Goal: Task Accomplishment & Management: Manage account settings

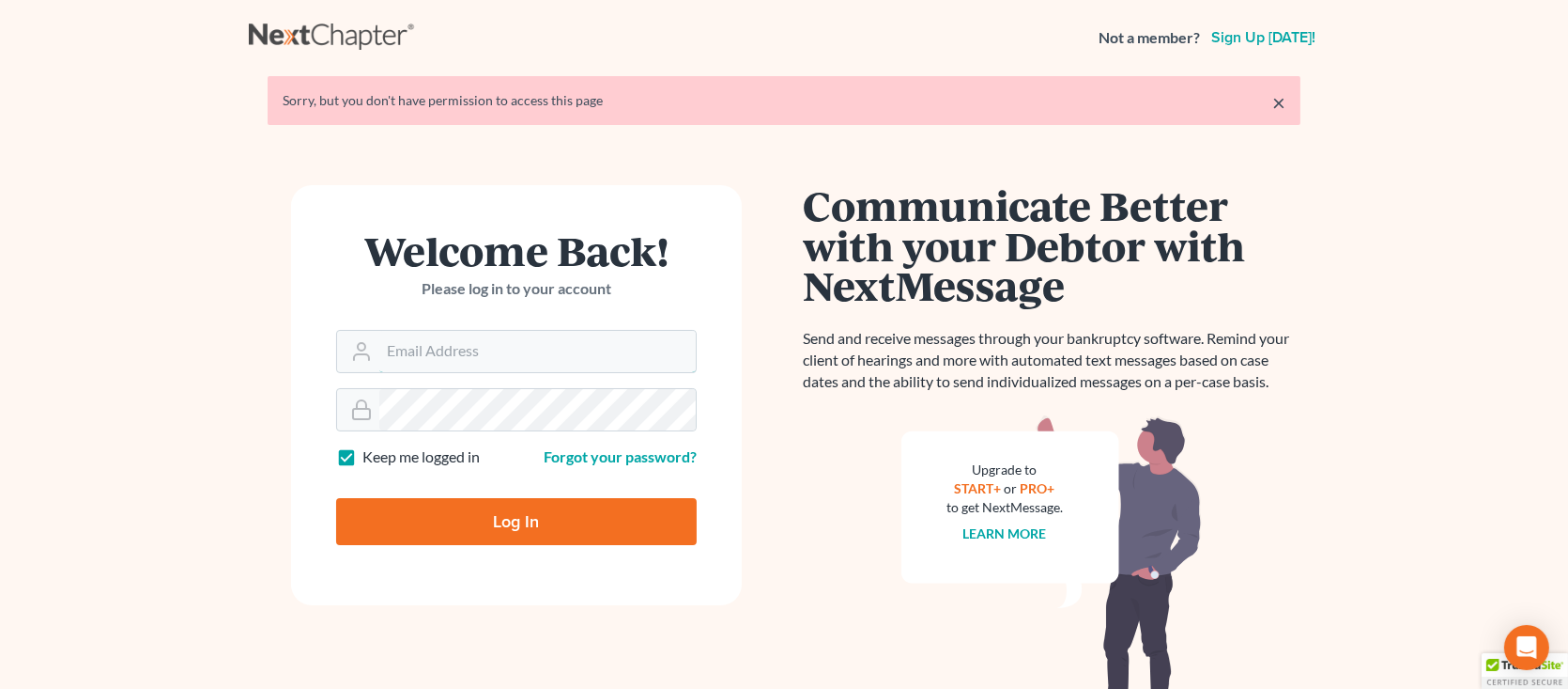
type input "fvazquez@dallagolaw.com"
click at [543, 521] on input "Log In" at bounding box center [516, 521] width 361 height 47
type input "Thinking..."
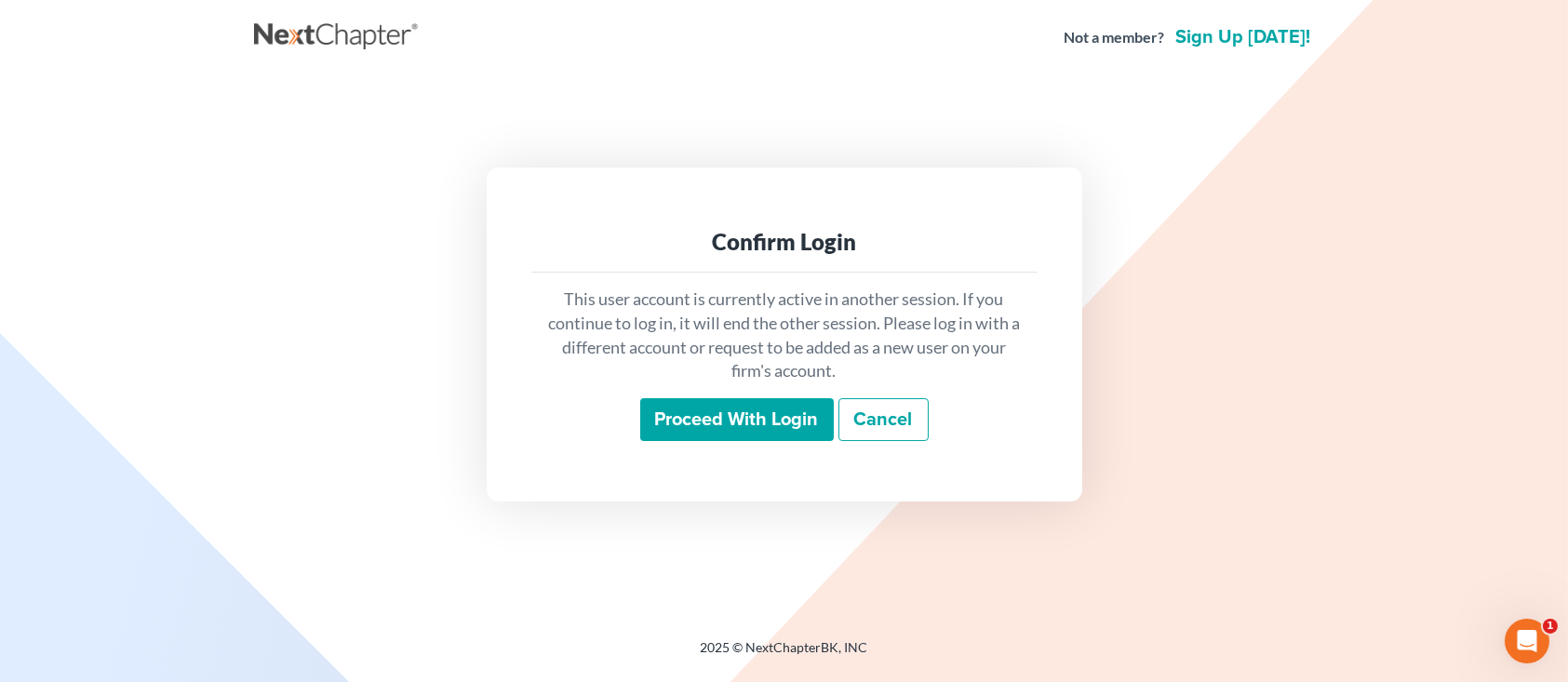
click at [698, 421] on input "Proceed with login" at bounding box center [736, 418] width 194 height 43
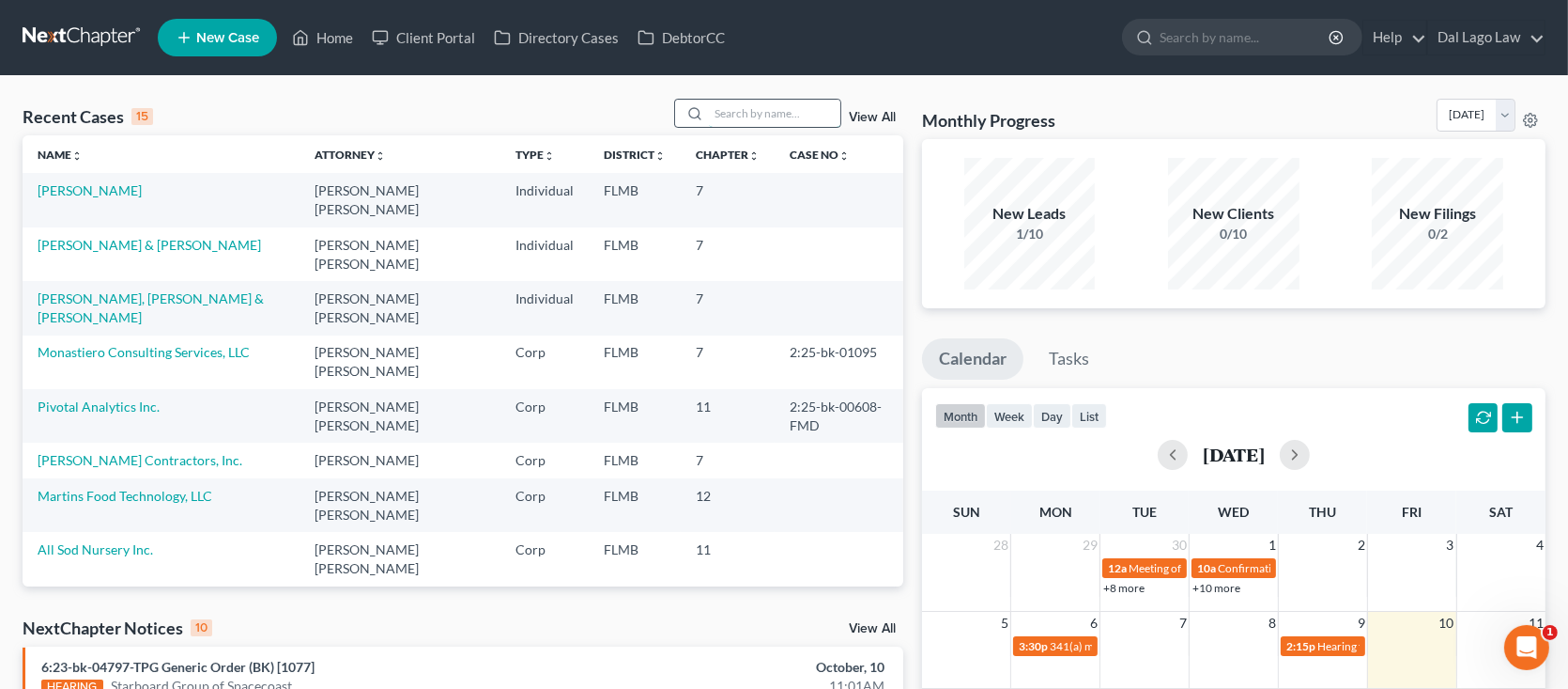
click at [764, 117] on input "search" at bounding box center [774, 113] width 132 height 28
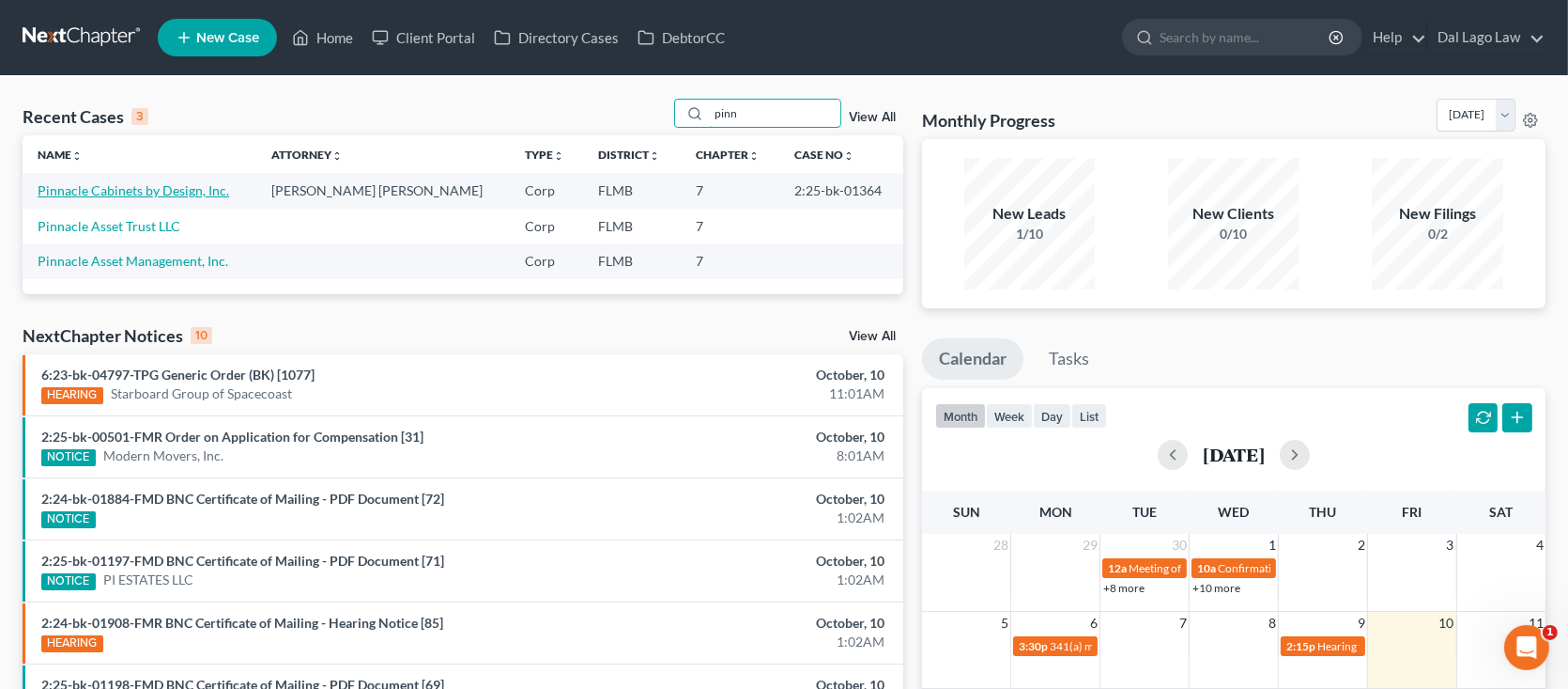
type input "pinn"
click at [166, 193] on link "Pinnacle Cabinets by Design, Inc." at bounding box center [133, 190] width 192 height 16
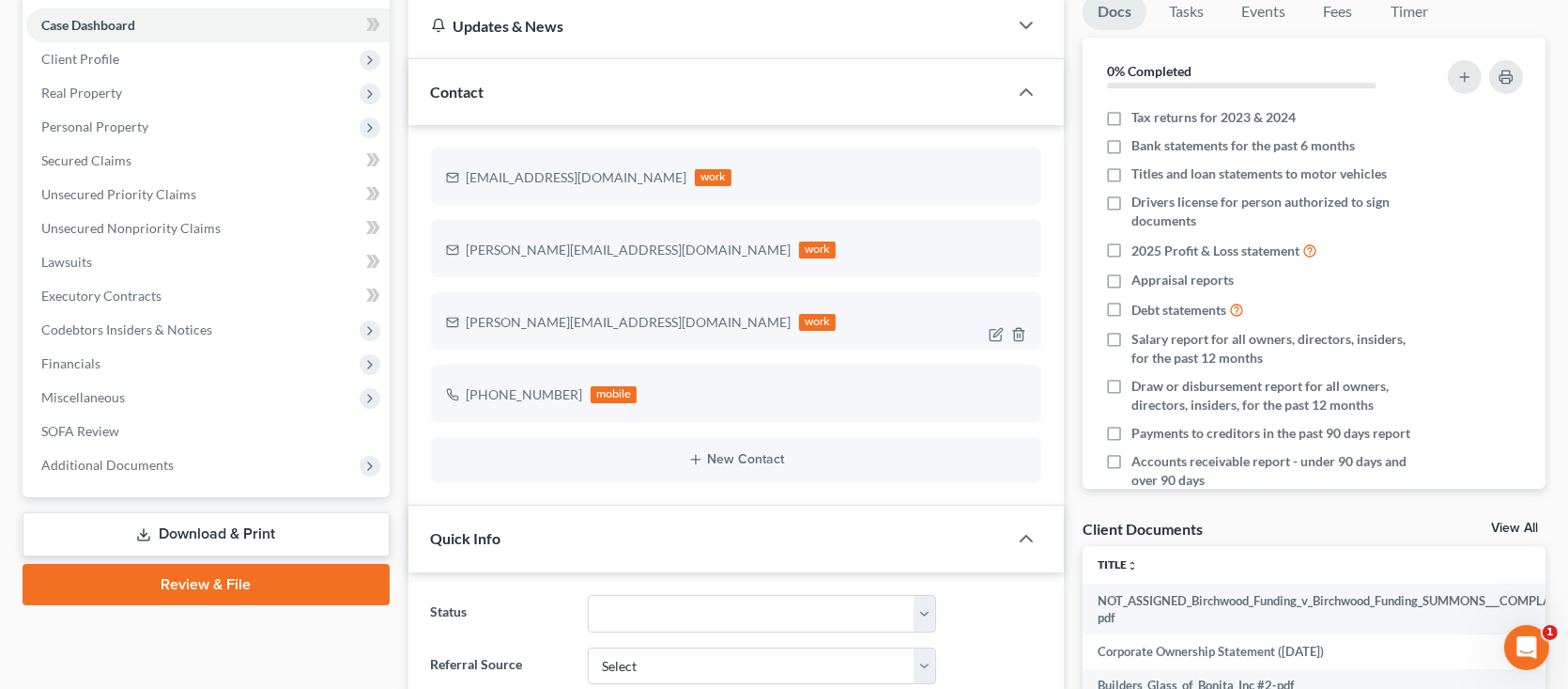
scroll to position [188, 0]
click at [148, 200] on link "Unsecured Priority Claims" at bounding box center [208, 193] width 363 height 33
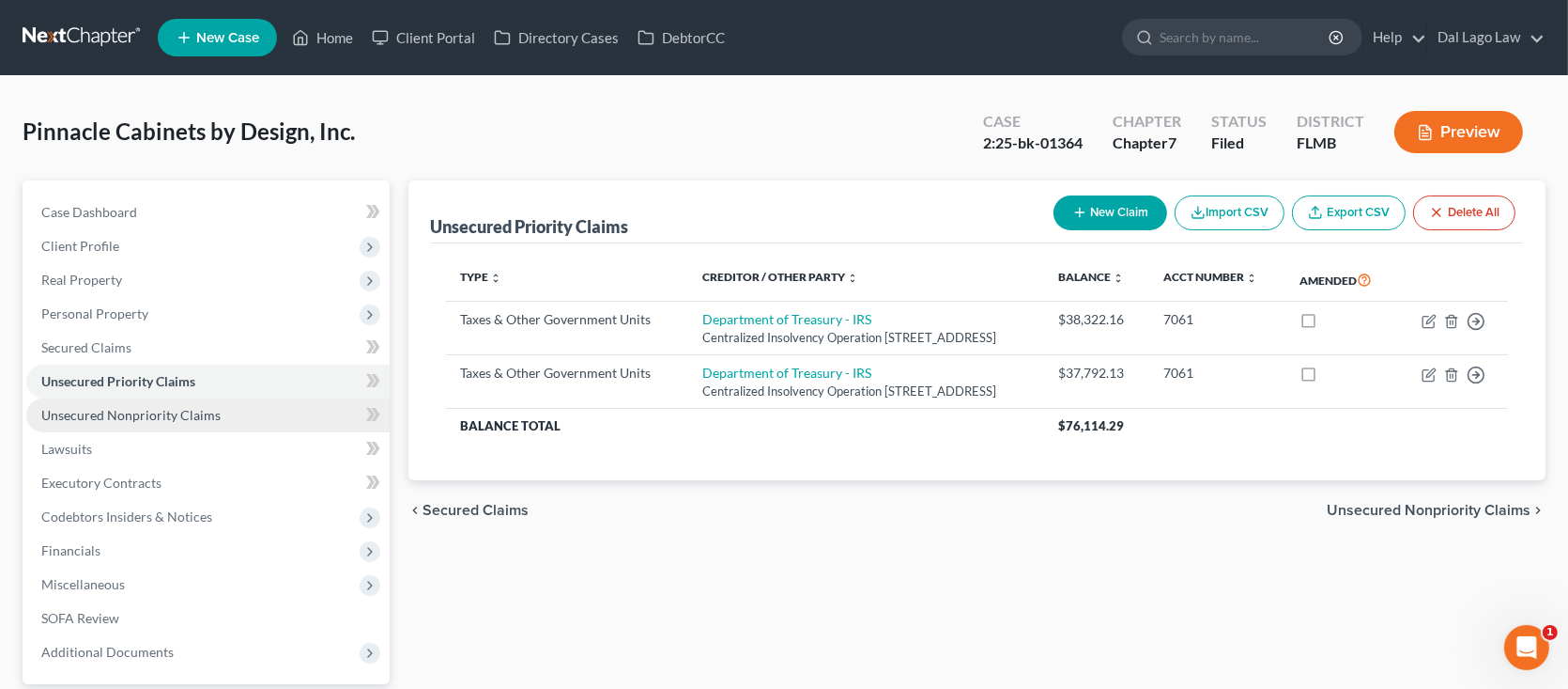
click at [167, 419] on span "Unsecured Nonpriority Claims" at bounding box center [131, 414] width 179 height 16
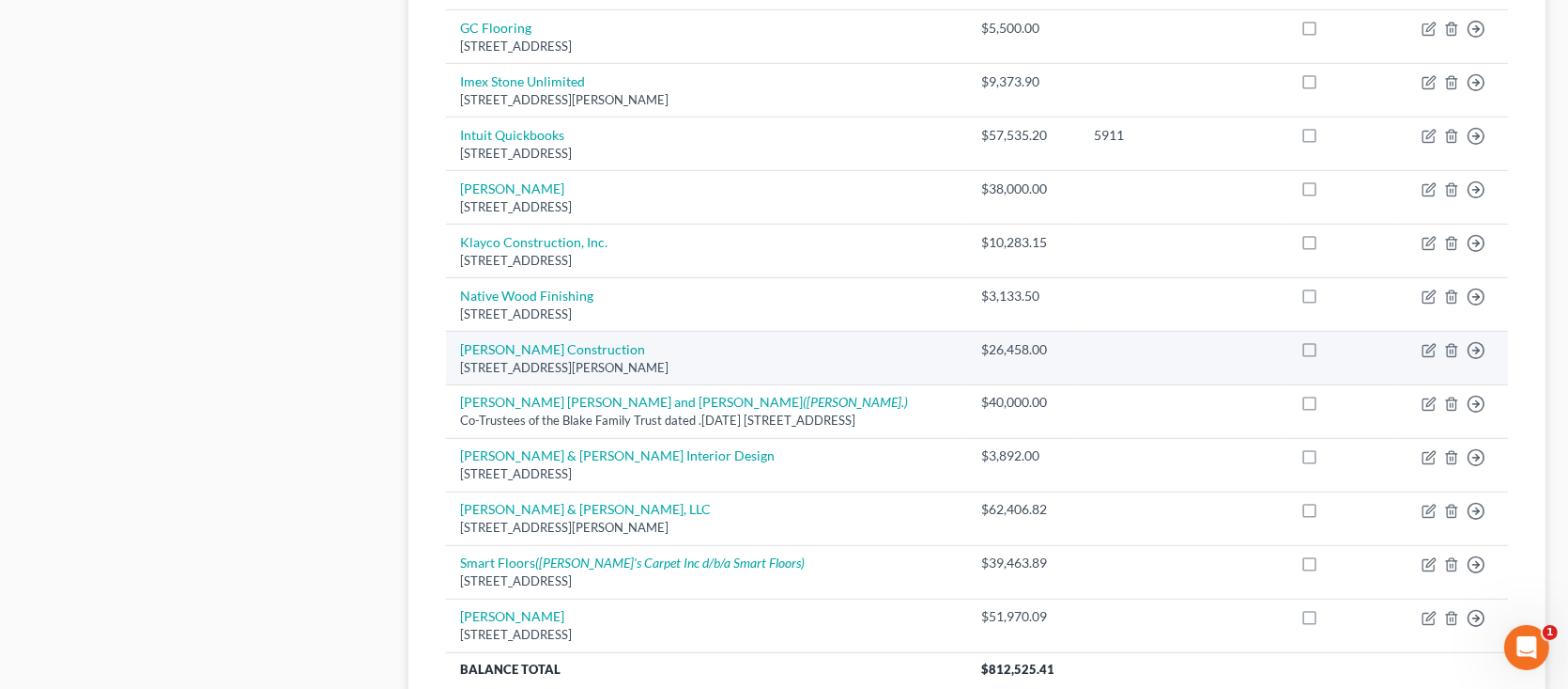
scroll to position [1127, 0]
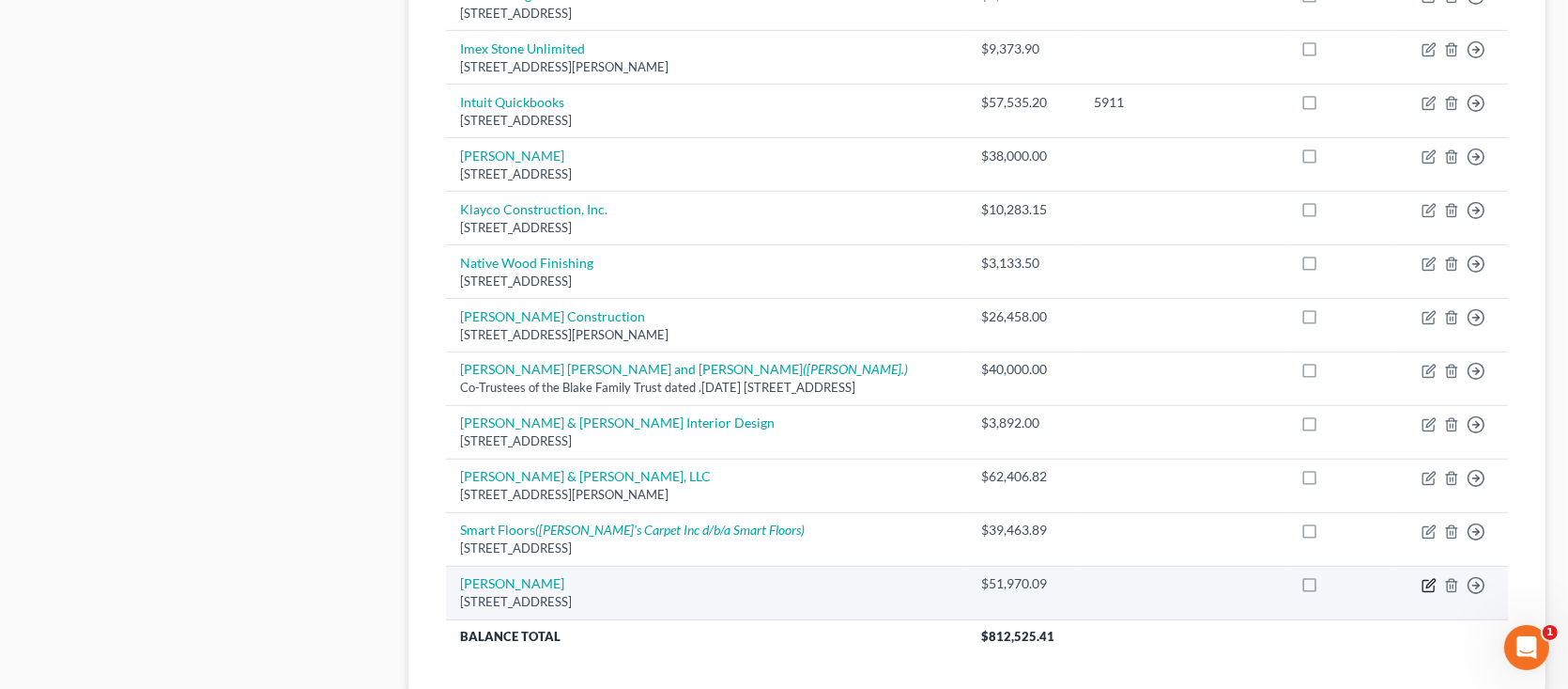
click at [1423, 578] on icon "button" at bounding box center [1429, 585] width 15 height 15
select select "9"
select select "11"
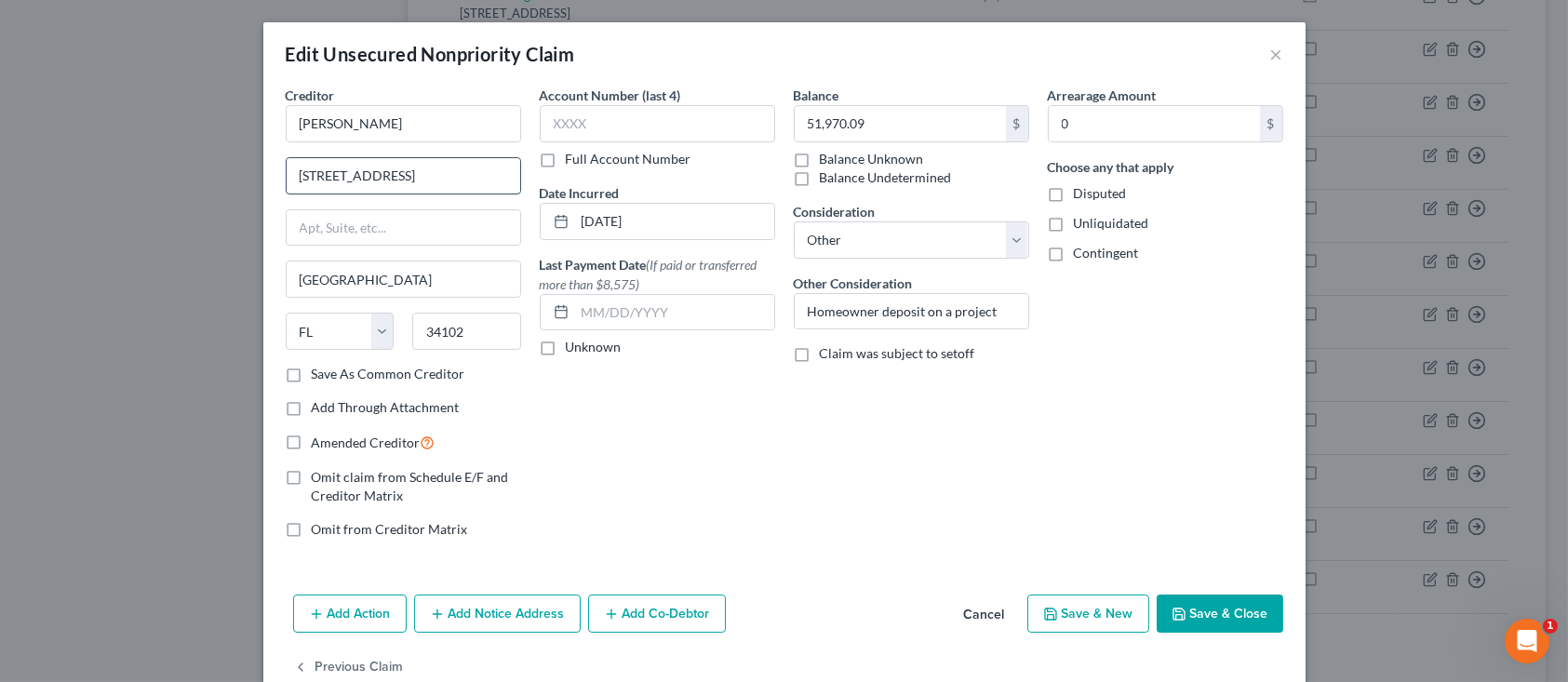
click at [311, 175] on input "[STREET_ADDRESS]" at bounding box center [403, 175] width 233 height 35
type input "[STREET_ADDRESS]"
click at [1183, 611] on button "Save & Close" at bounding box center [1220, 613] width 127 height 39
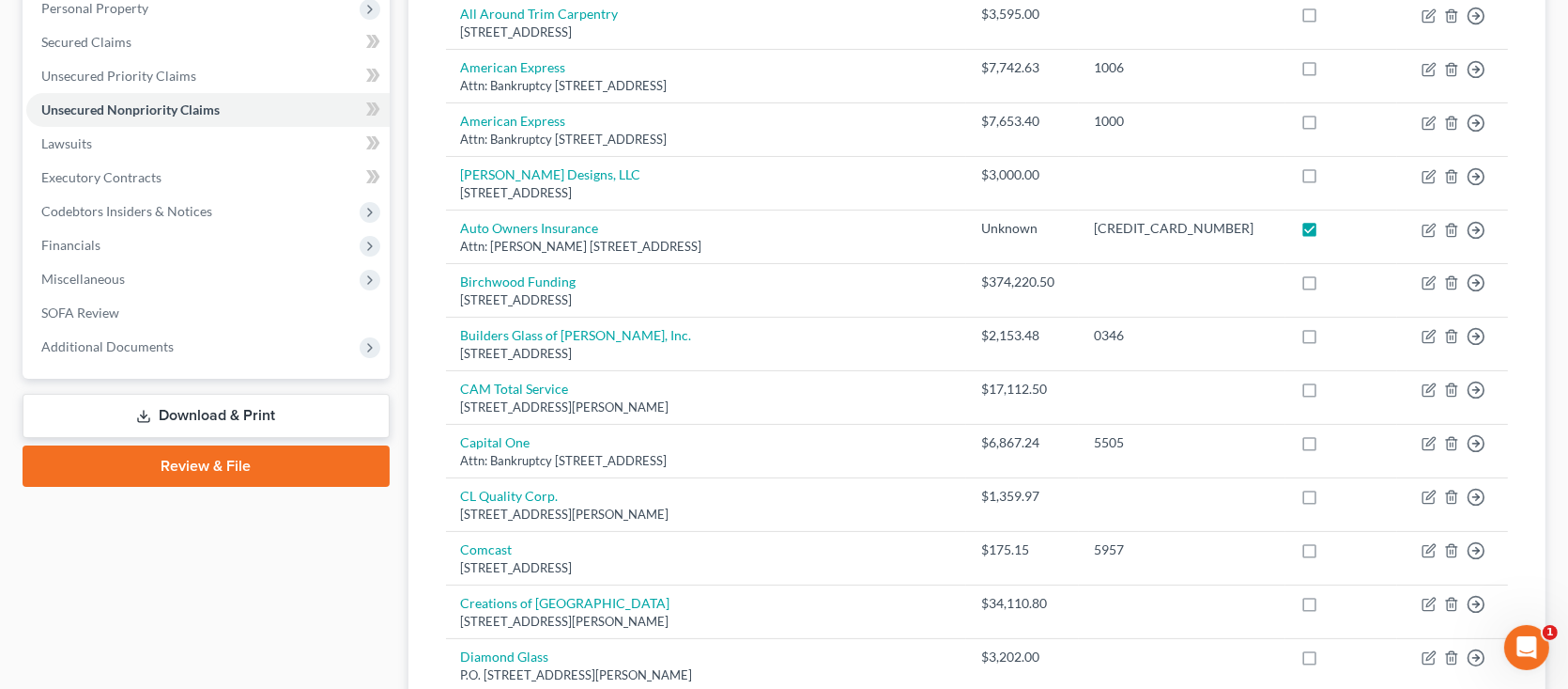
scroll to position [0, 0]
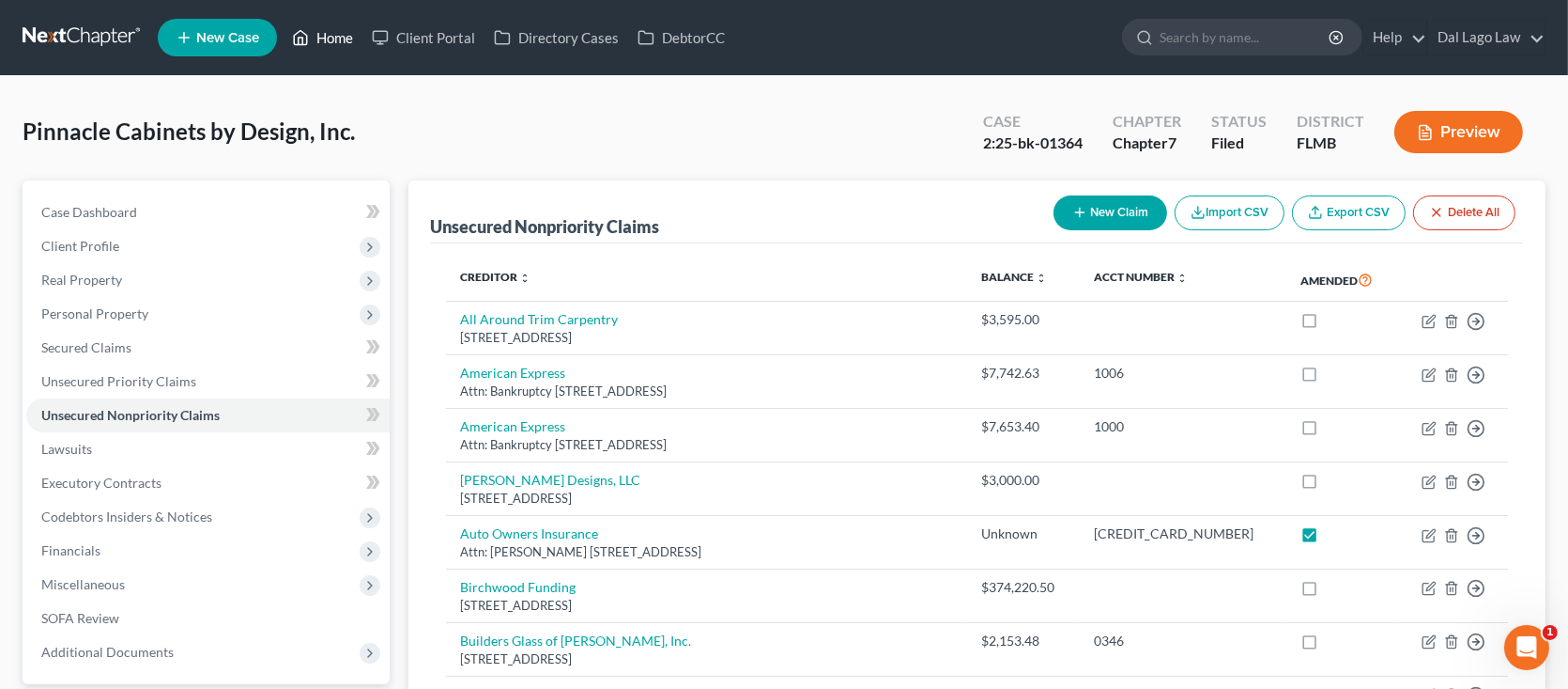
click at [324, 46] on link "Home" at bounding box center [322, 37] width 80 height 33
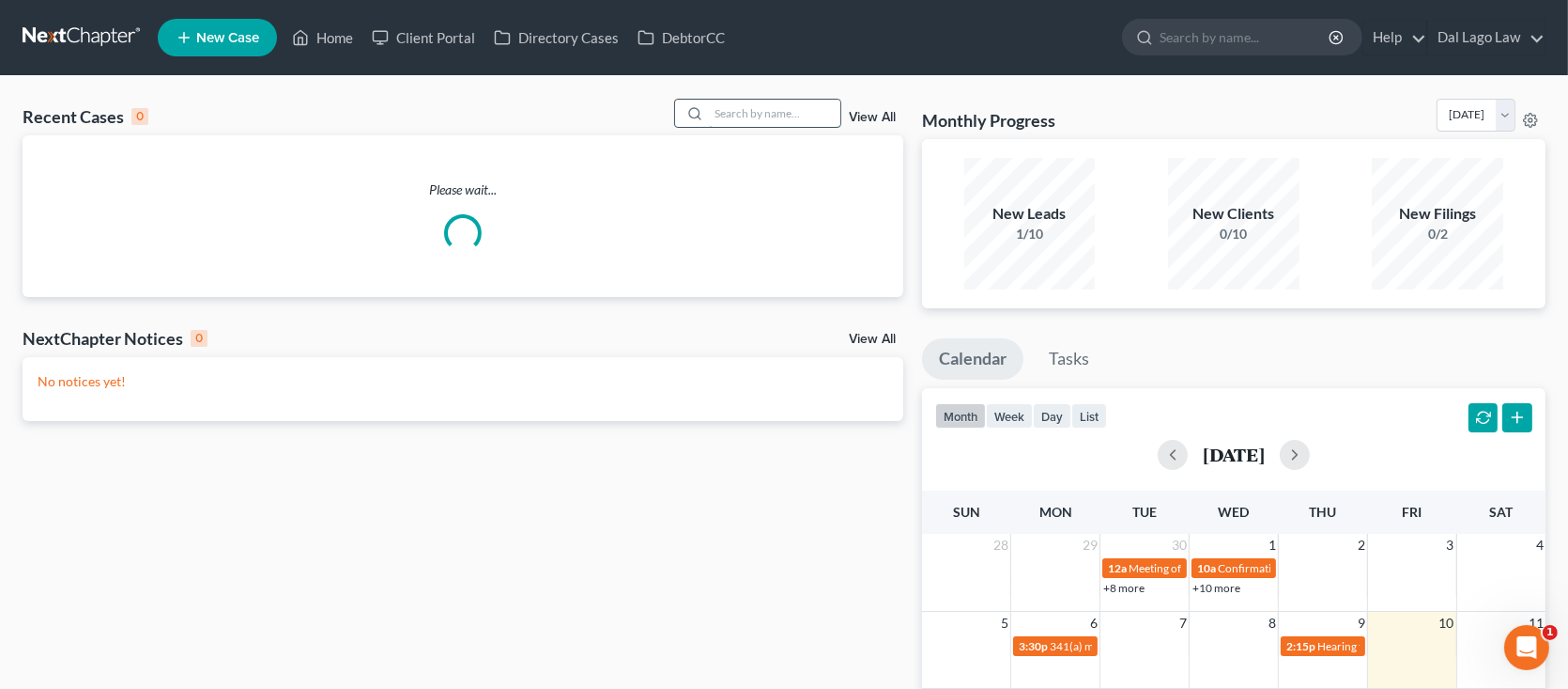
click at [731, 112] on input "search" at bounding box center [774, 113] width 132 height 28
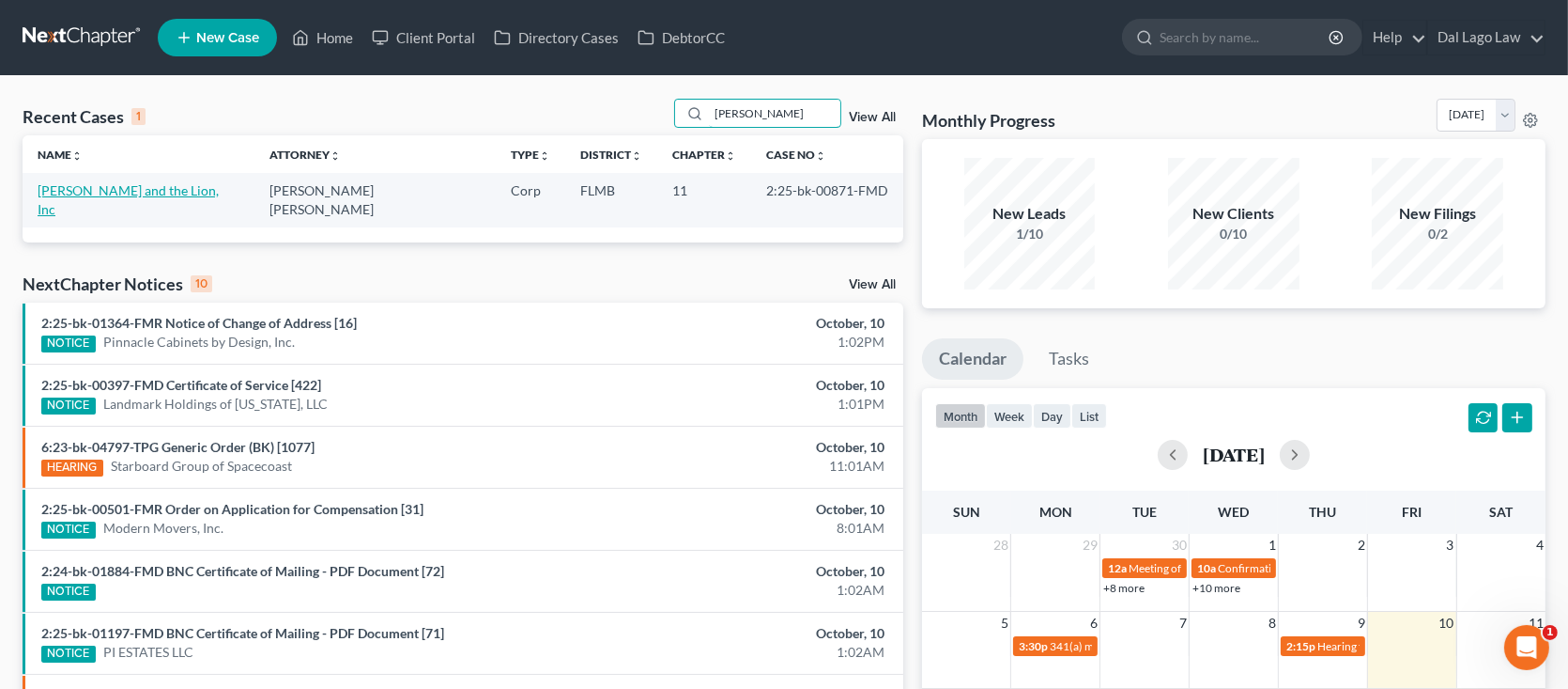
type input "[PERSON_NAME]"
click at [152, 186] on link "[PERSON_NAME] and the Lion, Inc" at bounding box center [128, 199] width 181 height 34
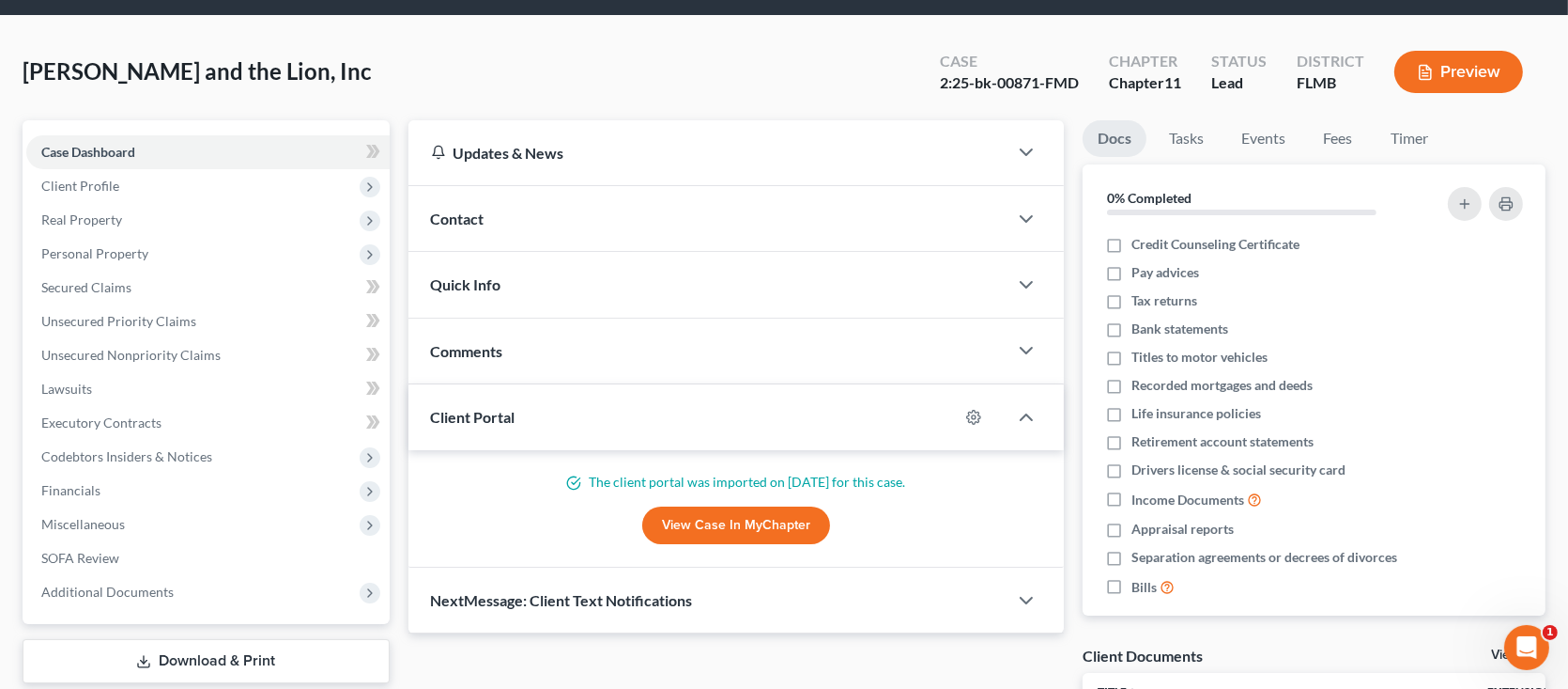
scroll to position [94, 0]
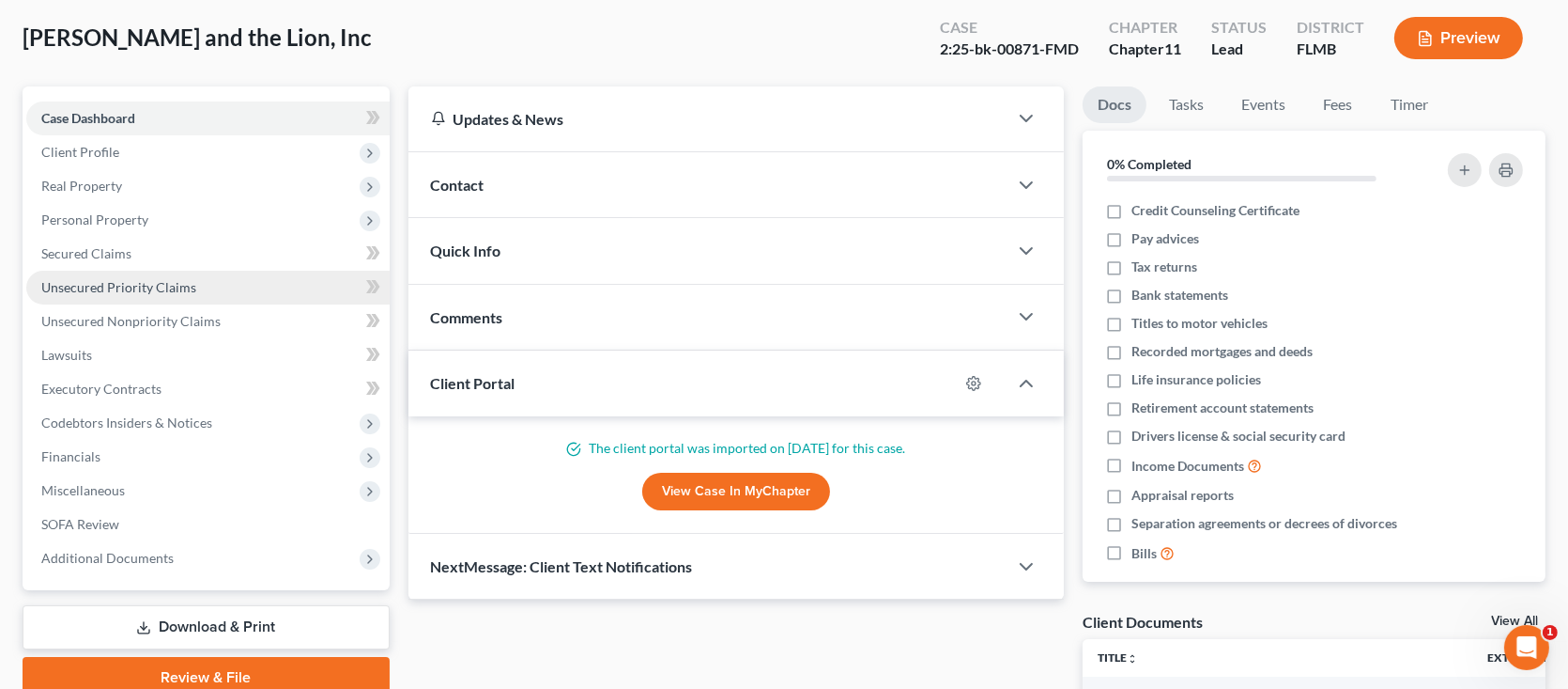
click at [161, 293] on link "Unsecured Priority Claims" at bounding box center [208, 287] width 363 height 33
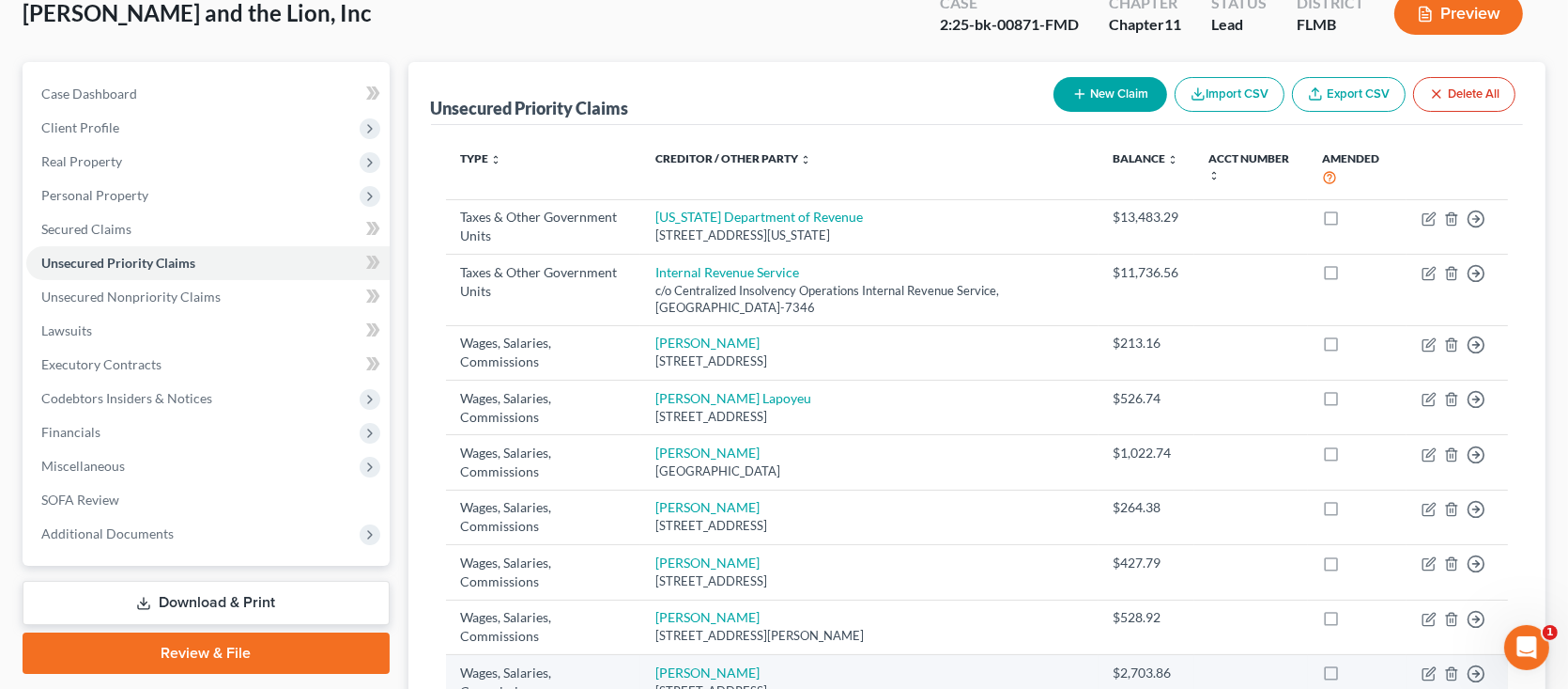
scroll to position [78, 0]
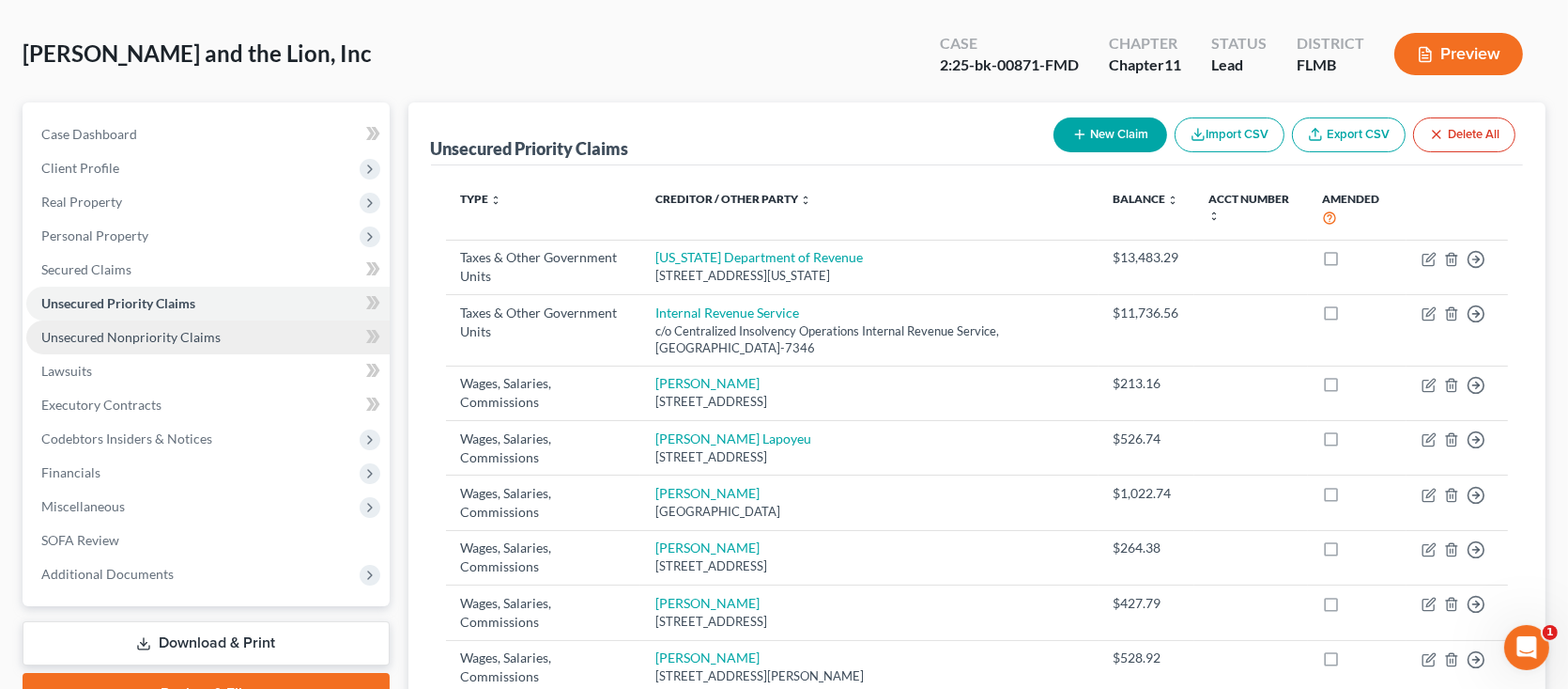
click at [207, 329] on span "Unsecured Nonpriority Claims" at bounding box center [131, 337] width 179 height 16
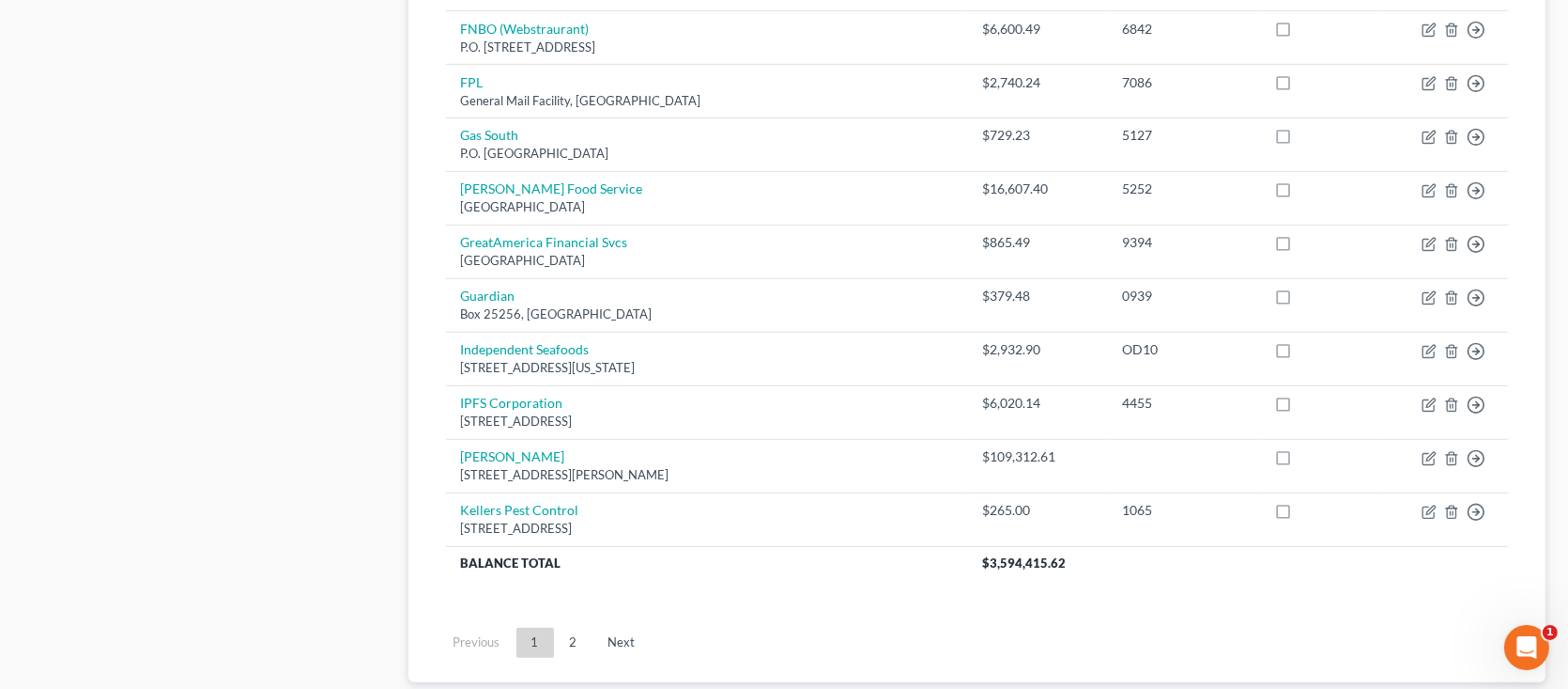
scroll to position [1409, 0]
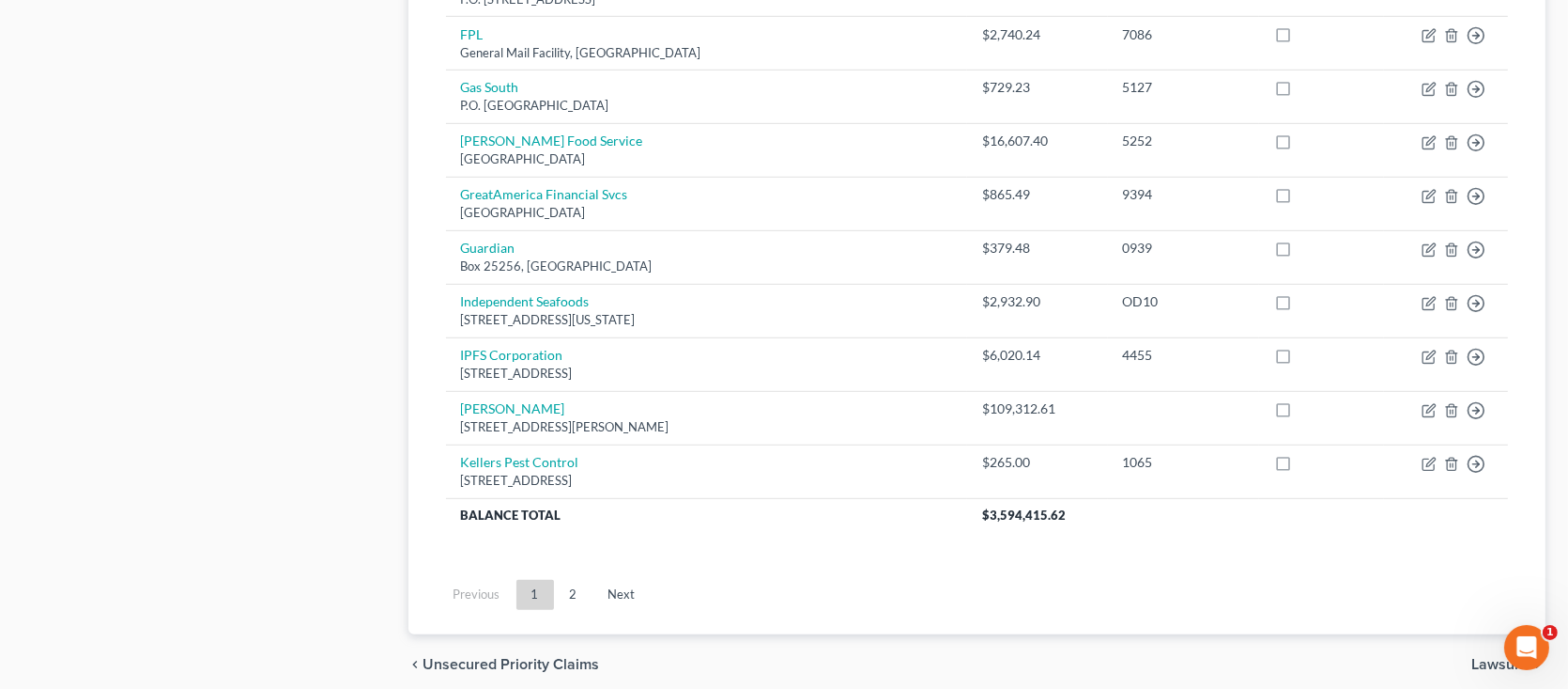
click at [575, 597] on link "2" at bounding box center [573, 595] width 37 height 31
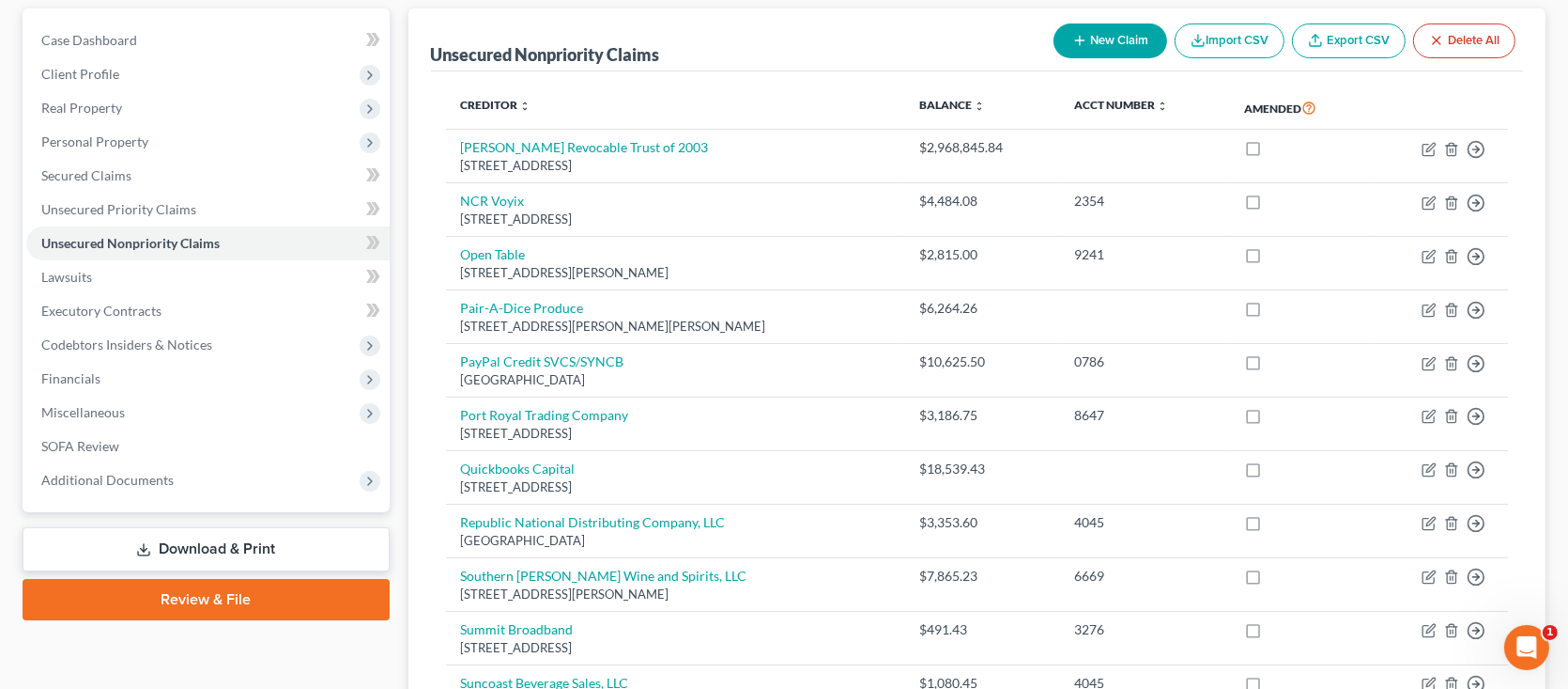
scroll to position [785, 0]
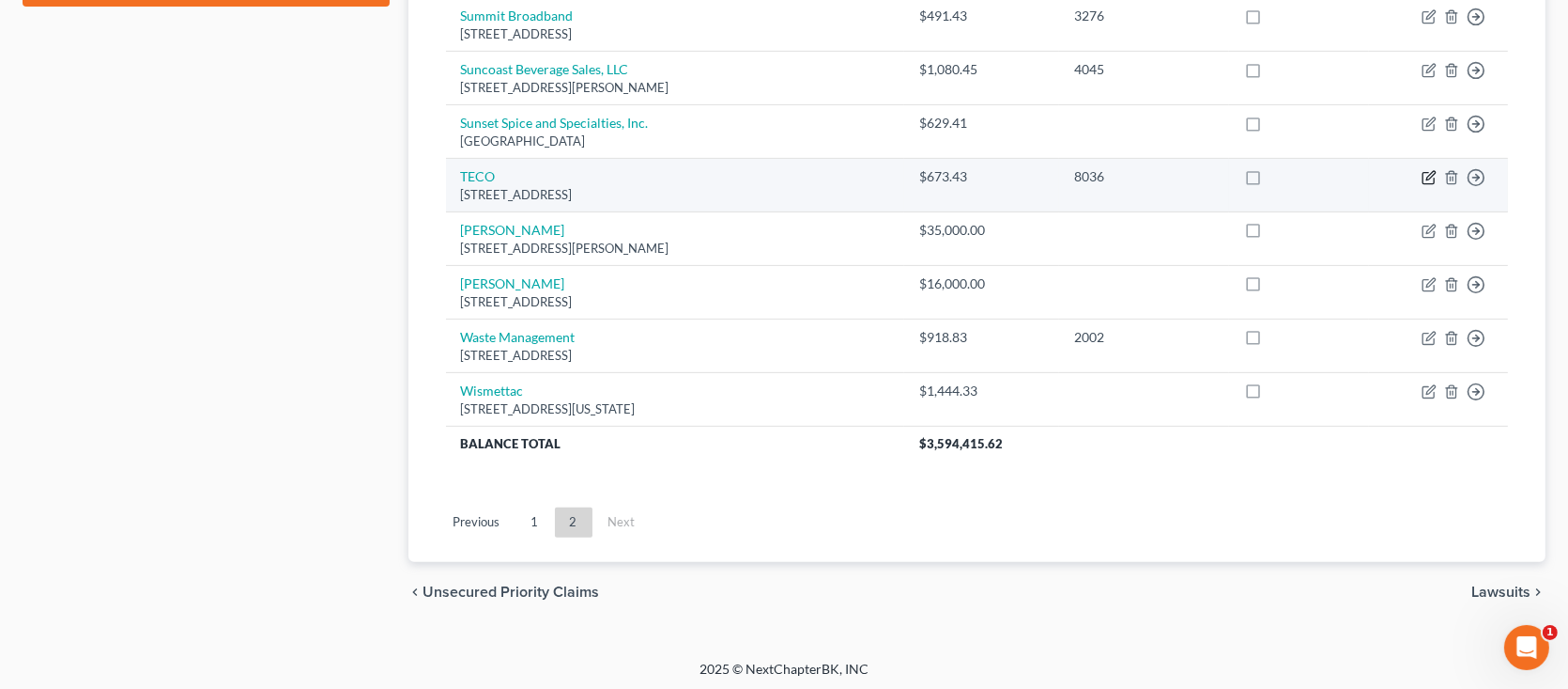
click at [1431, 178] on icon "button" at bounding box center [1429, 177] width 15 height 15
select select "9"
select select "18"
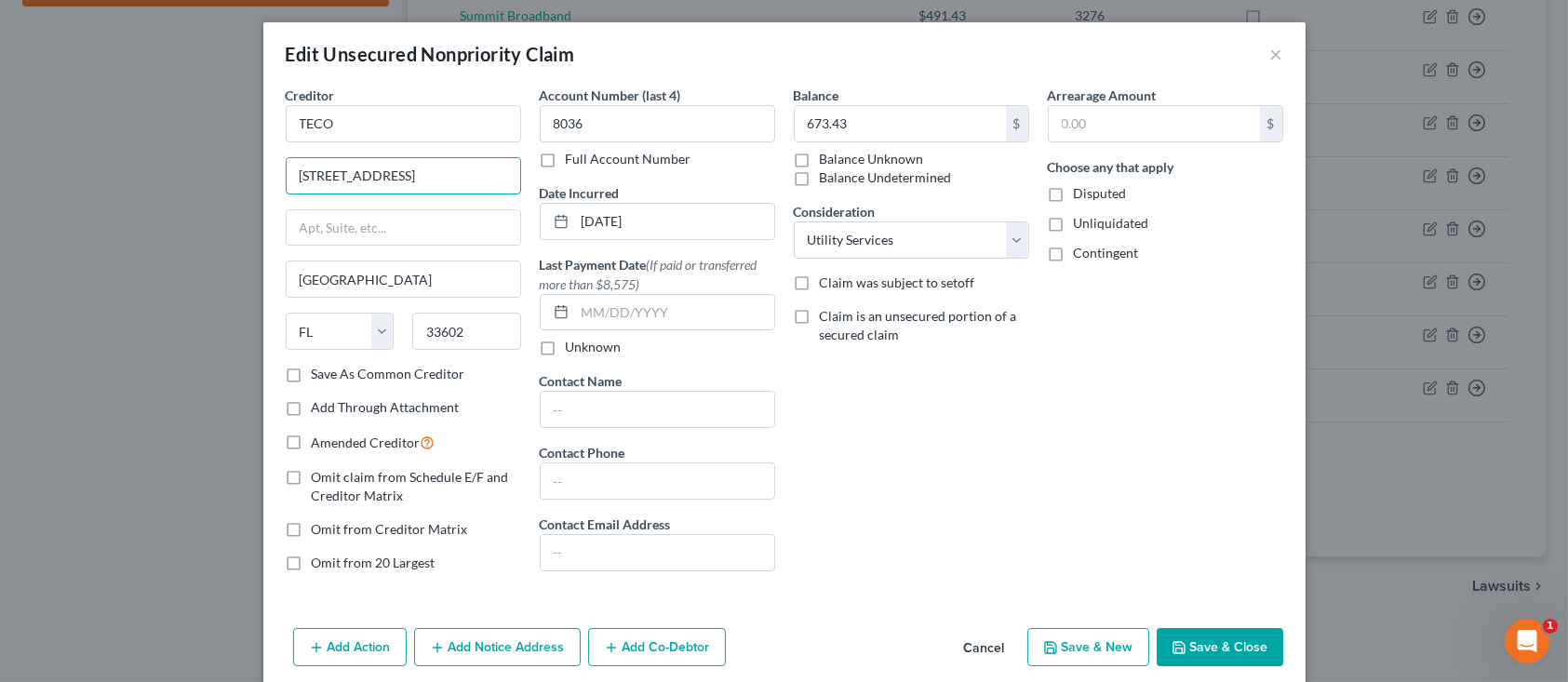
drag, startPoint x: 405, startPoint y: 174, endPoint x: 240, endPoint y: 174, distance: 165.0
click at [240, 174] on div "Edit Unsecured Nonpriority Claim × Creditor * TECO [STREET_ADDRESS] [US_STATE] …" at bounding box center [784, 341] width 1568 height 682
type input "[STREET_ADDRESS]"
drag, startPoint x: 468, startPoint y: 329, endPoint x: 392, endPoint y: 330, distance: 76.0
click at [392, 330] on div "State [US_STATE] AK AR AZ CA CO CT DE DC [GEOGRAPHIC_DATA] [GEOGRAPHIC_DATA] GU…" at bounding box center [403, 338] width 254 height 52
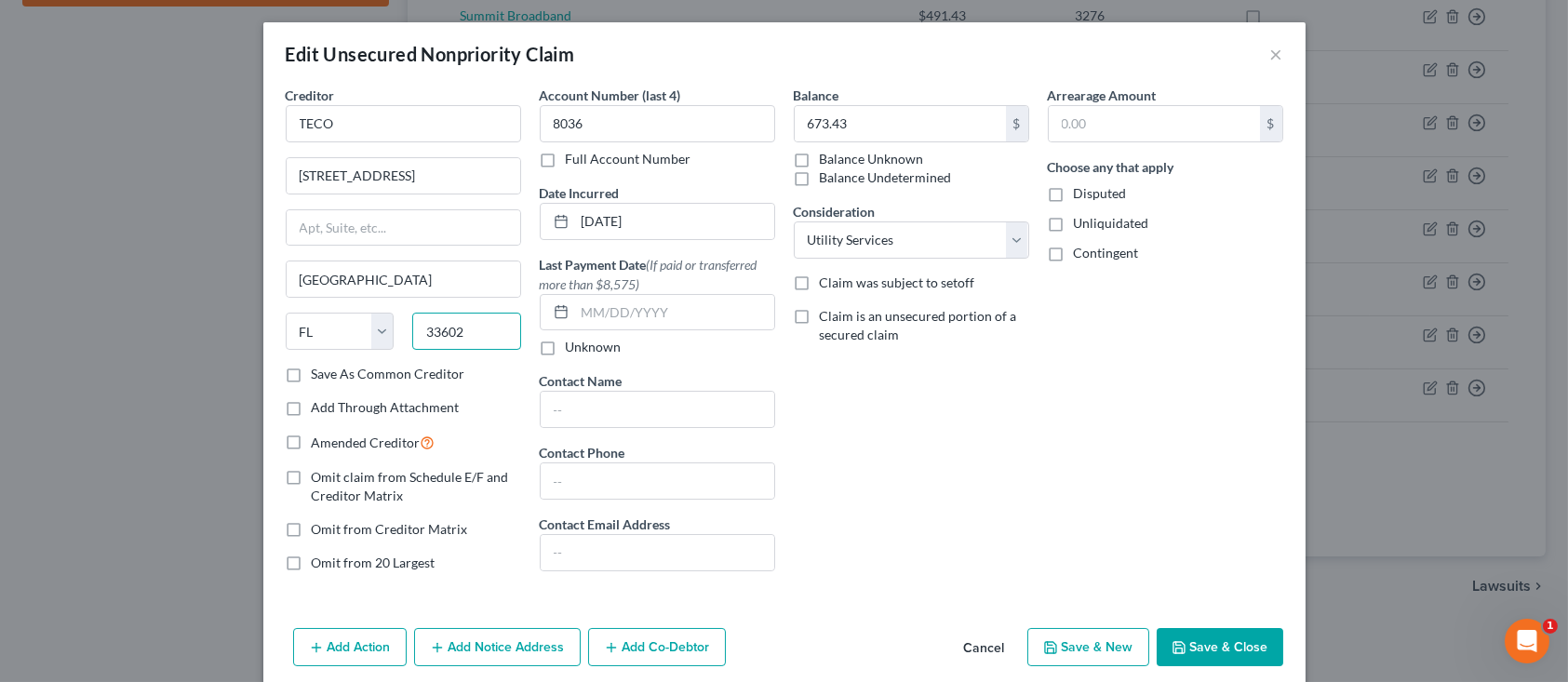
click at [480, 330] on input "33602" at bounding box center [466, 331] width 109 height 37
type input "33607"
click at [1226, 649] on button "Save & Close" at bounding box center [1220, 647] width 127 height 39
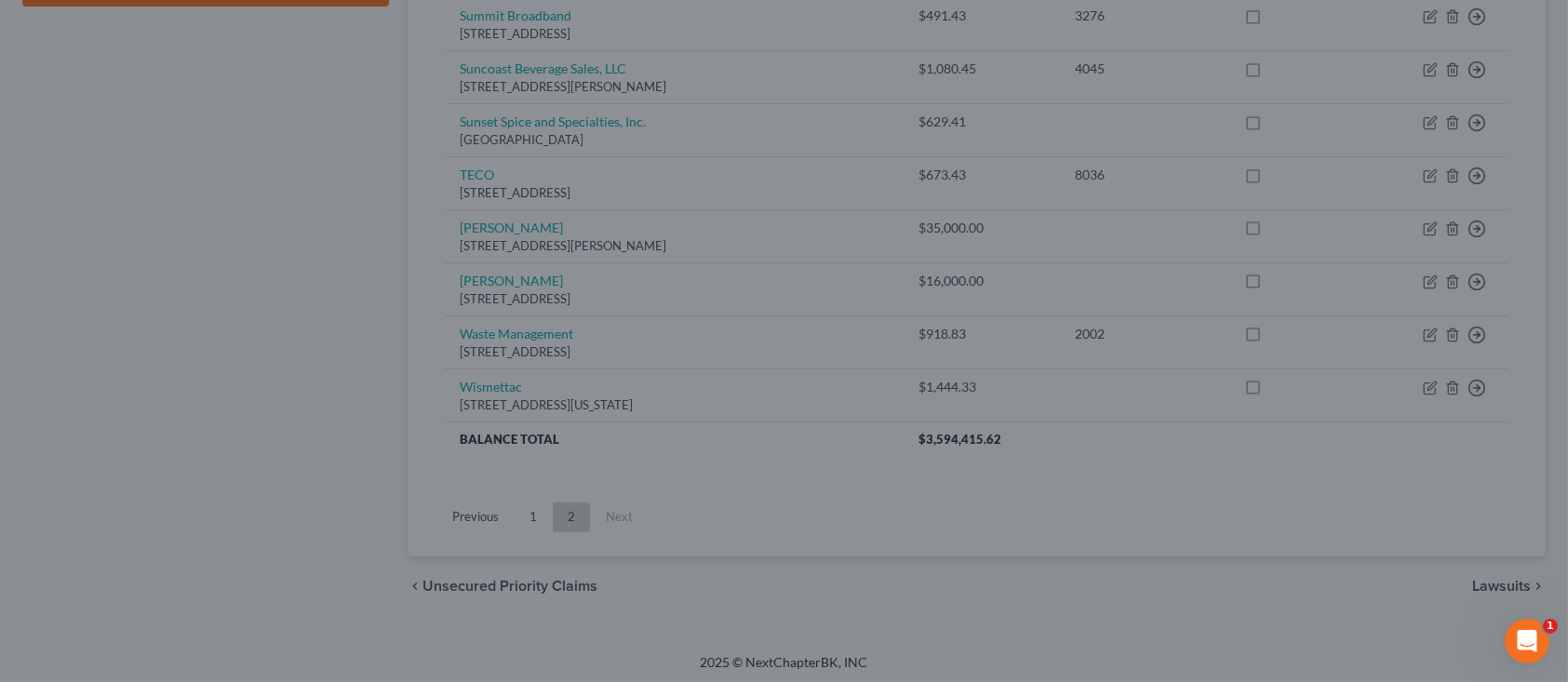
type input "0"
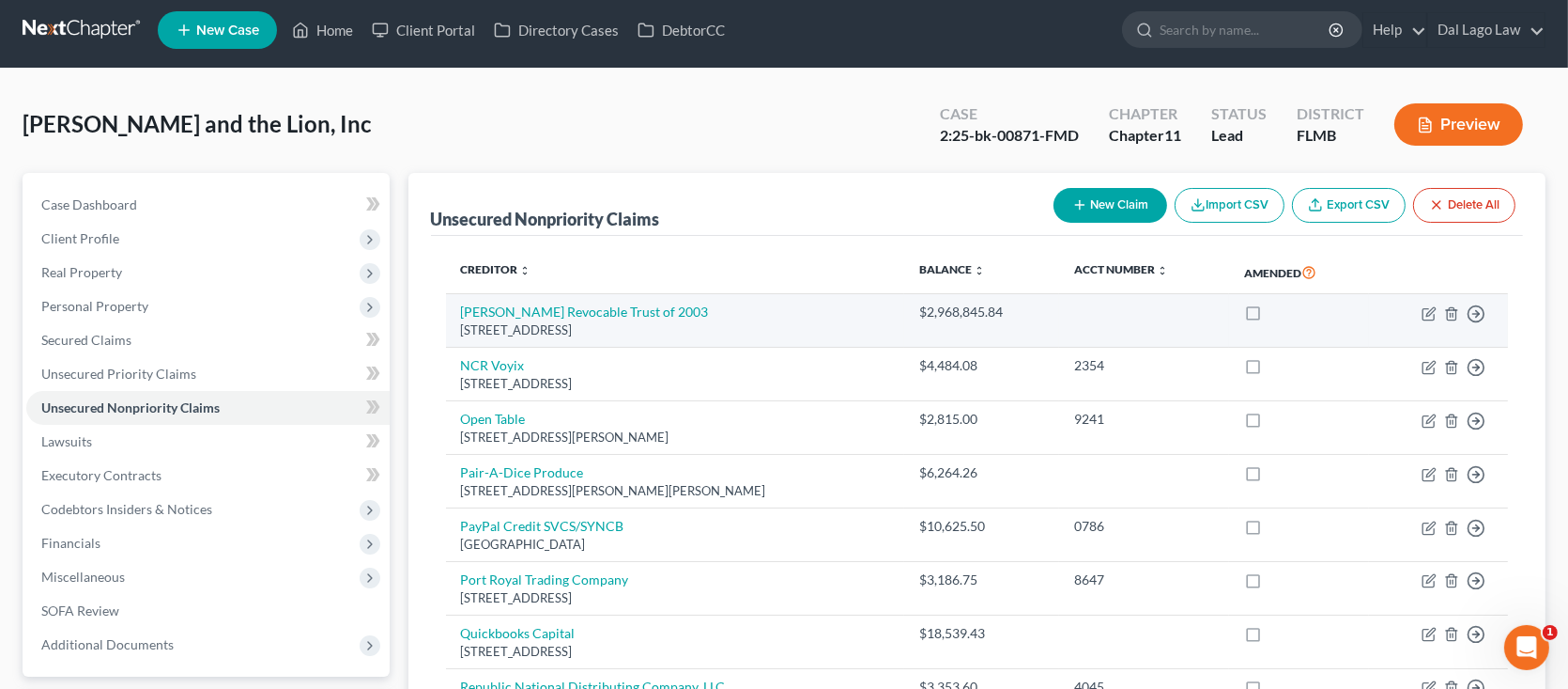
scroll to position [0, 0]
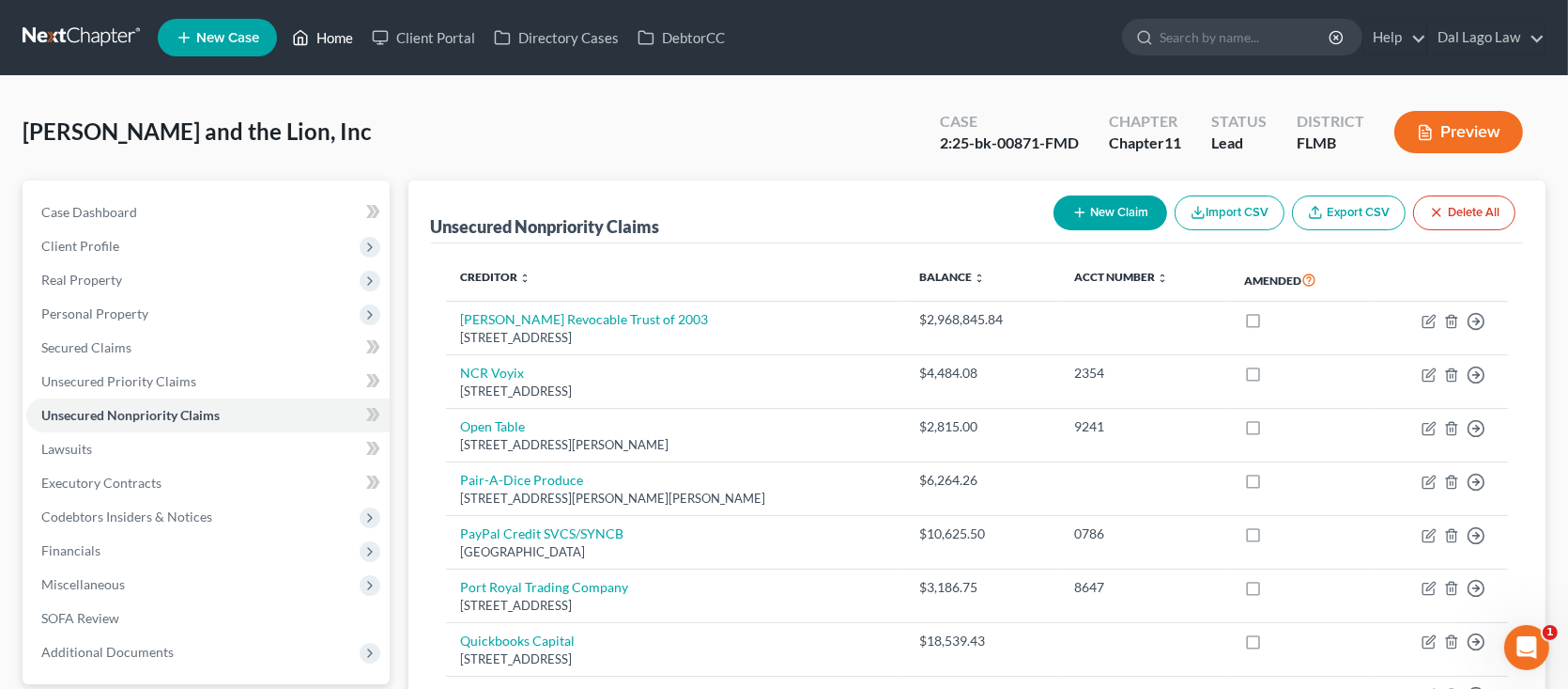
click at [347, 38] on link "Home" at bounding box center [322, 37] width 80 height 33
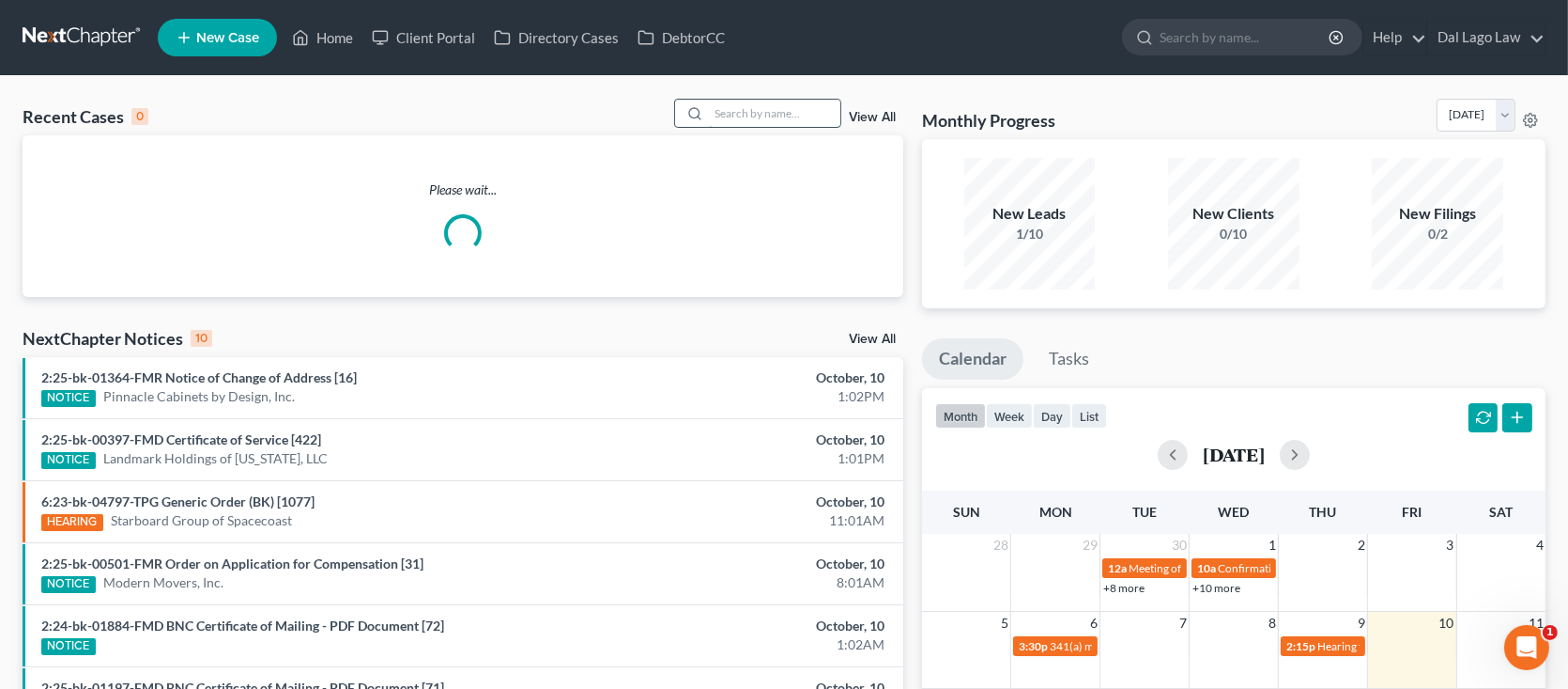
click at [774, 112] on input "search" at bounding box center [774, 113] width 132 height 28
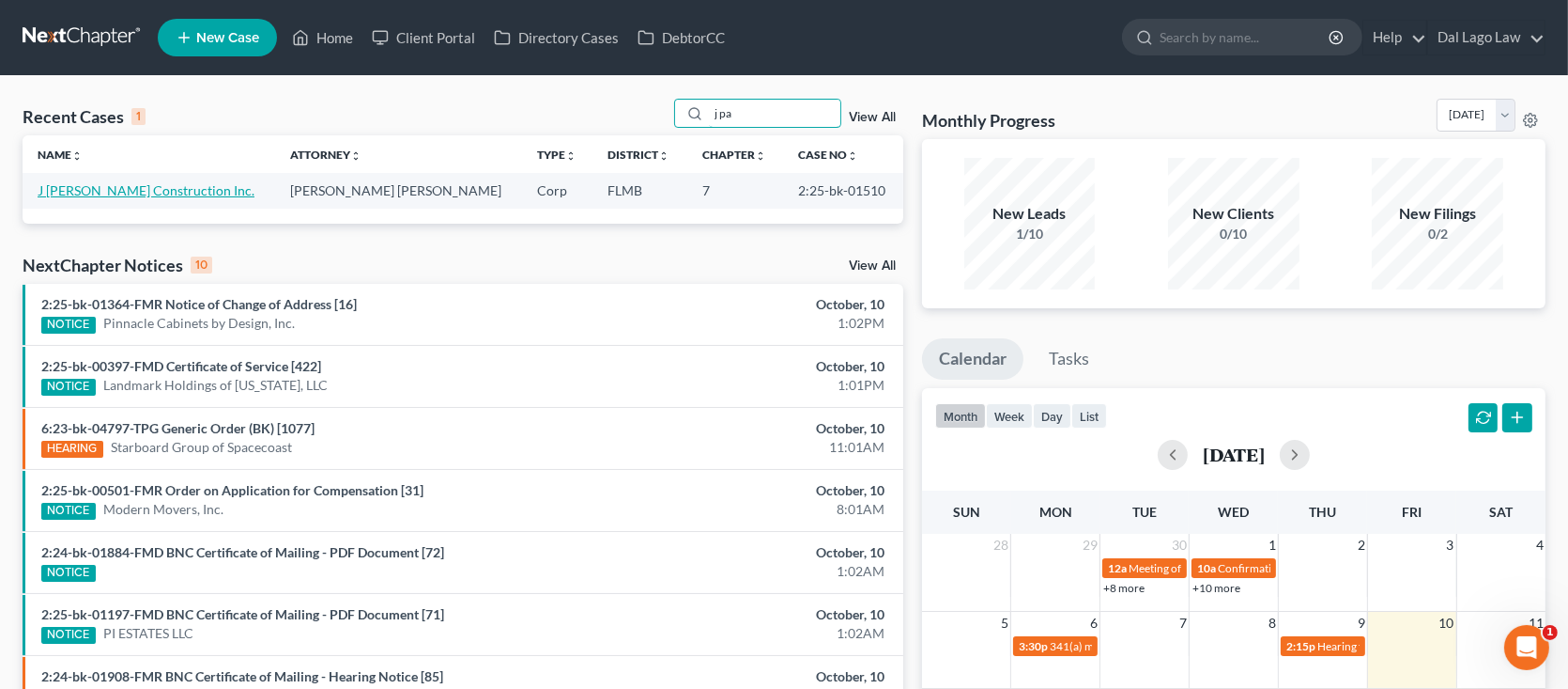
type input "j pa"
click at [149, 196] on link "J [PERSON_NAME] Construction Inc." at bounding box center [145, 190] width 217 height 16
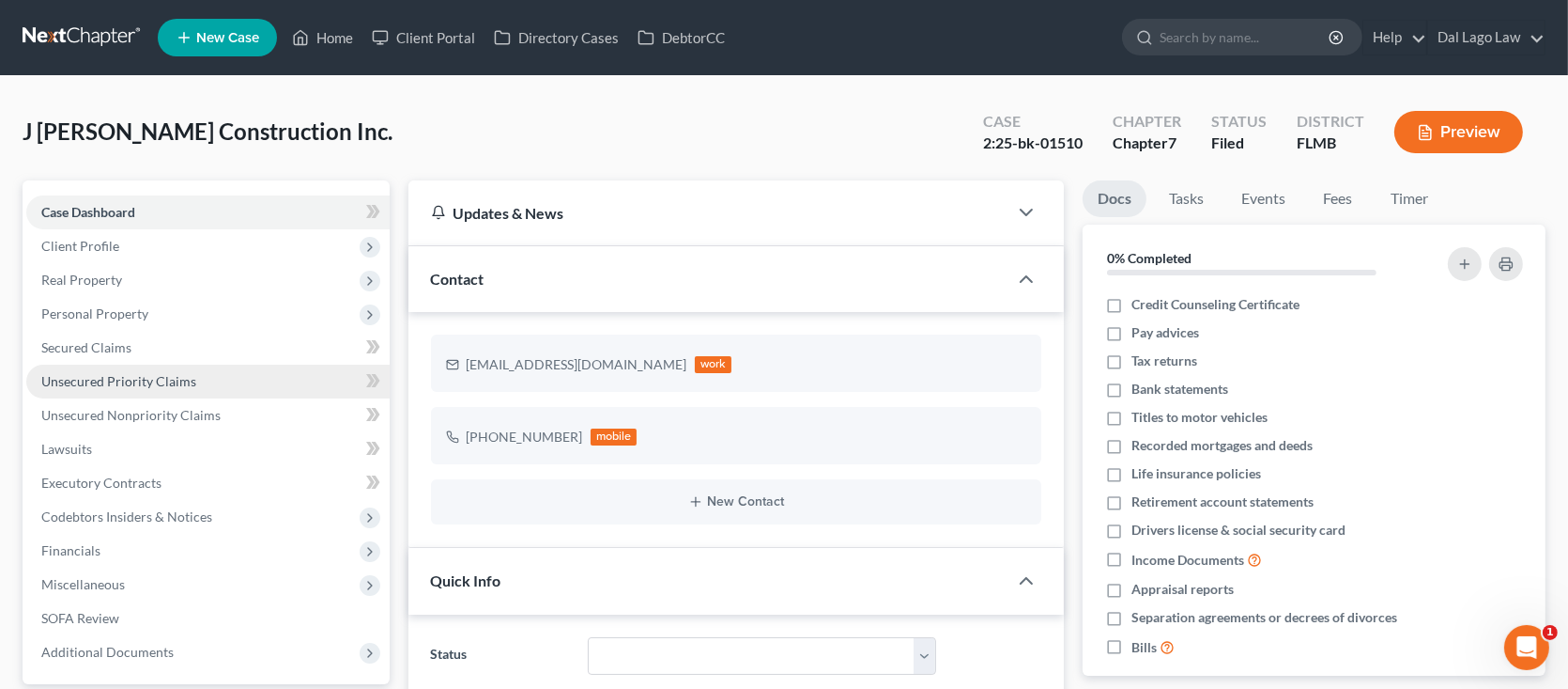
click at [151, 379] on span "Unsecured Priority Claims" at bounding box center [118, 381] width 155 height 16
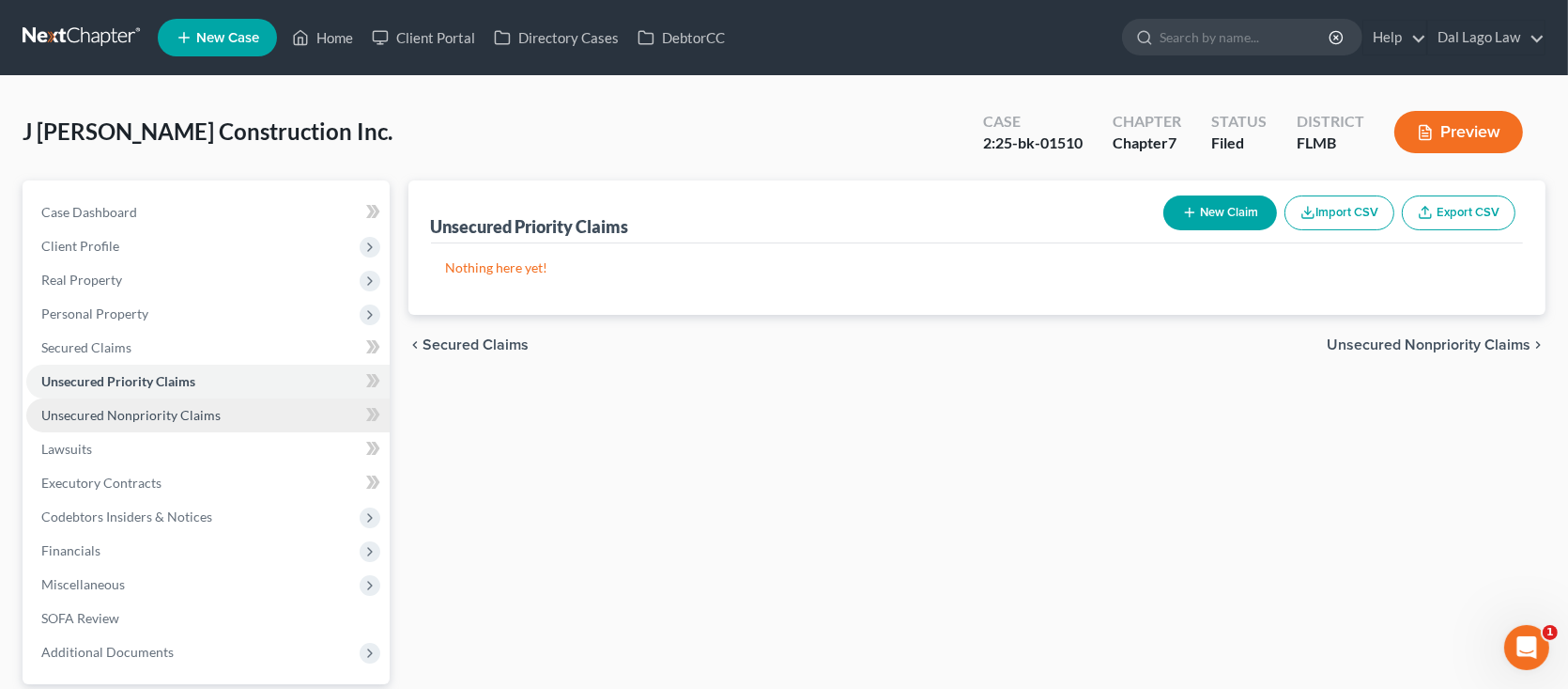
click at [192, 414] on span "Unsecured Nonpriority Claims" at bounding box center [131, 414] width 179 height 16
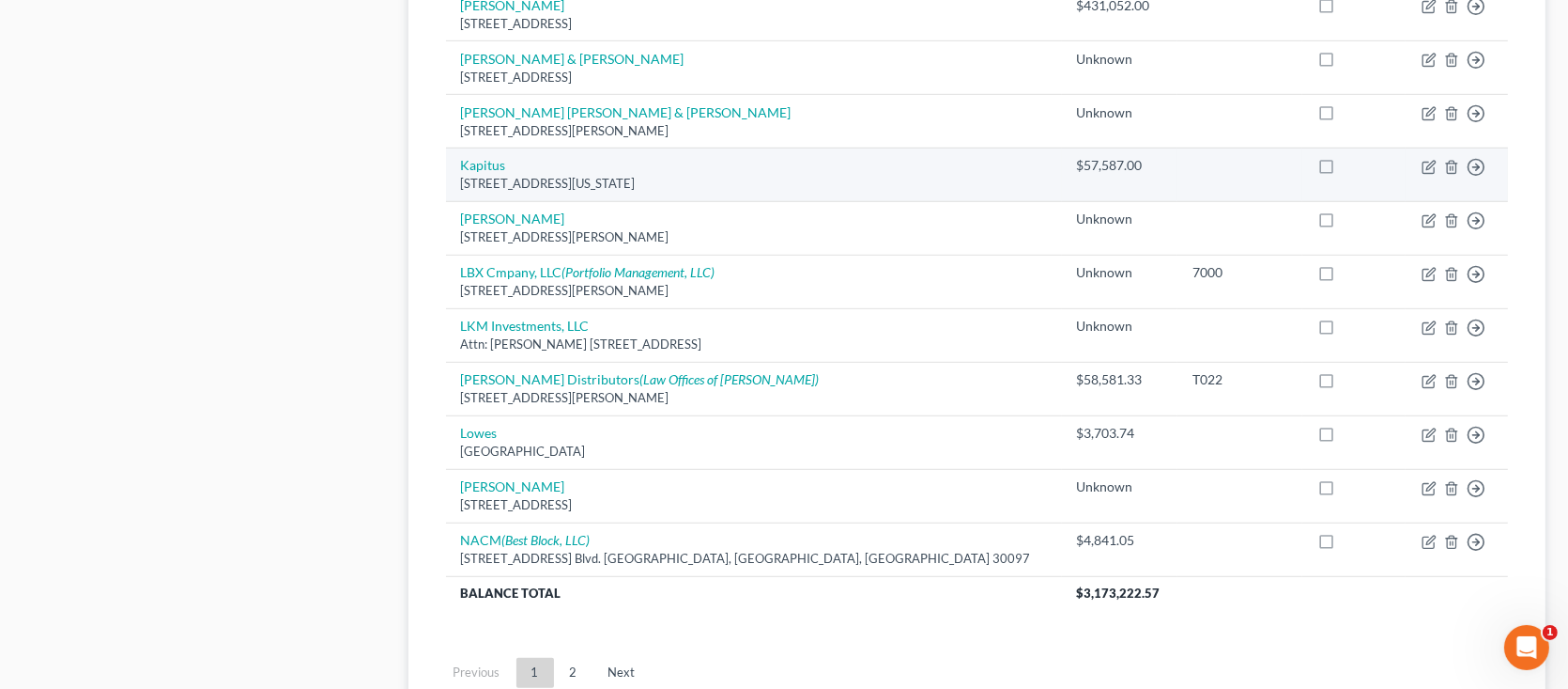
scroll to position [1480, 0]
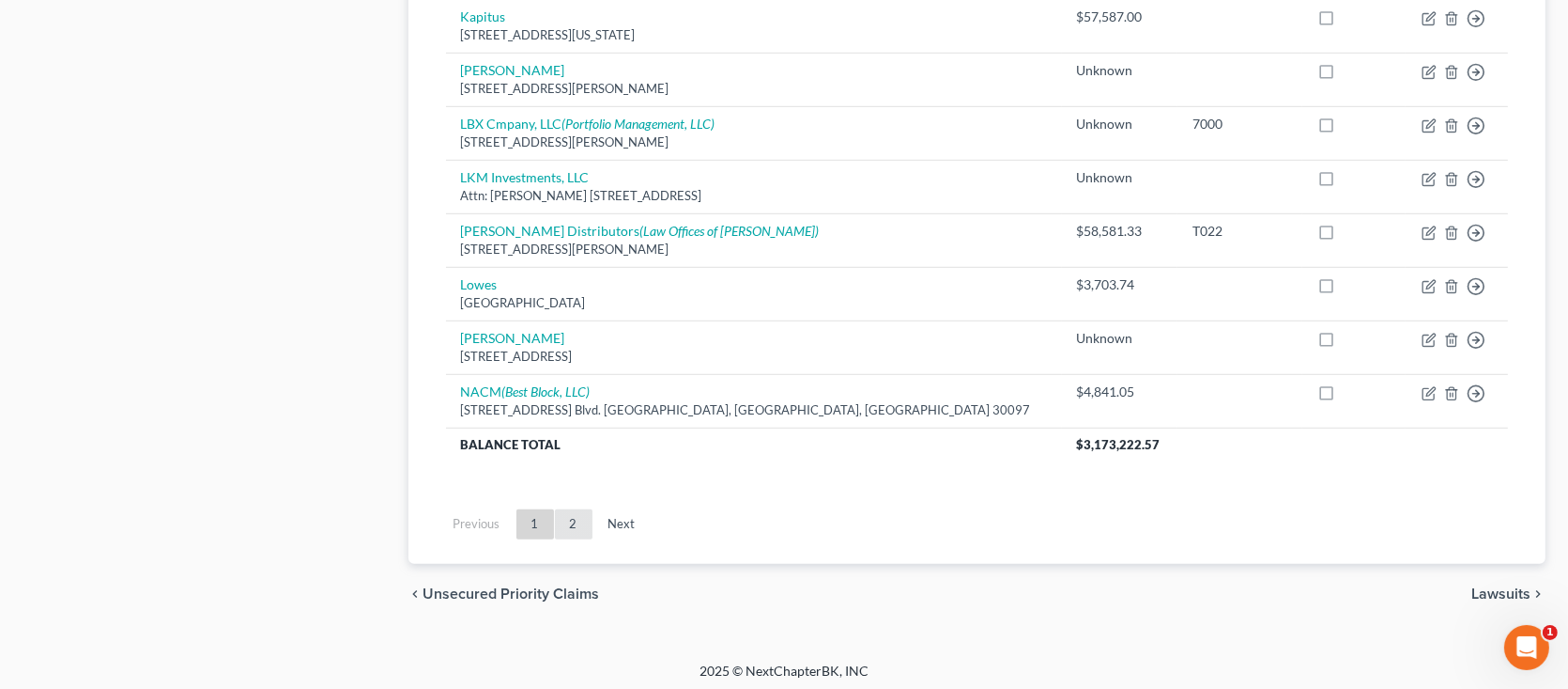
click at [563, 522] on link "2" at bounding box center [573, 525] width 37 height 31
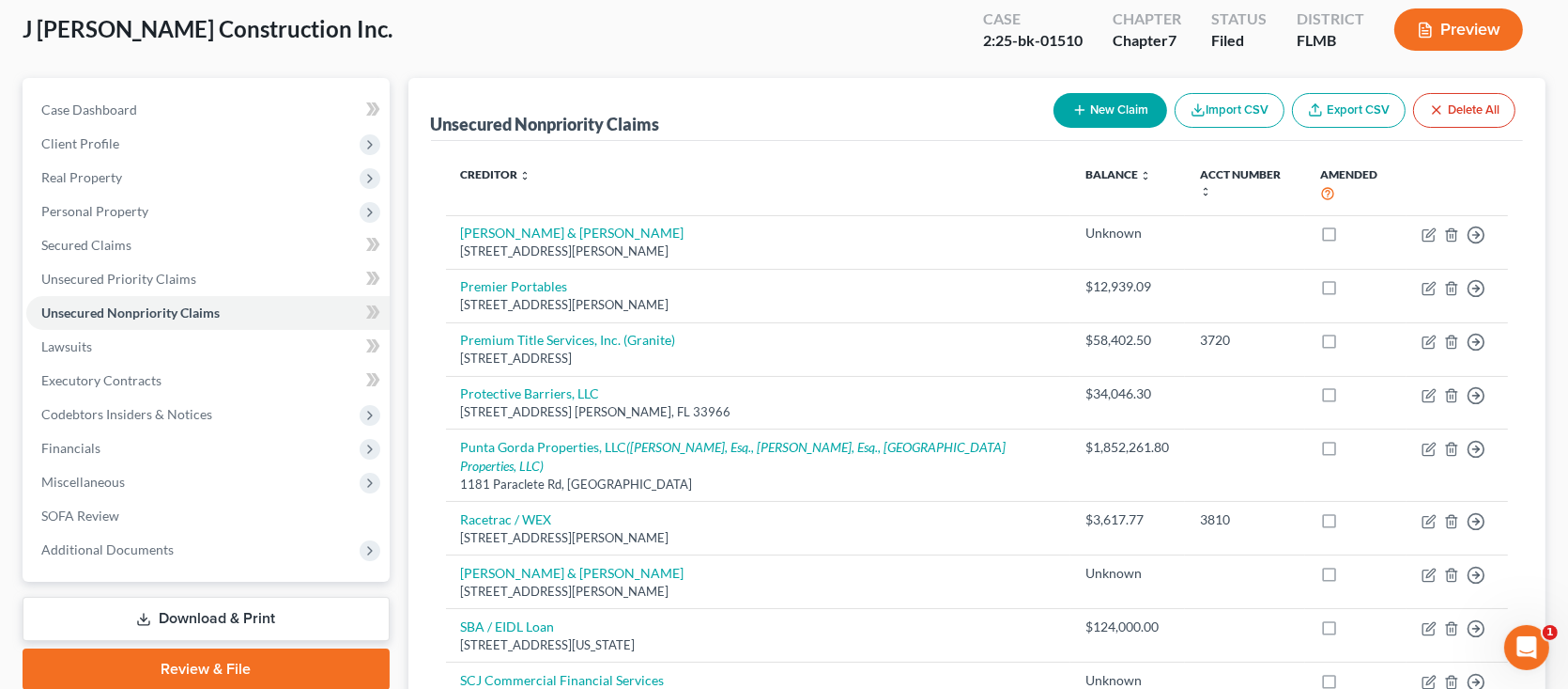
scroll to position [100, 0]
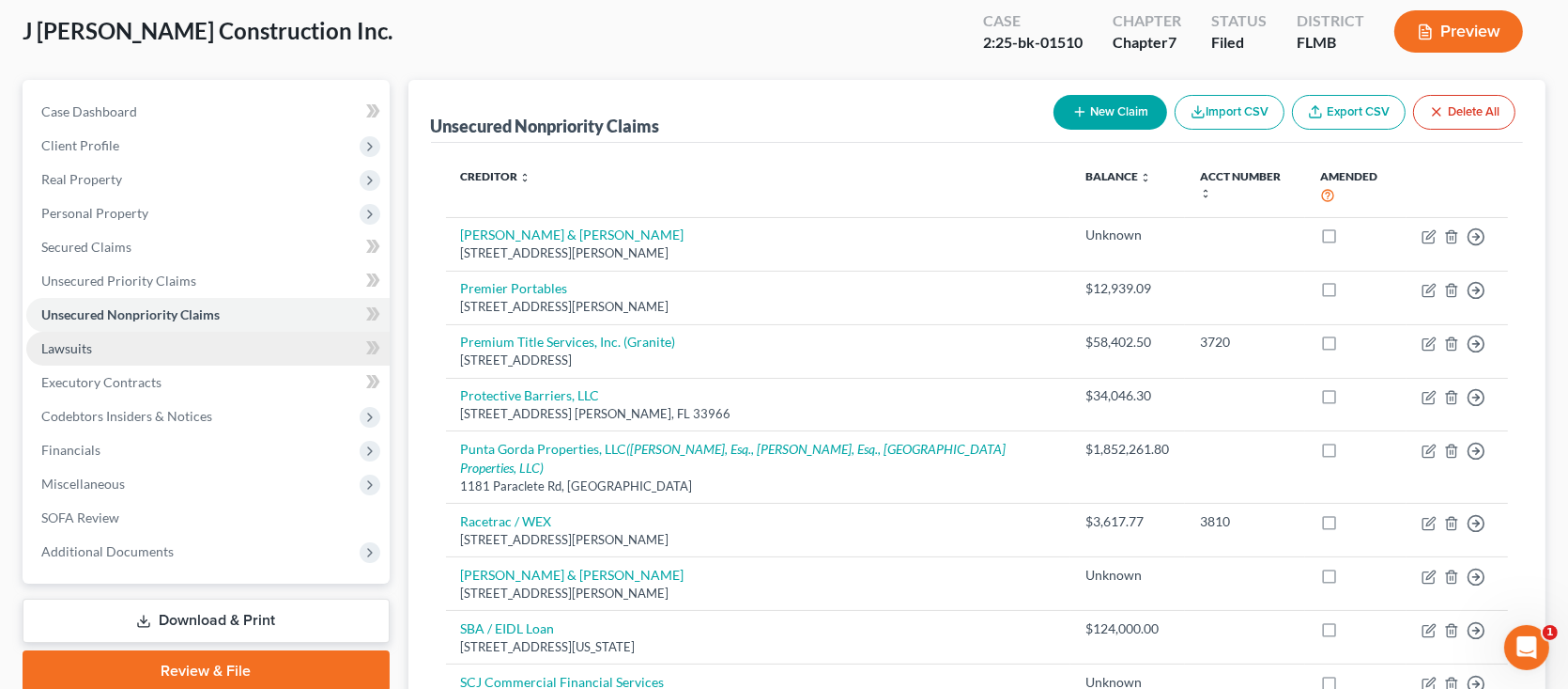
click at [164, 354] on link "Lawsuits" at bounding box center [208, 348] width 363 height 33
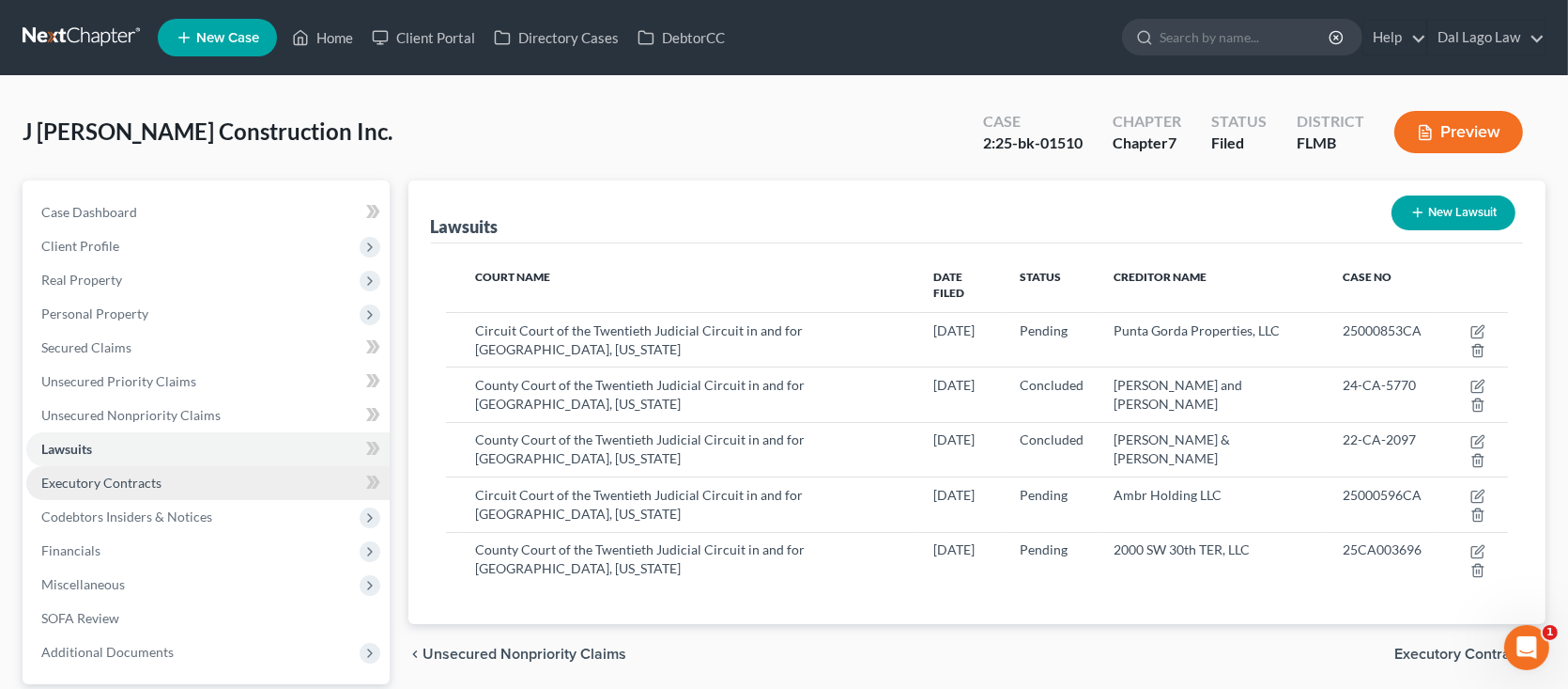
click at [235, 484] on link "Executory Contracts" at bounding box center [208, 482] width 363 height 33
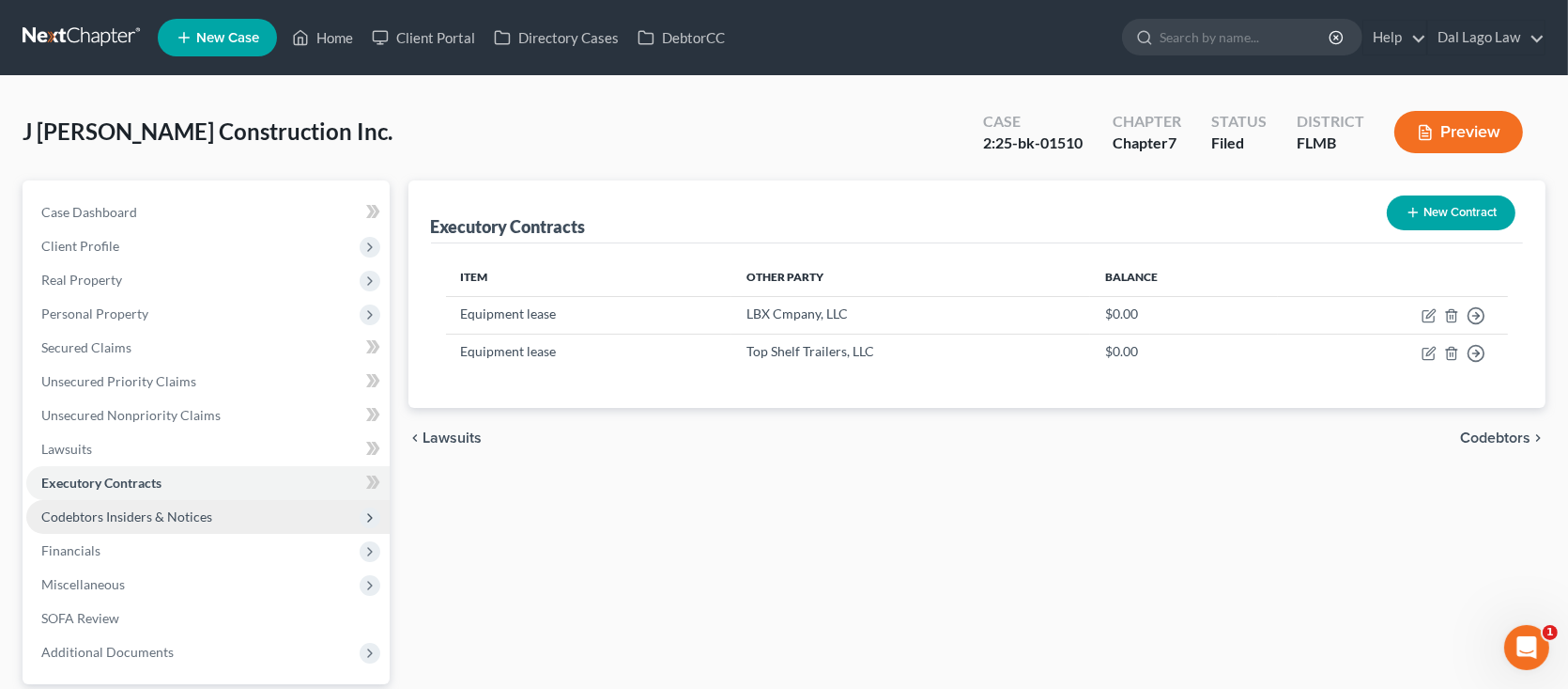
click at [175, 510] on span "Codebtors Insiders & Notices" at bounding box center [126, 516] width 171 height 16
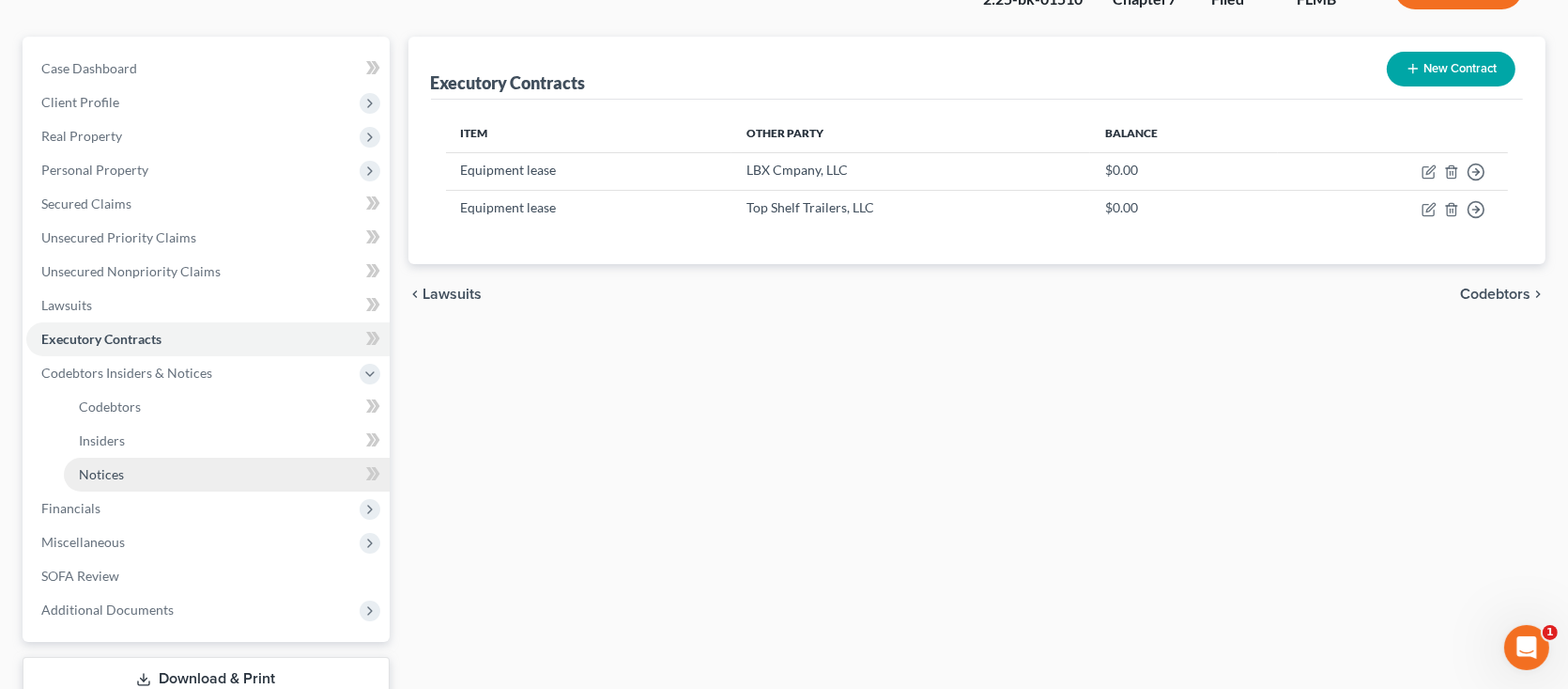
scroll to position [188, 0]
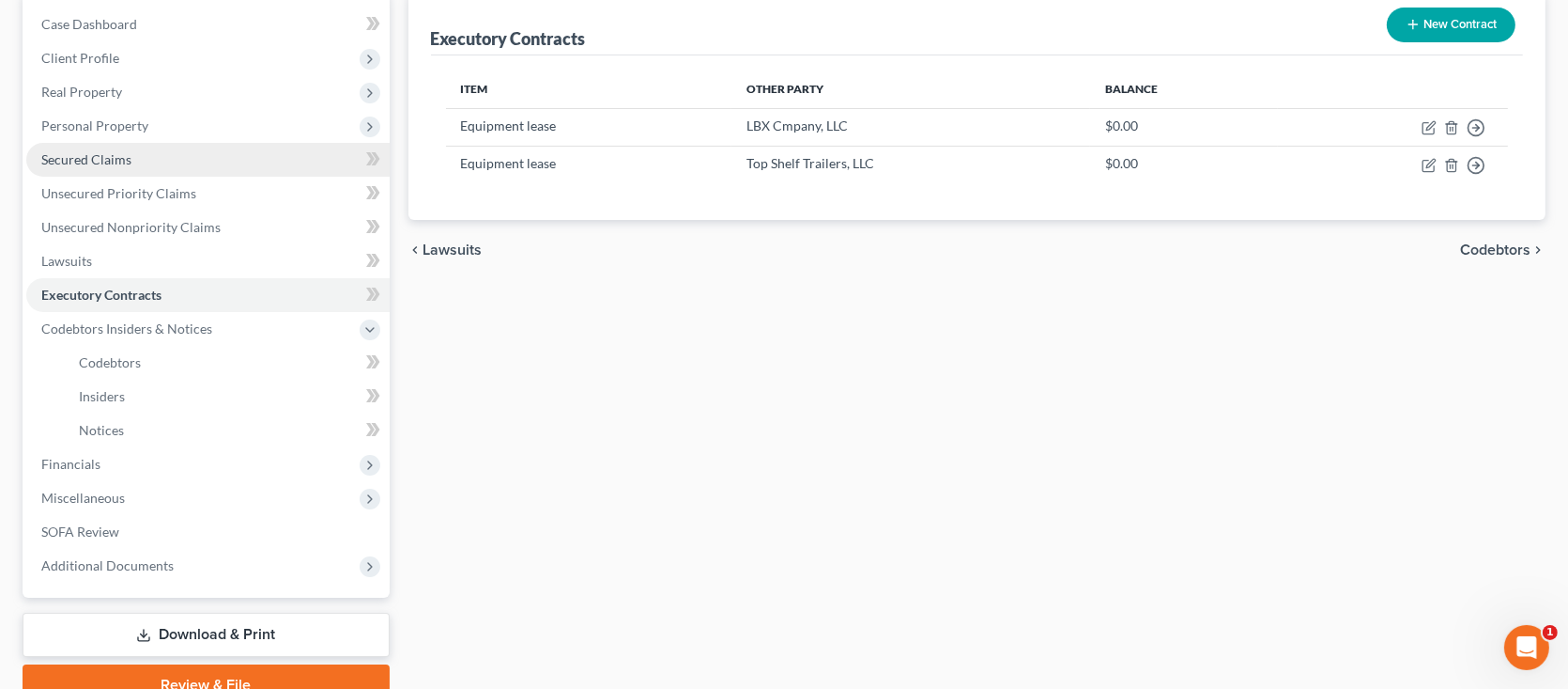
click at [117, 168] on link "Secured Claims" at bounding box center [208, 159] width 363 height 33
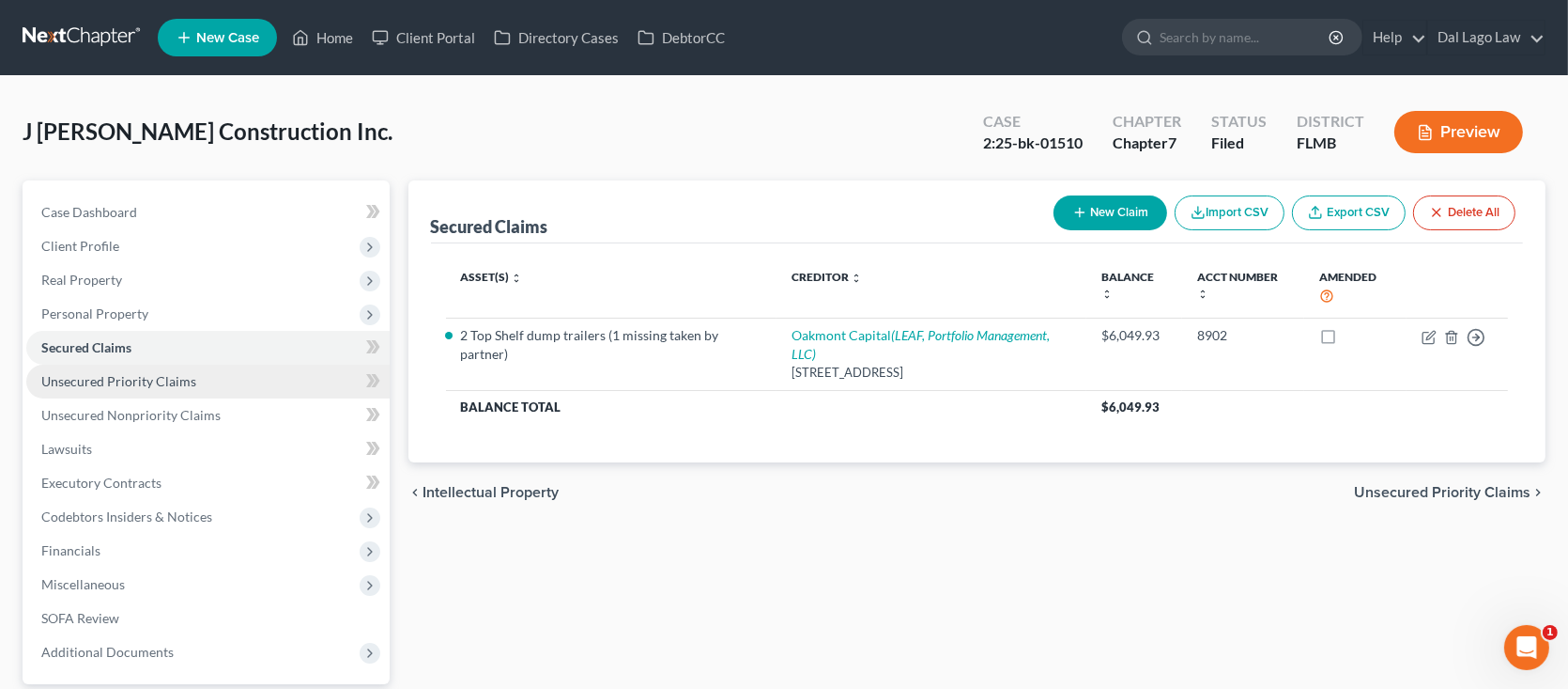
click at [168, 377] on span "Unsecured Priority Claims" at bounding box center [118, 381] width 155 height 16
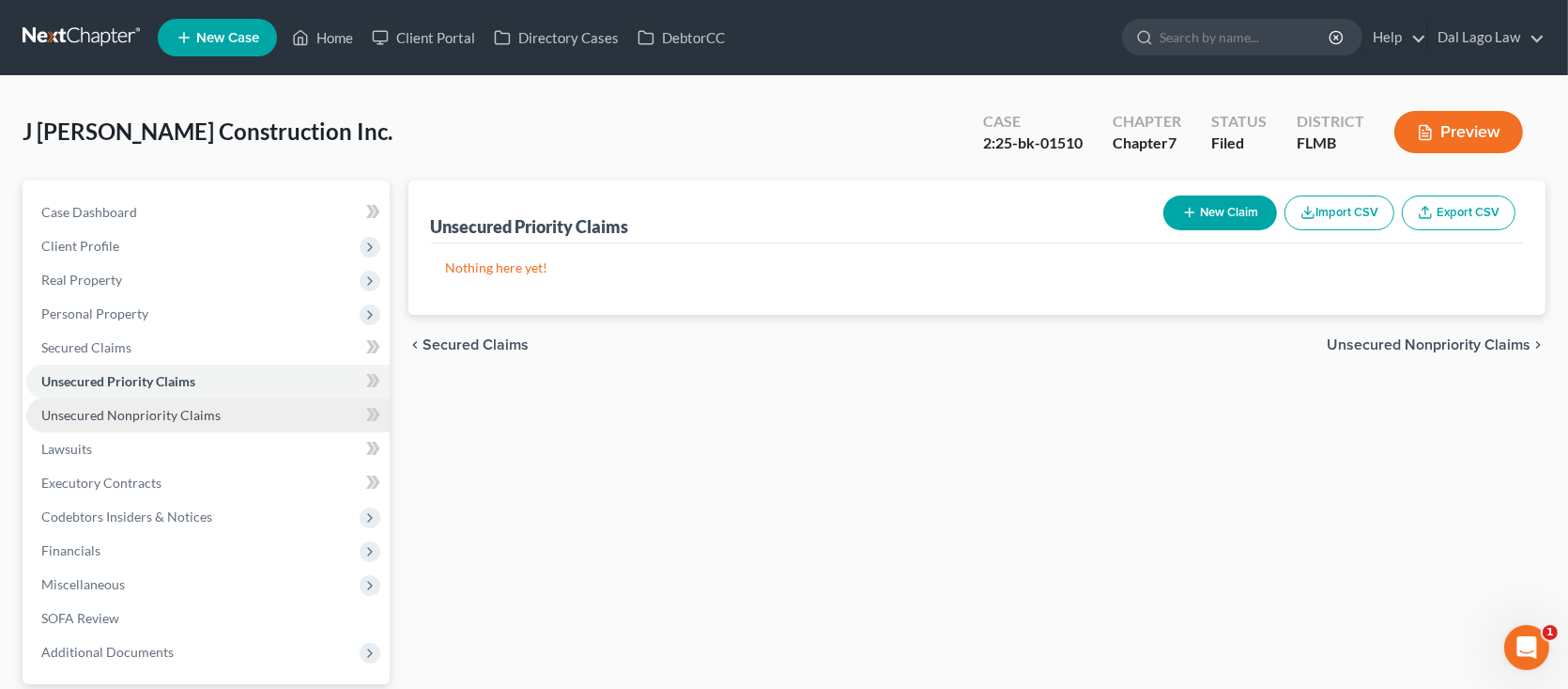
click at [193, 420] on span "Unsecured Nonpriority Claims" at bounding box center [131, 414] width 179 height 16
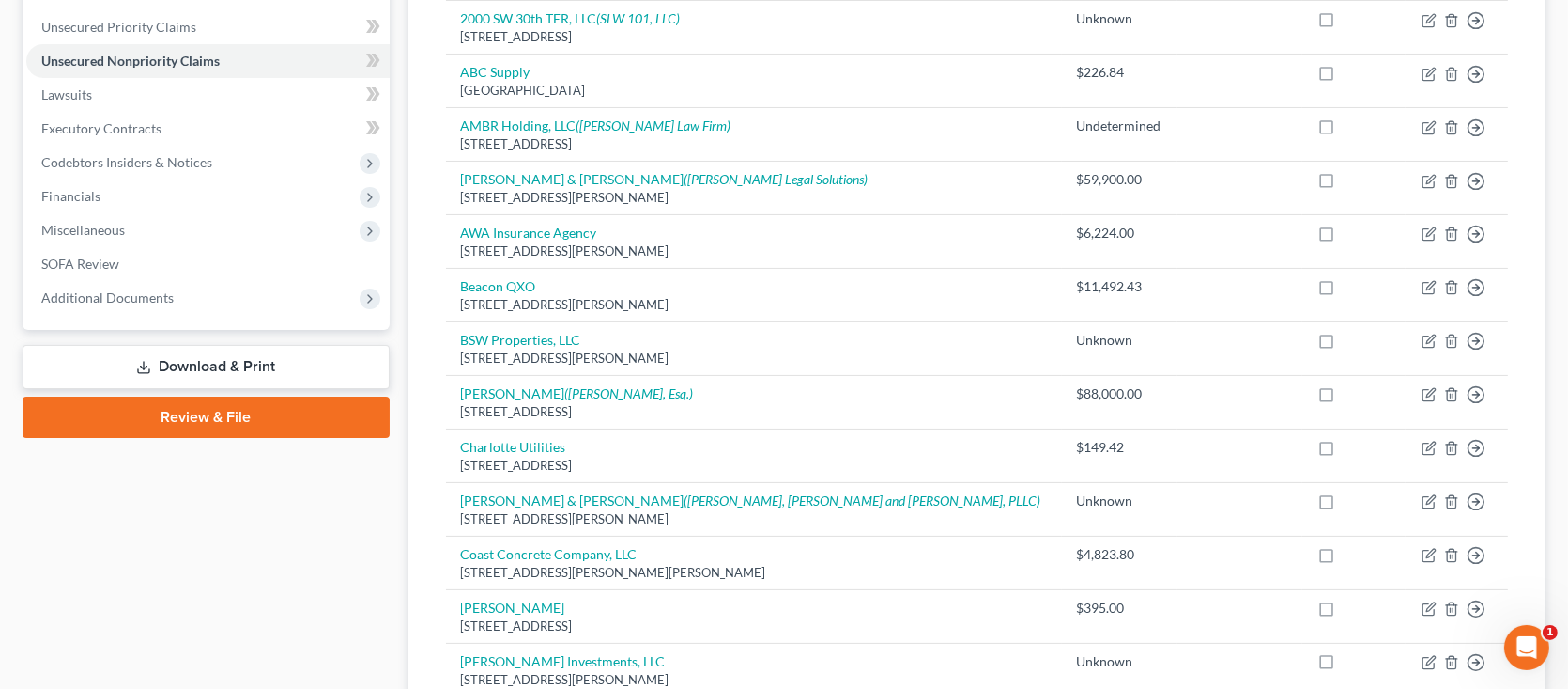
scroll to position [376, 0]
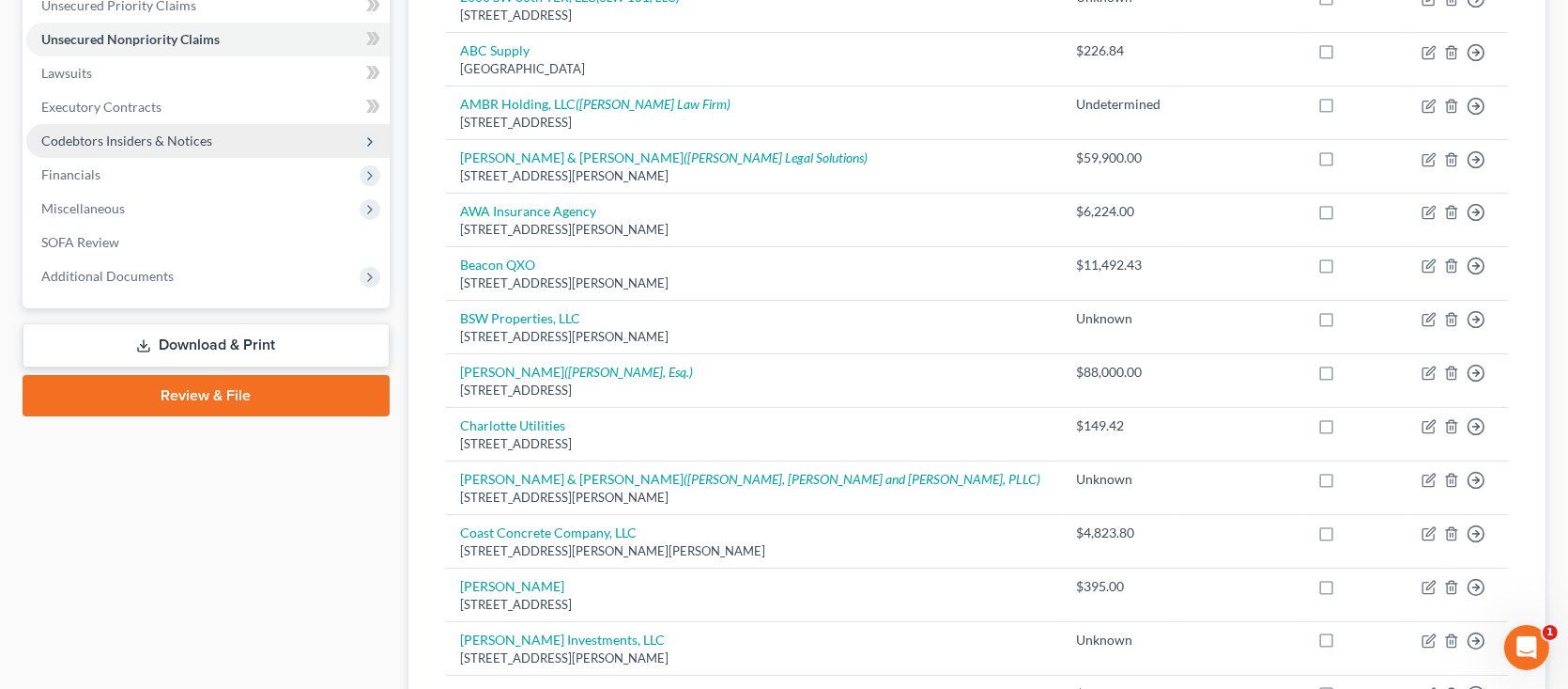
click at [151, 147] on span "Codebtors Insiders & Notices" at bounding box center [208, 140] width 363 height 33
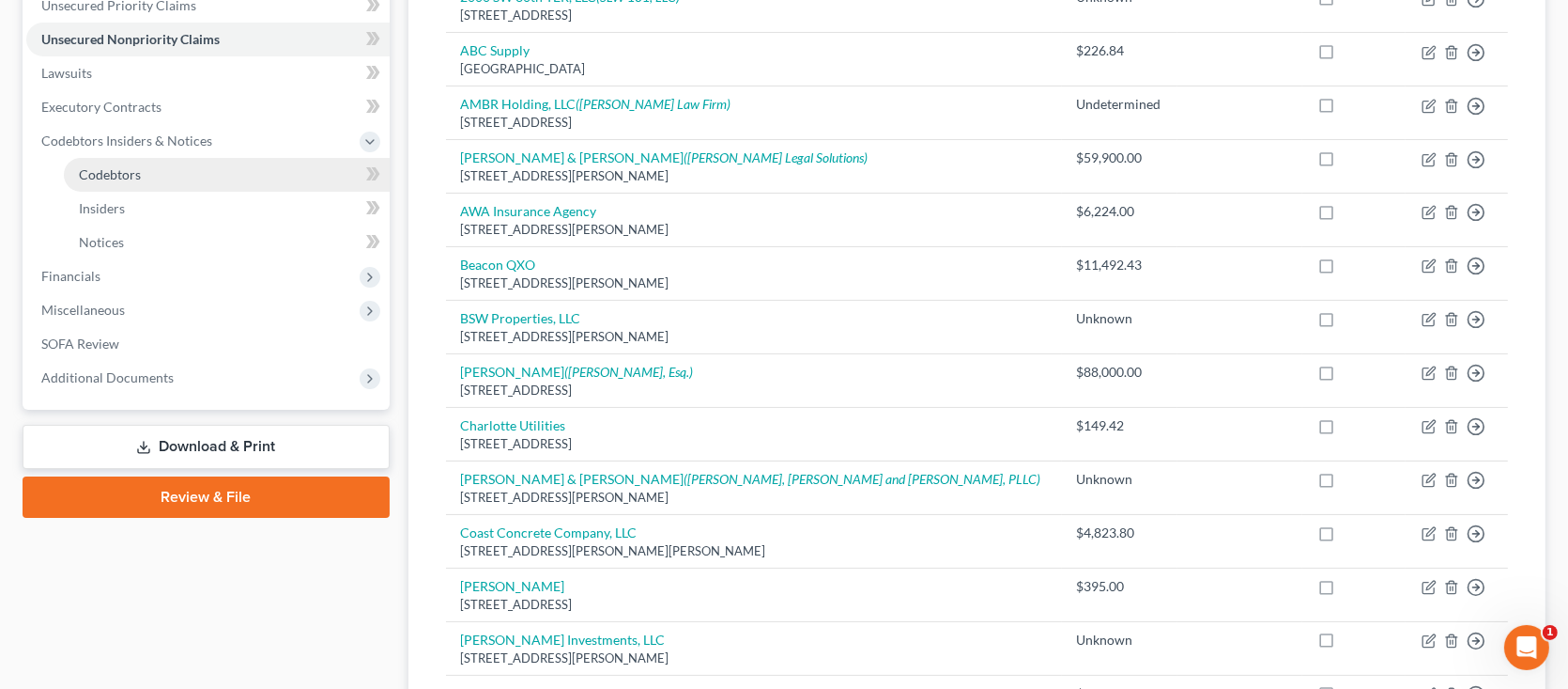
click at [146, 175] on link "Codebtors" at bounding box center [227, 174] width 326 height 33
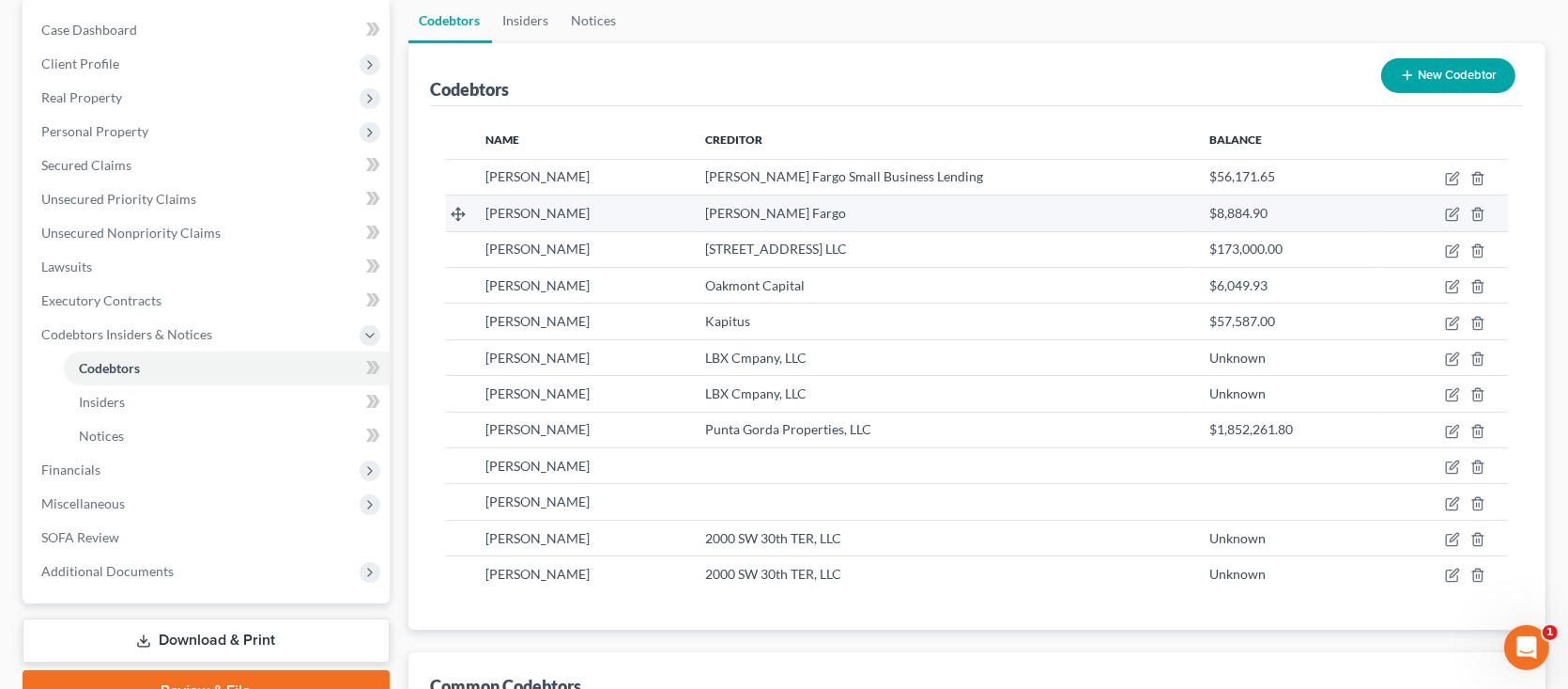
scroll to position [188, 0]
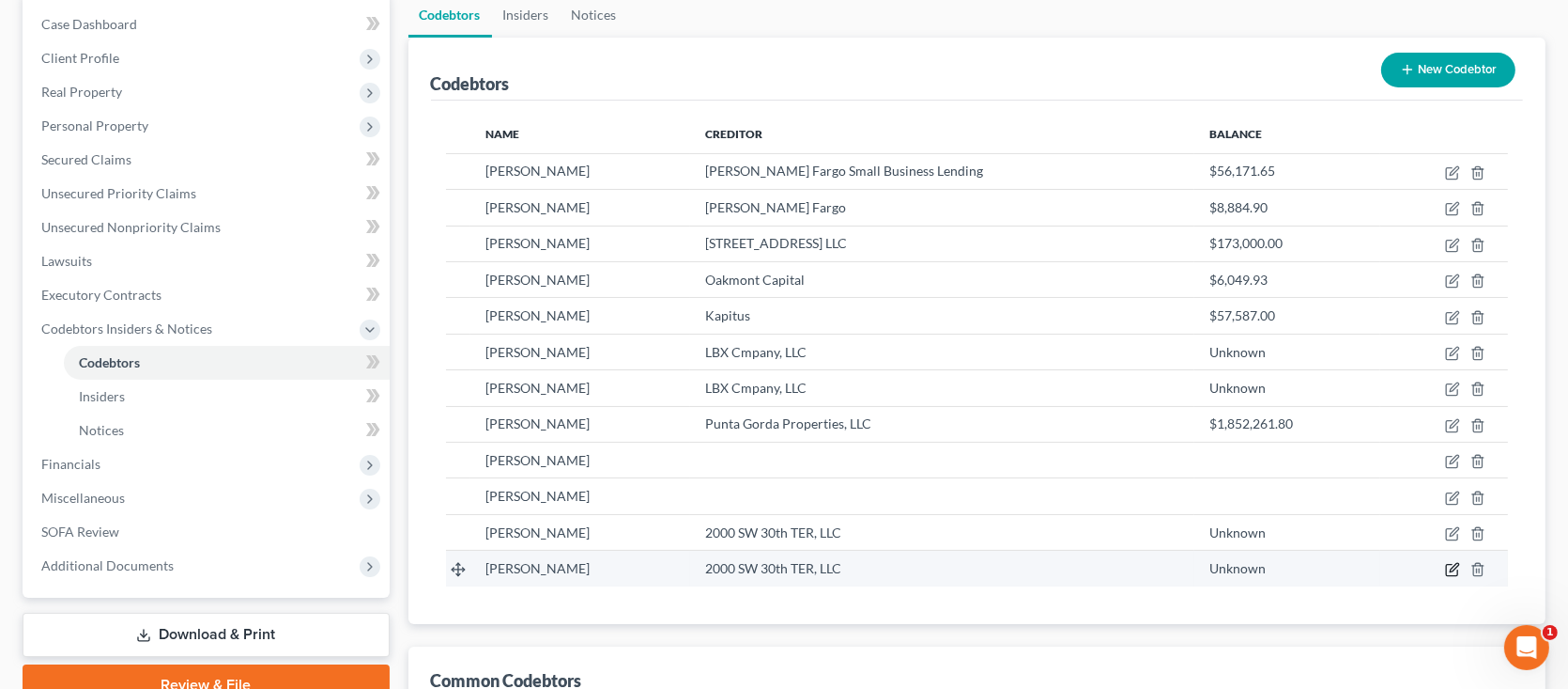
click at [1448, 573] on icon "button" at bounding box center [1452, 571] width 11 height 11
select select "9"
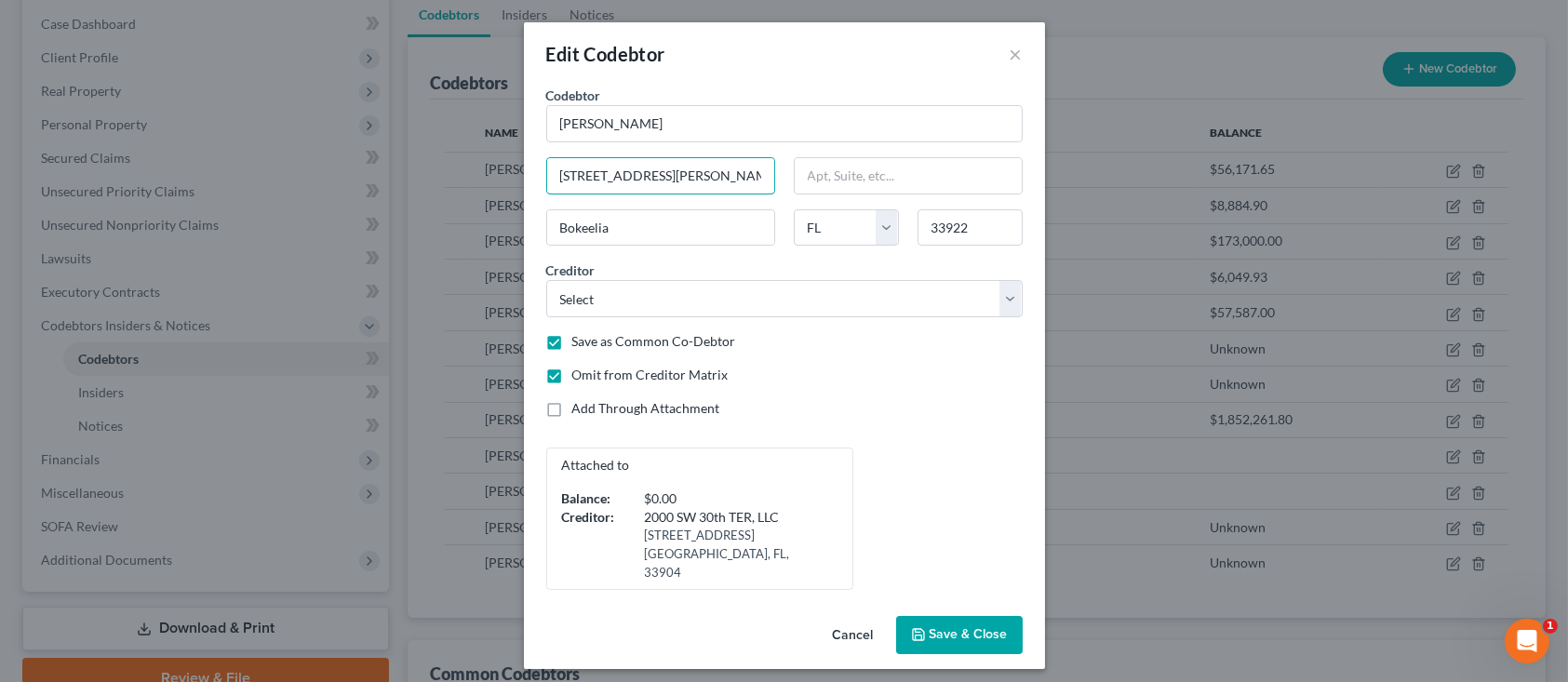
drag, startPoint x: 733, startPoint y: 171, endPoint x: 405, endPoint y: 173, distance: 328.0
click at [413, 174] on div "Edit Codebtor × Codebtor * [PERSON_NAME] Codebtor * [PERSON_NAME] [STREET_ADDRE…" at bounding box center [784, 341] width 1568 height 682
type input "[STREET_ADDRESS]"
click at [933, 170] on input "text" at bounding box center [908, 175] width 227 height 35
type input "Suite c"
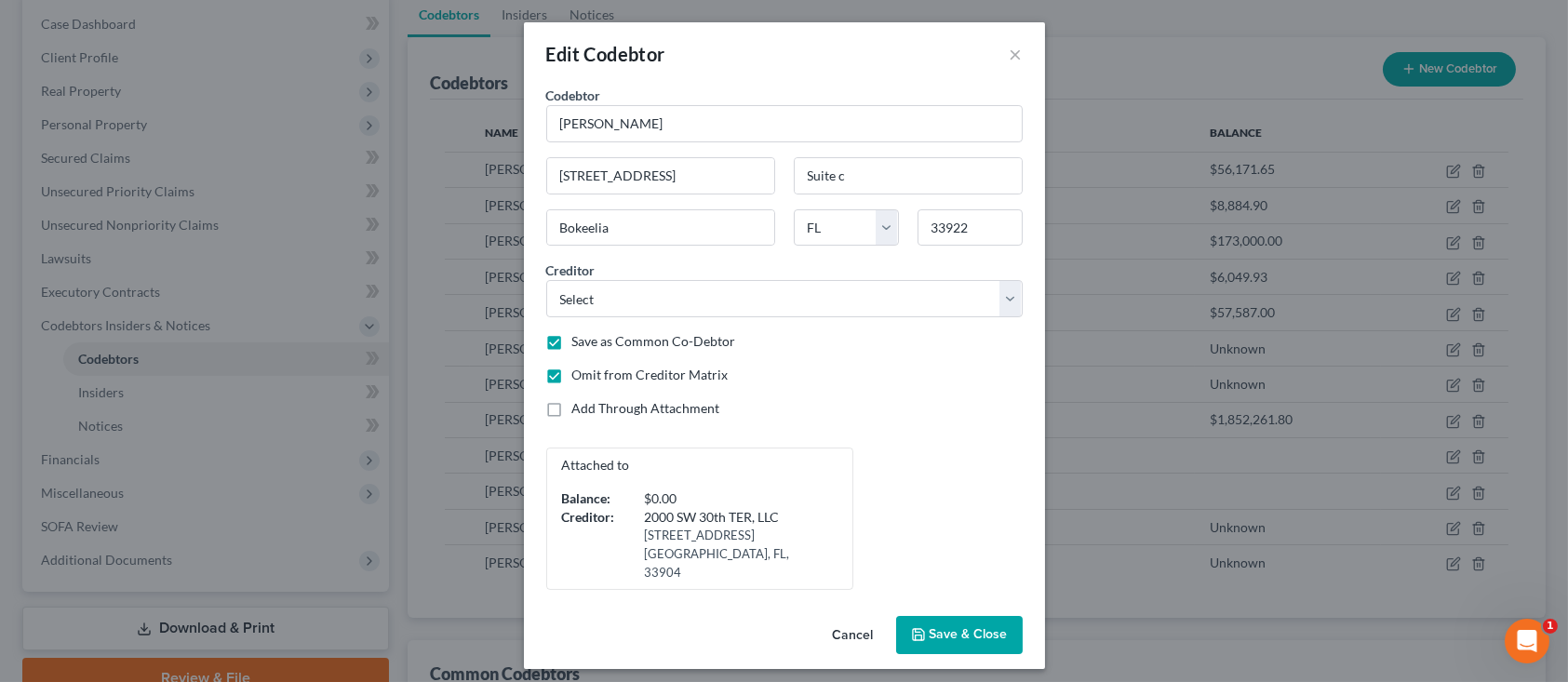
click at [959, 627] on span "Save & Close" at bounding box center [968, 635] width 78 height 16
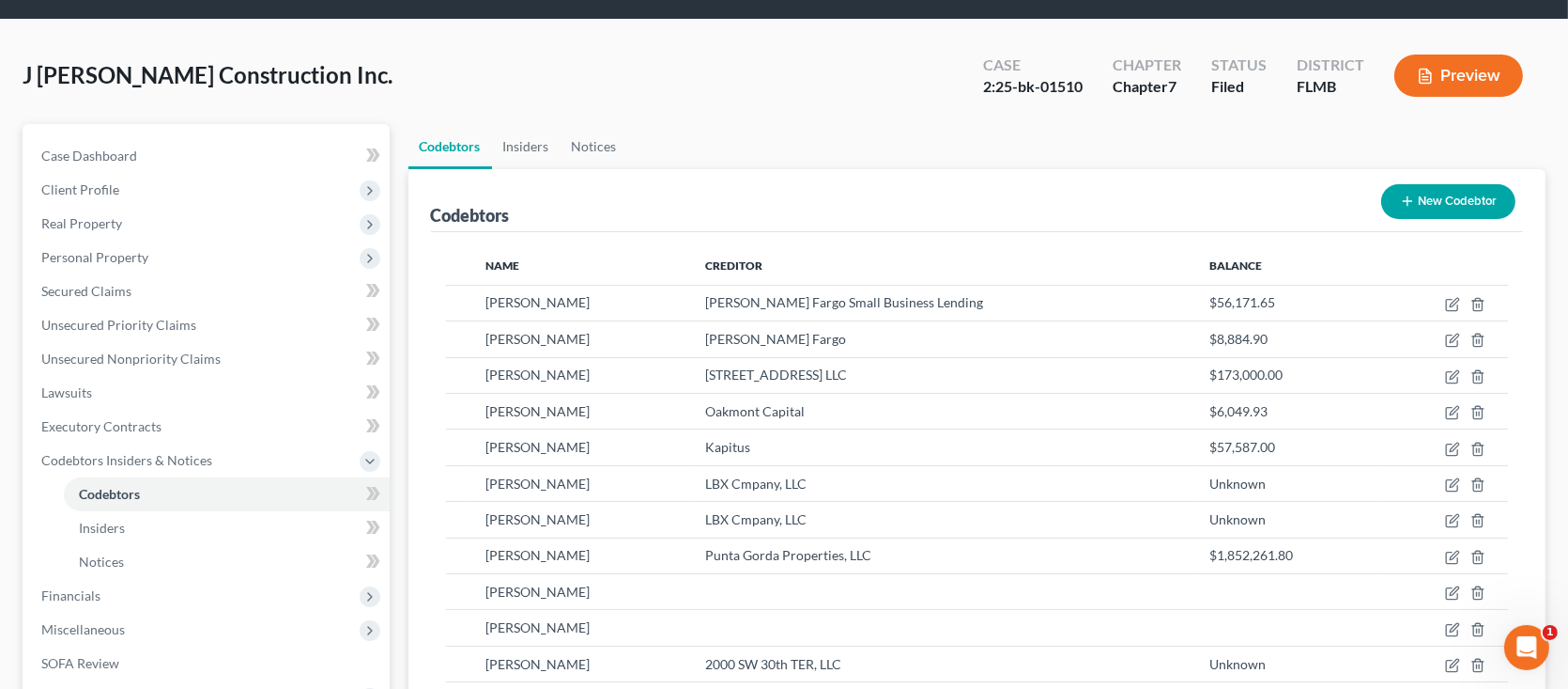
scroll to position [52, 0]
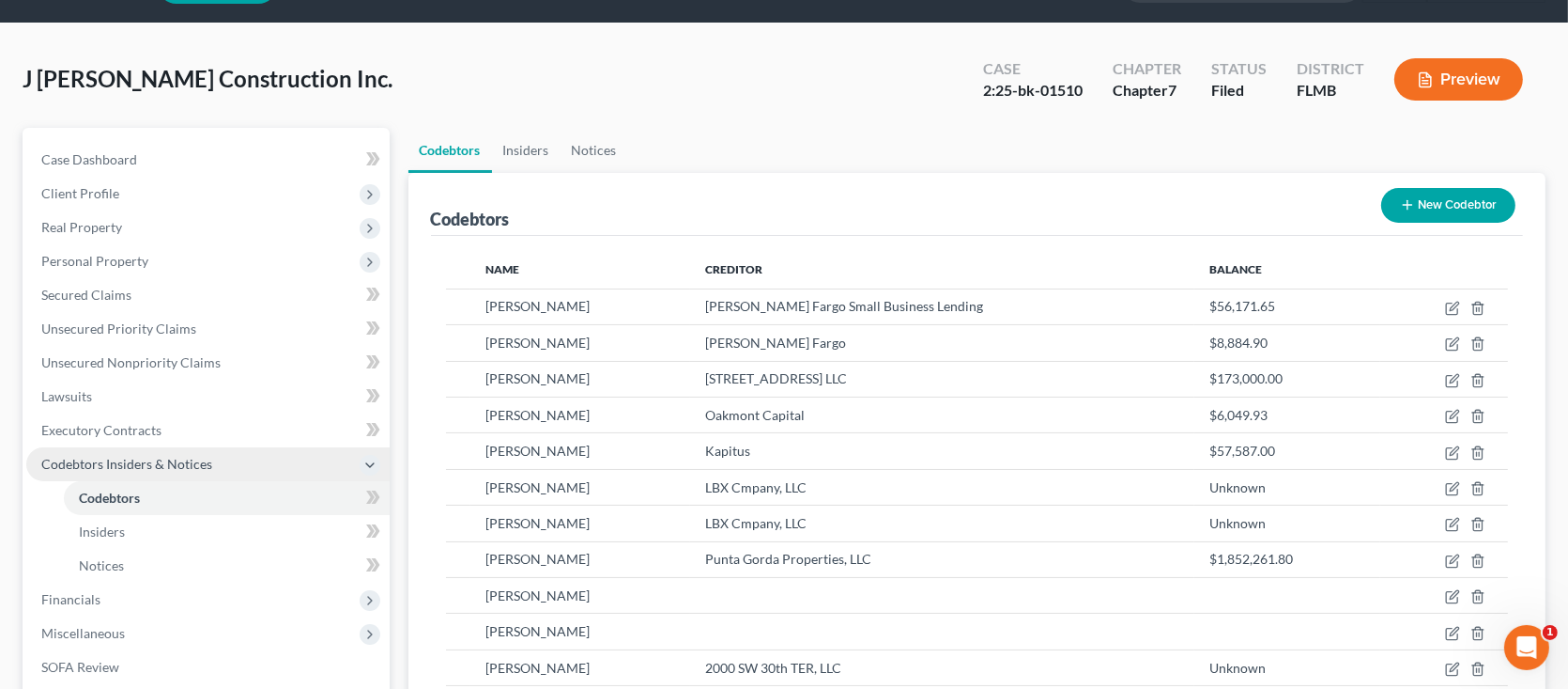
click at [143, 456] on span "Codebtors Insiders & Notices" at bounding box center [126, 463] width 171 height 16
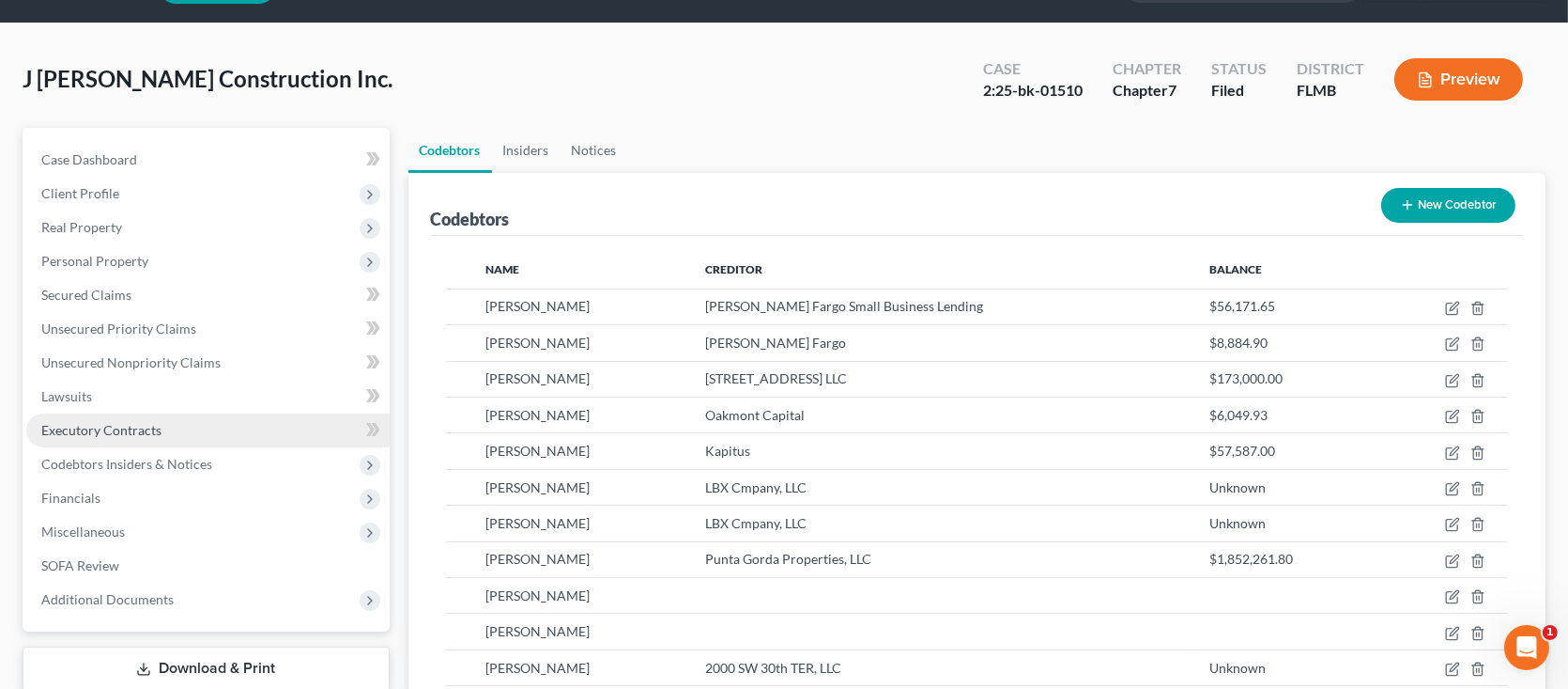
click at [194, 432] on link "Executory Contracts" at bounding box center [208, 429] width 363 height 33
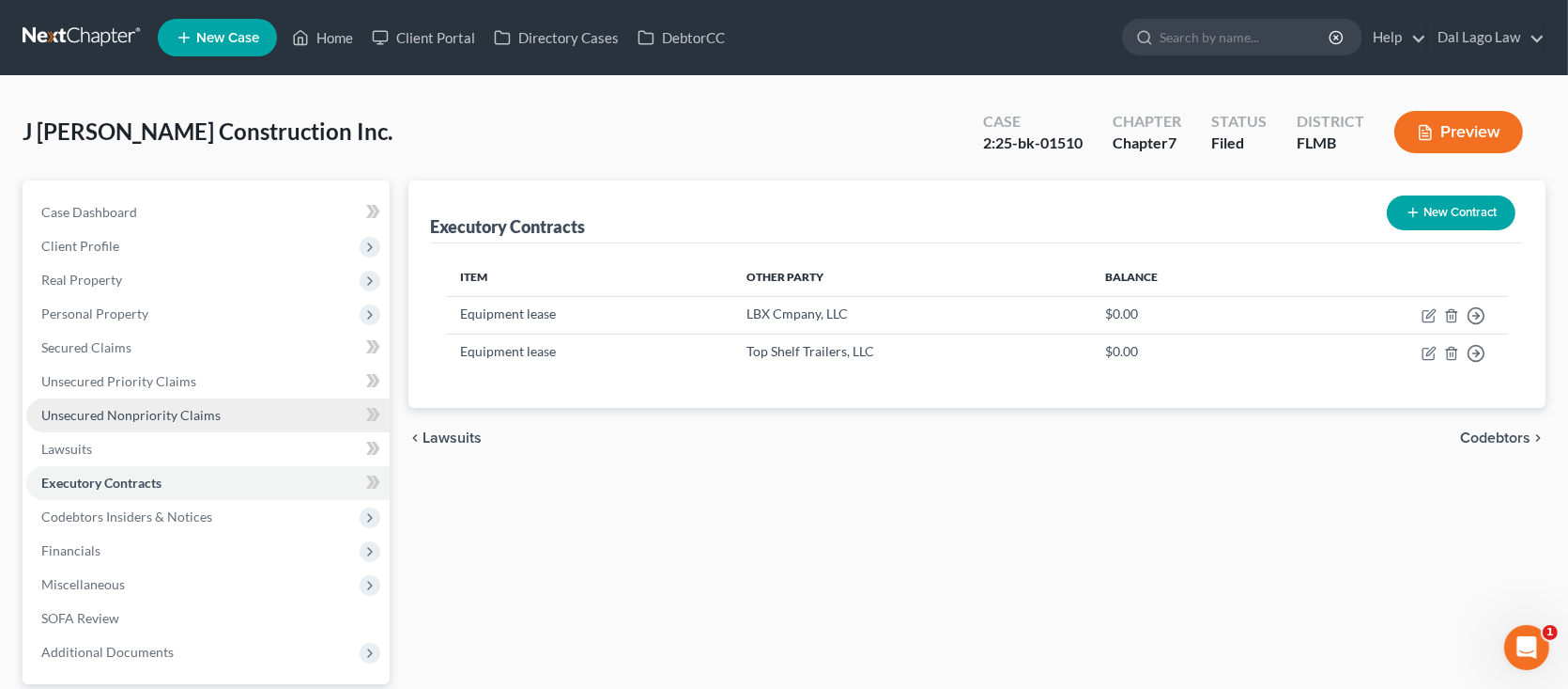
click at [180, 407] on span "Unsecured Nonpriority Claims" at bounding box center [131, 414] width 179 height 16
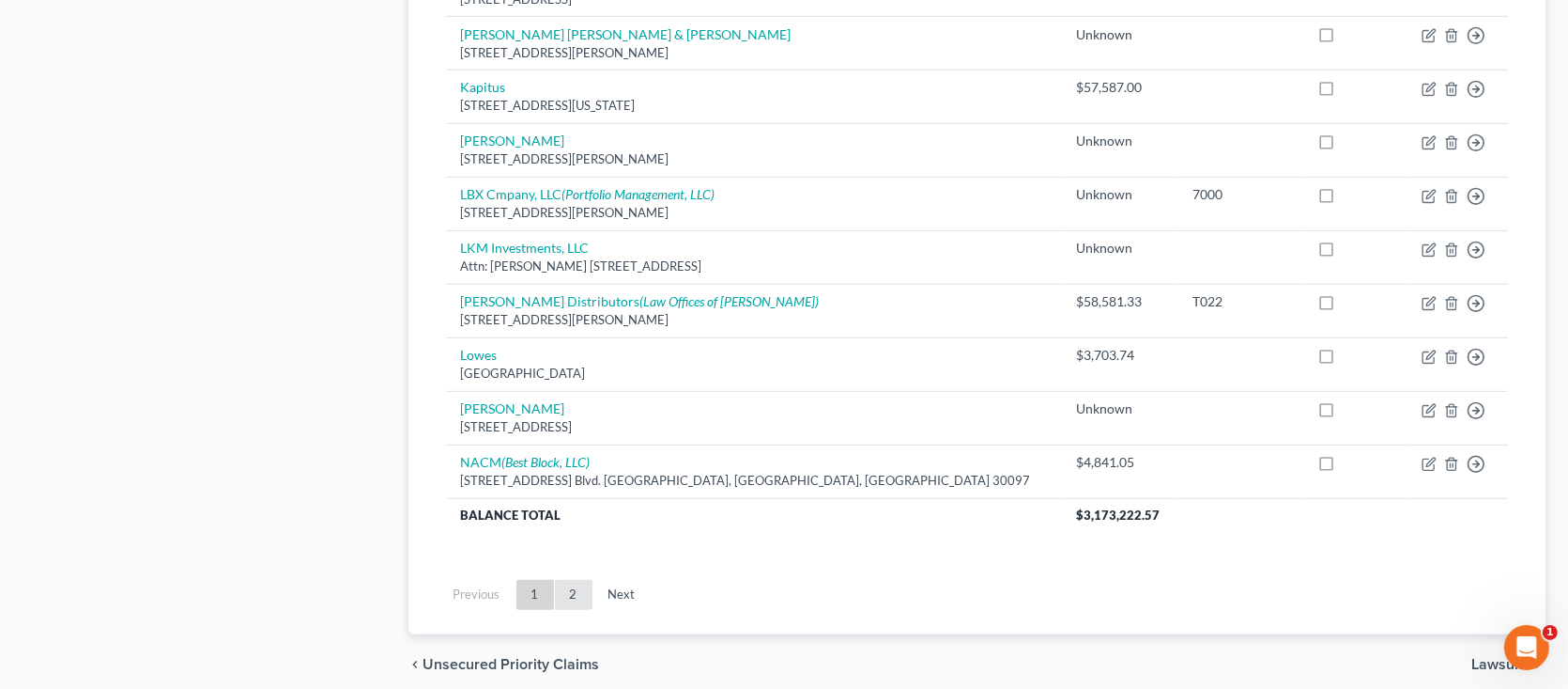
click at [574, 587] on link "2" at bounding box center [573, 595] width 37 height 31
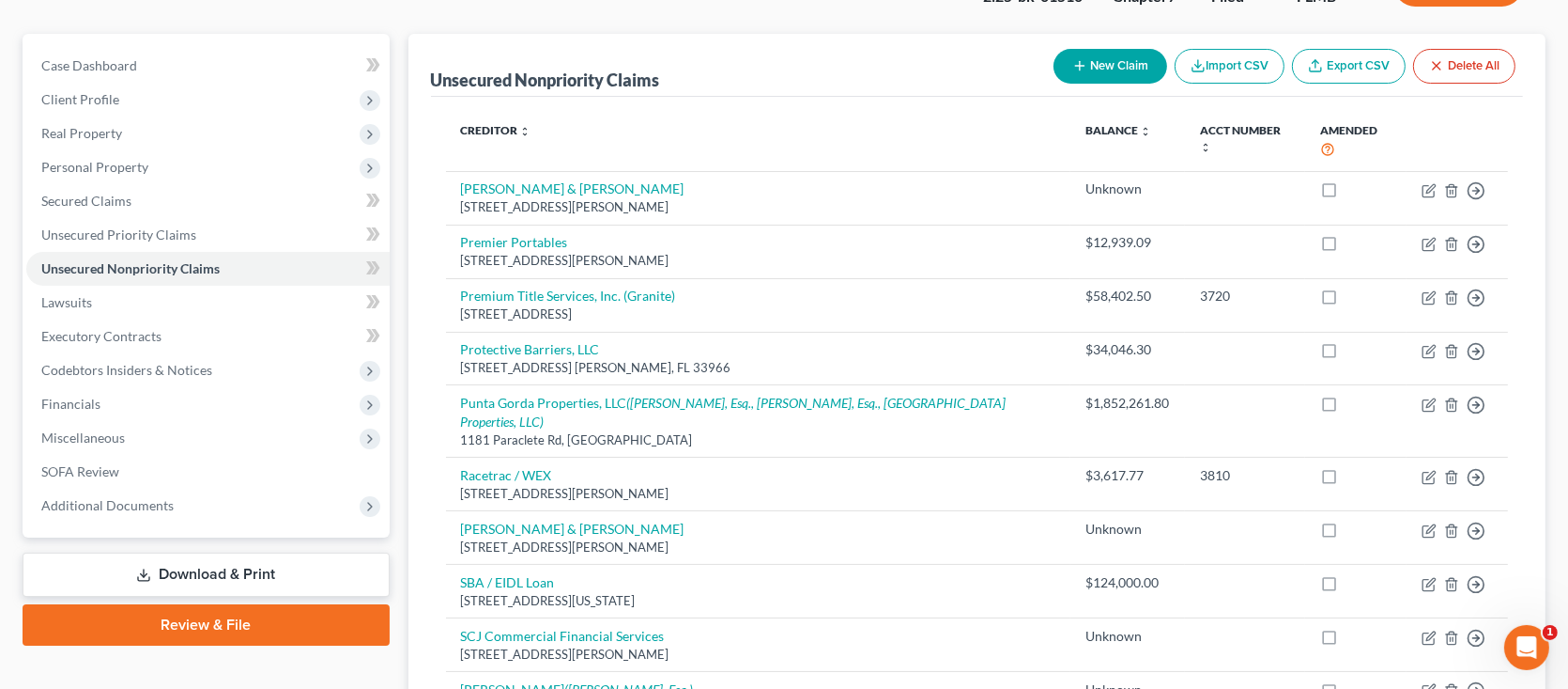
scroll to position [100, 0]
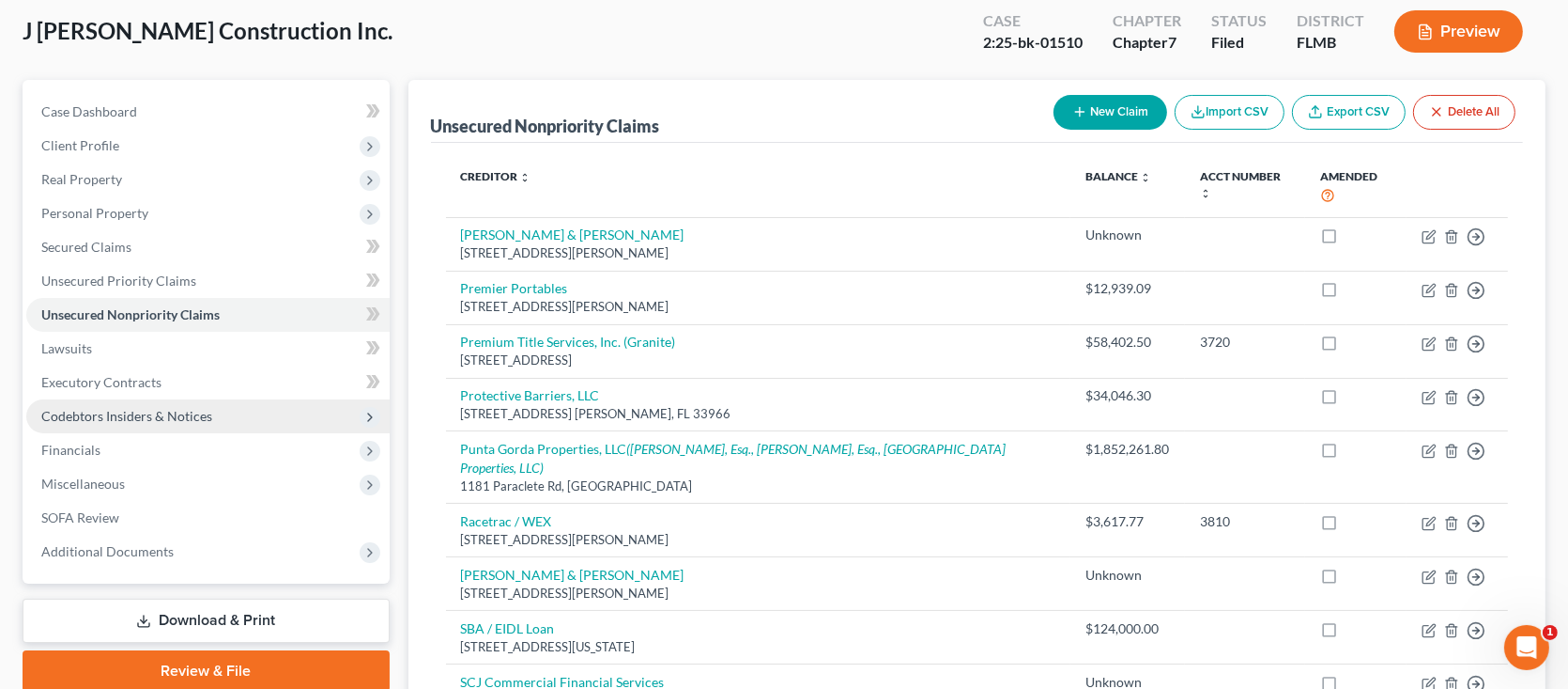
click at [175, 413] on span "Codebtors Insiders & Notices" at bounding box center [126, 415] width 171 height 16
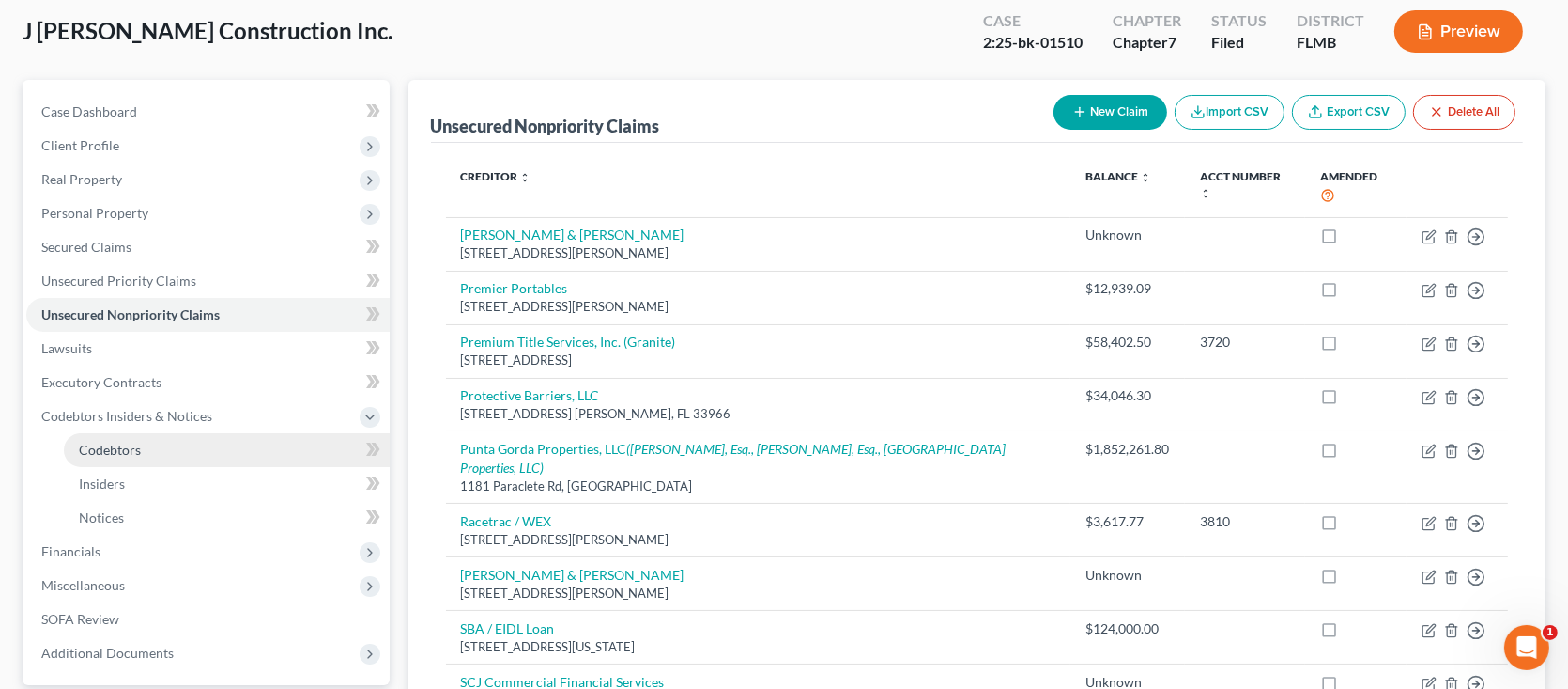
click at [123, 453] on span "Codebtors" at bounding box center [110, 449] width 62 height 16
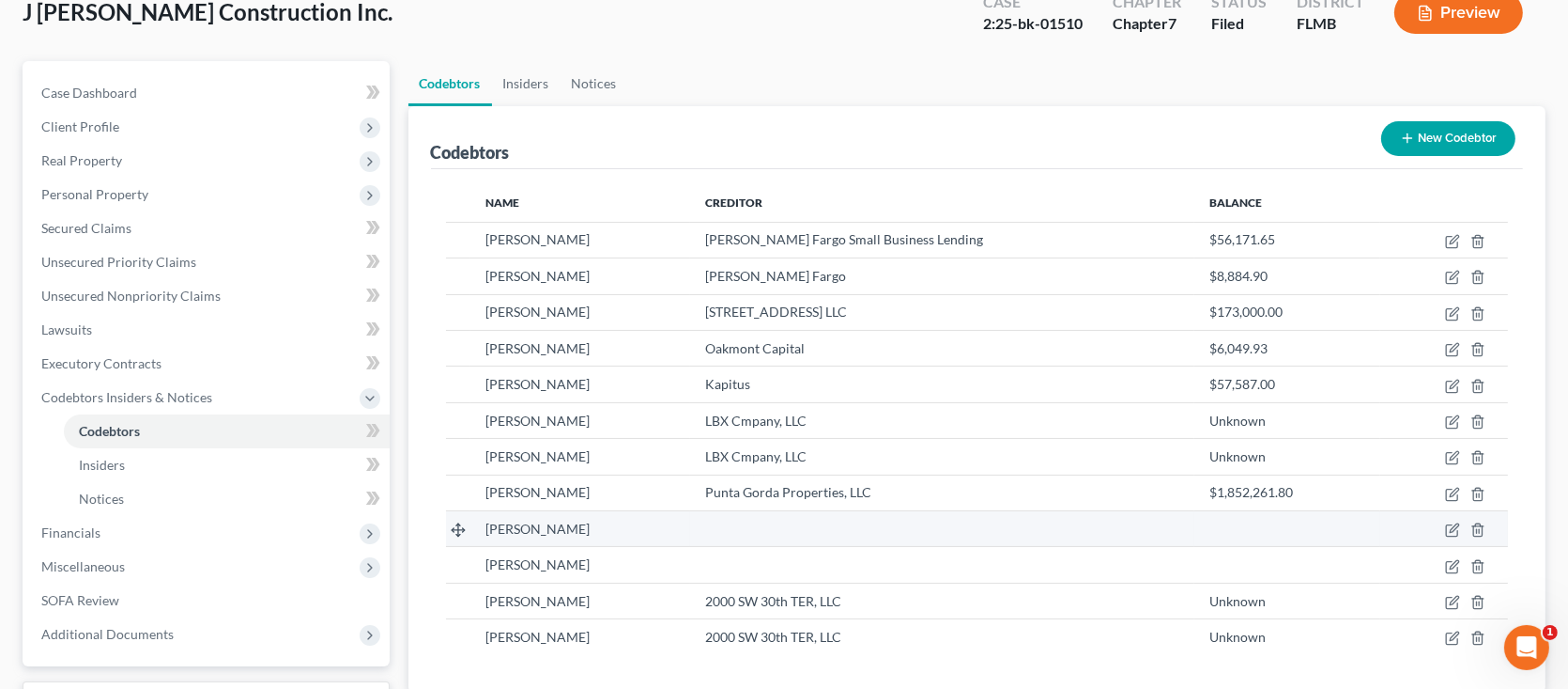
scroll to position [282, 0]
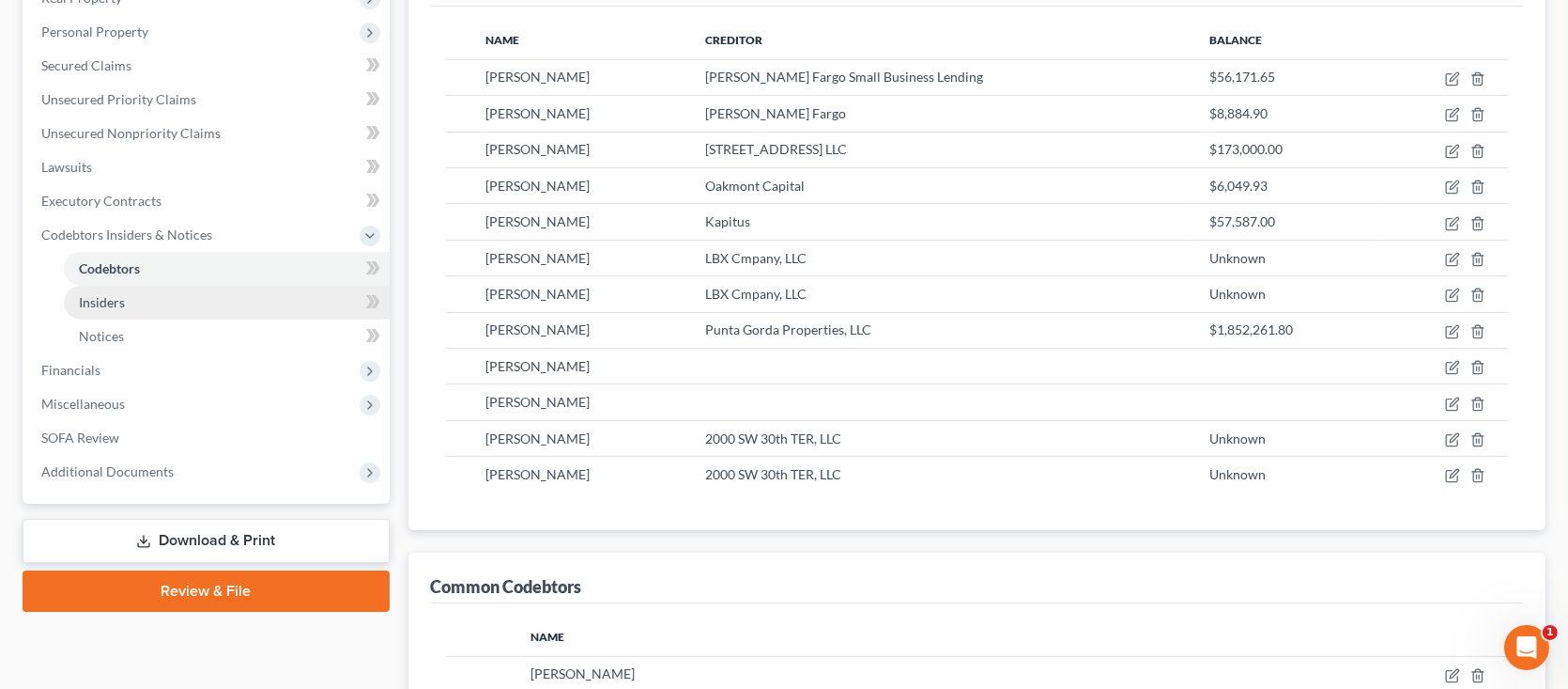
click at [86, 302] on span "Insiders" at bounding box center [102, 302] width 46 height 16
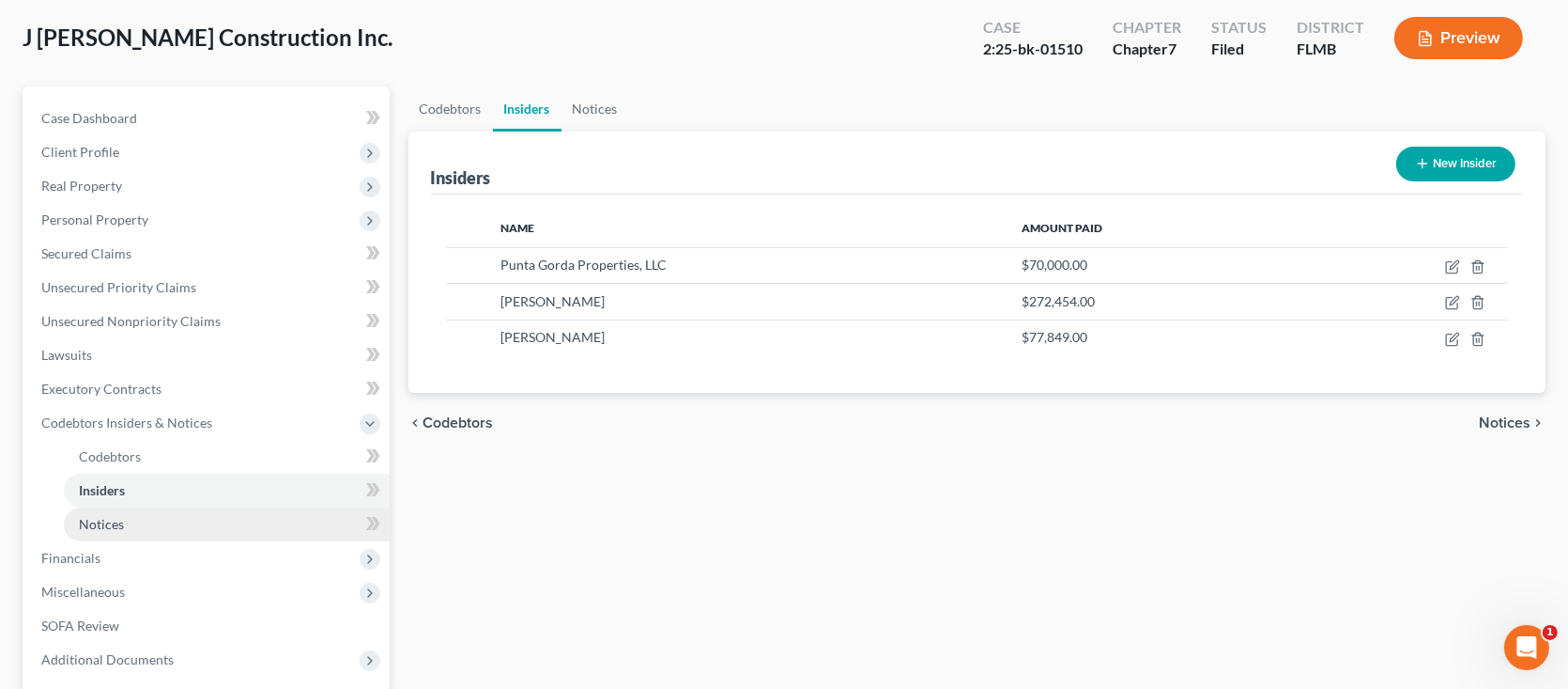
click at [210, 515] on link "Notices" at bounding box center [227, 524] width 326 height 33
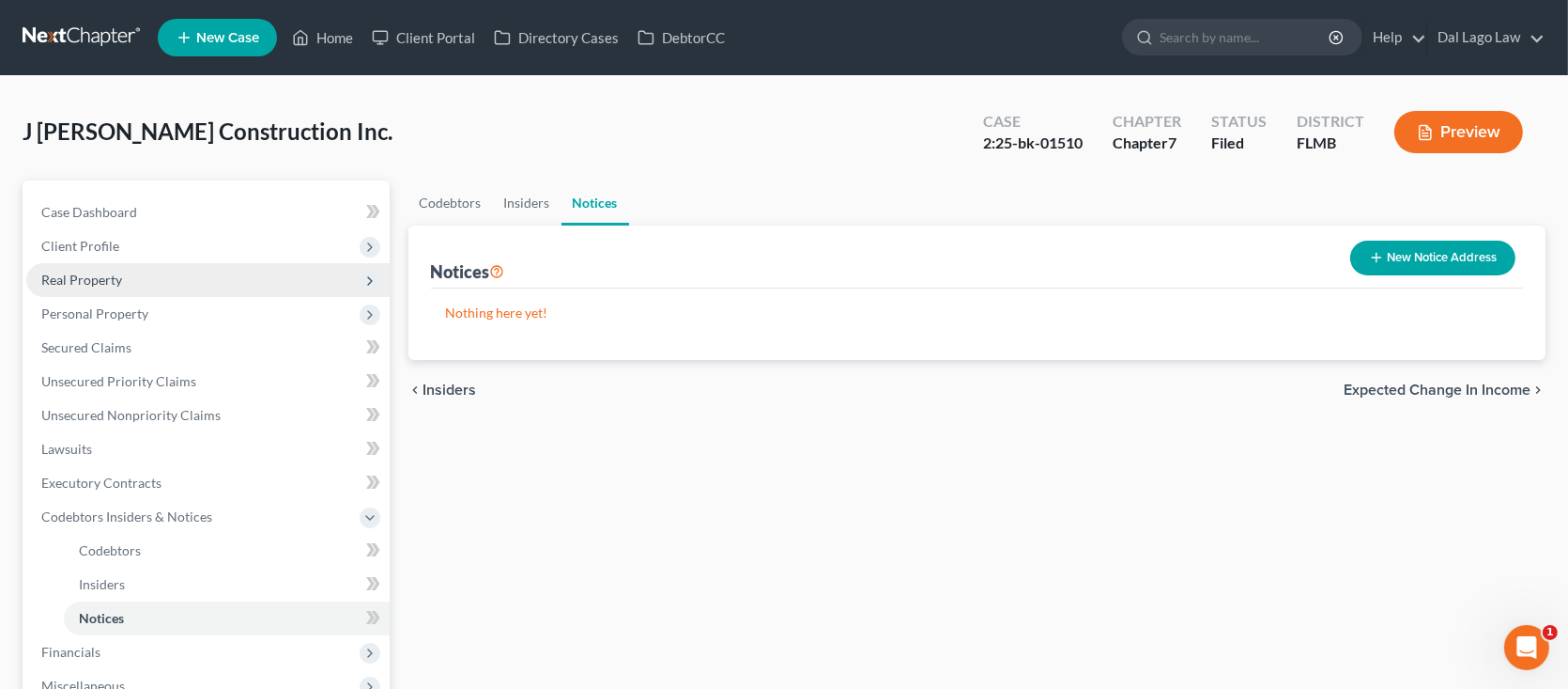
click at [178, 275] on span "Real Property" at bounding box center [208, 280] width 363 height 33
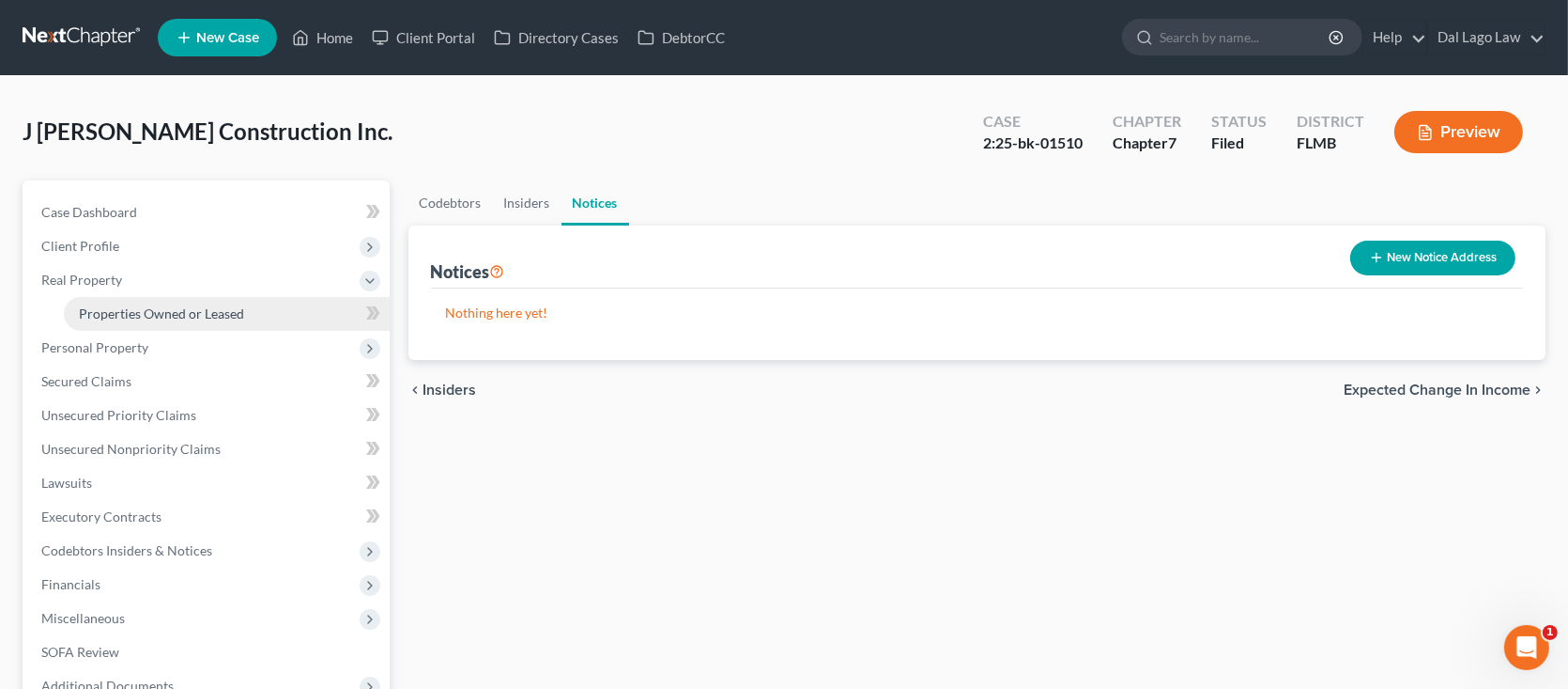
click at [120, 308] on span "Properties Owned or Leased" at bounding box center [161, 313] width 165 height 16
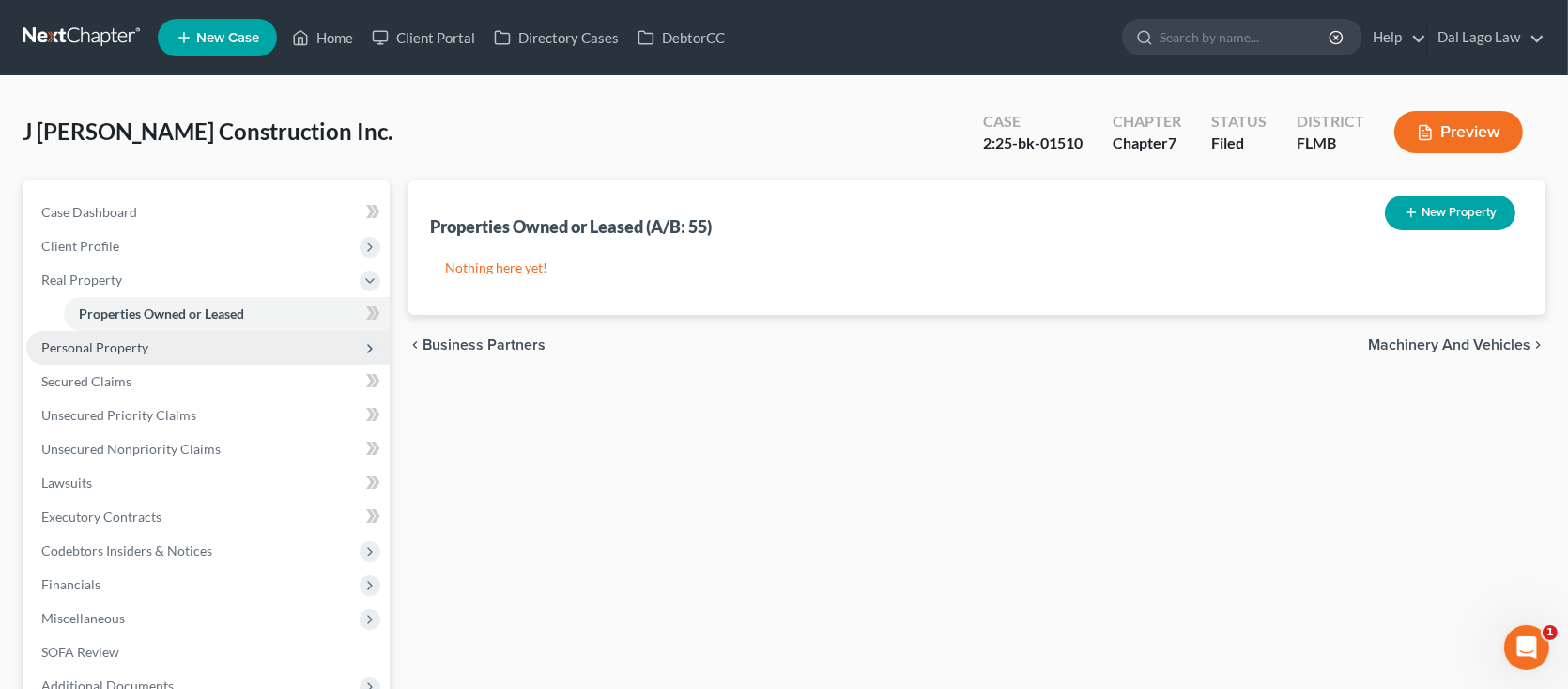
click at [138, 355] on span "Personal Property" at bounding box center [208, 347] width 363 height 33
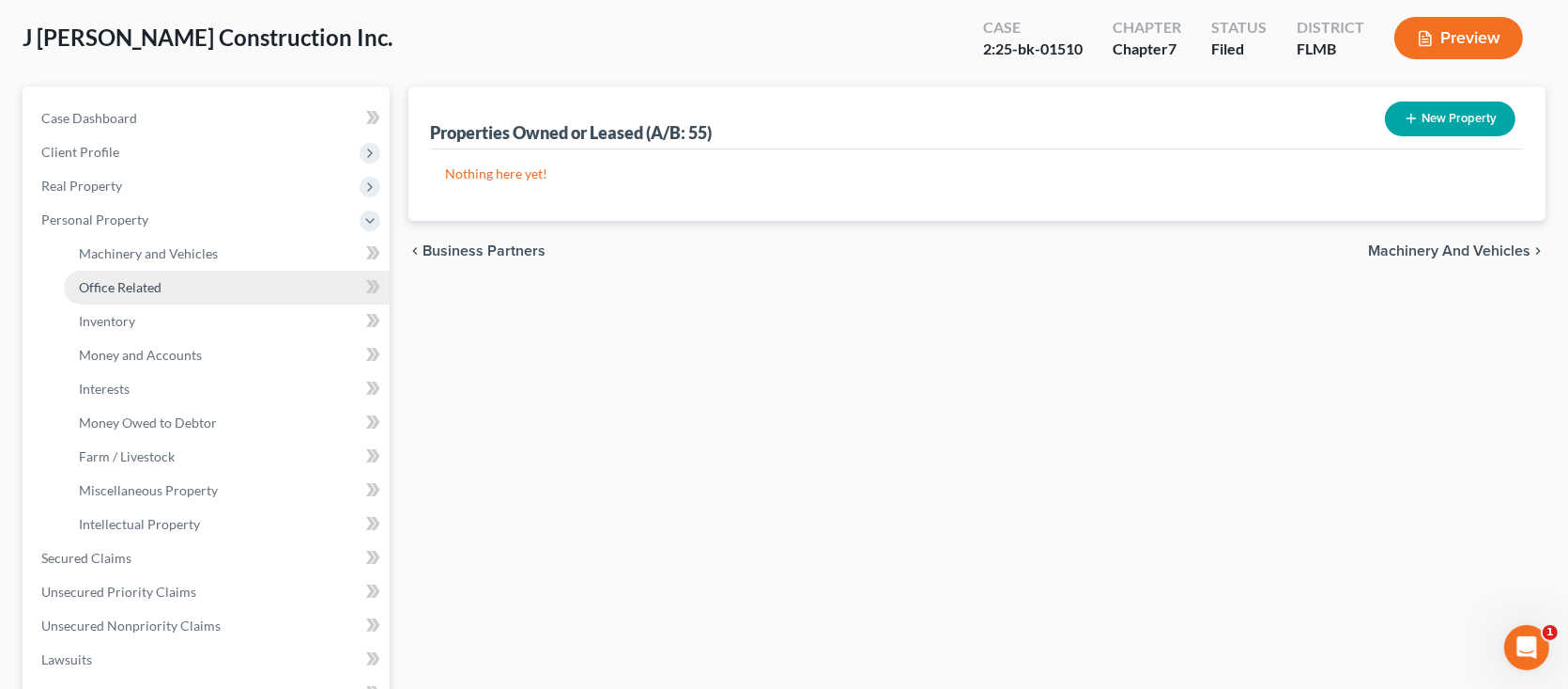
click at [139, 288] on span "Office Related" at bounding box center [120, 286] width 83 height 16
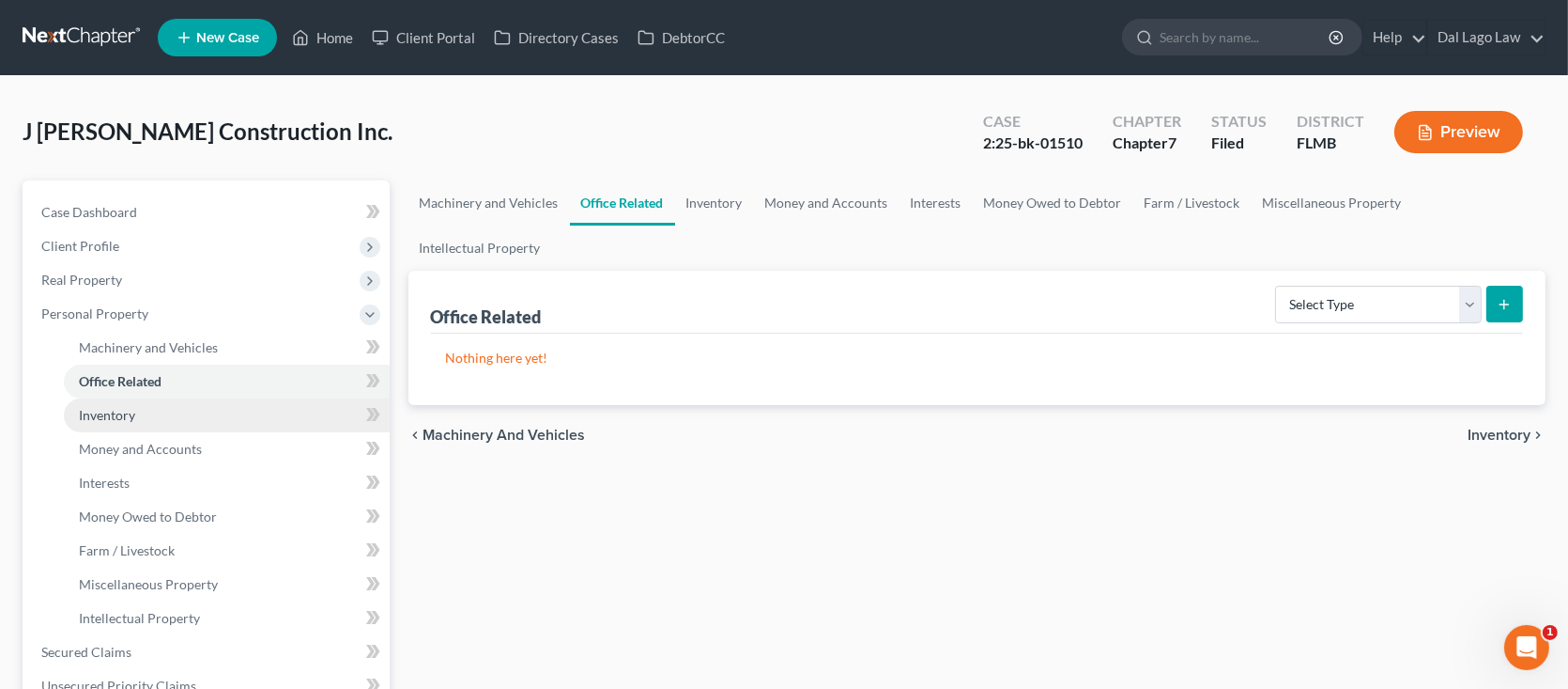
click at [127, 413] on span "Inventory" at bounding box center [107, 414] width 56 height 16
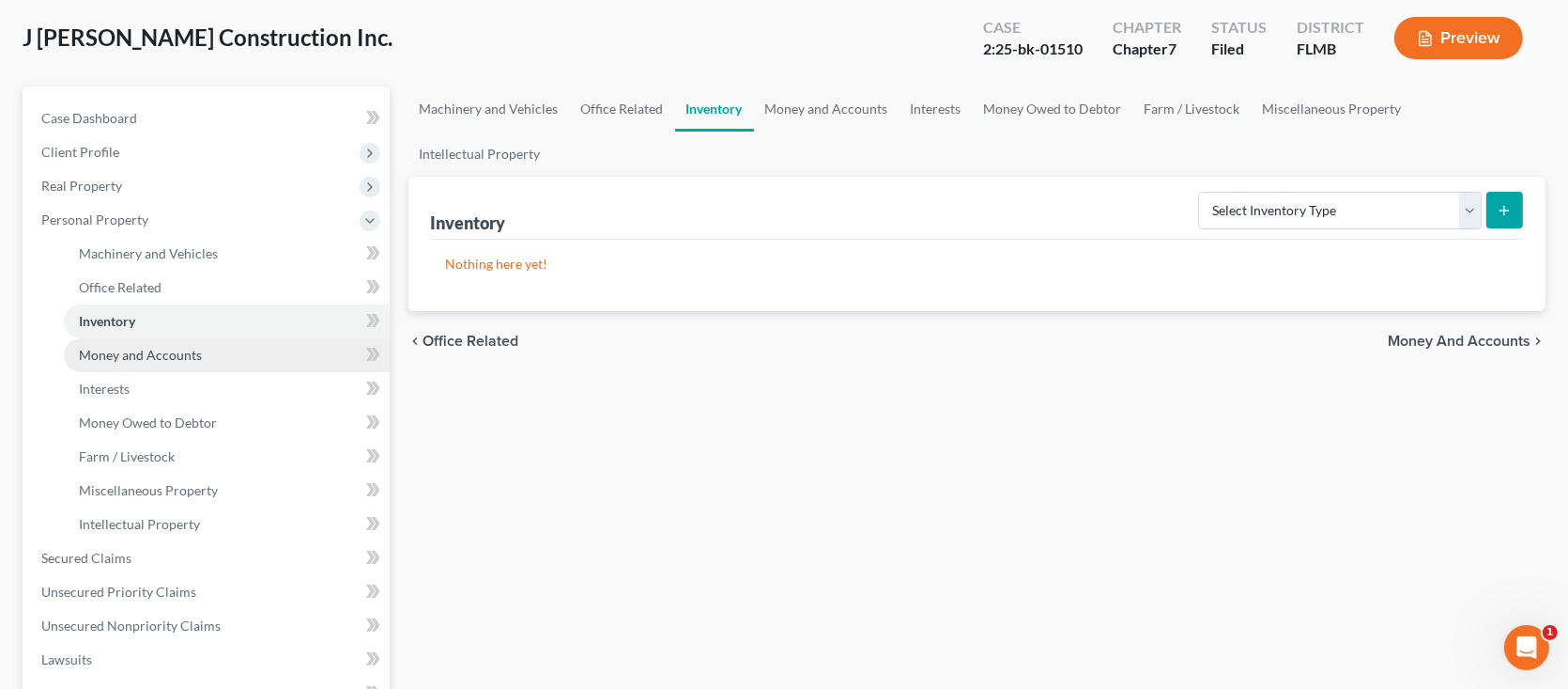
click at [183, 358] on span "Money and Accounts" at bounding box center [140, 354] width 123 height 16
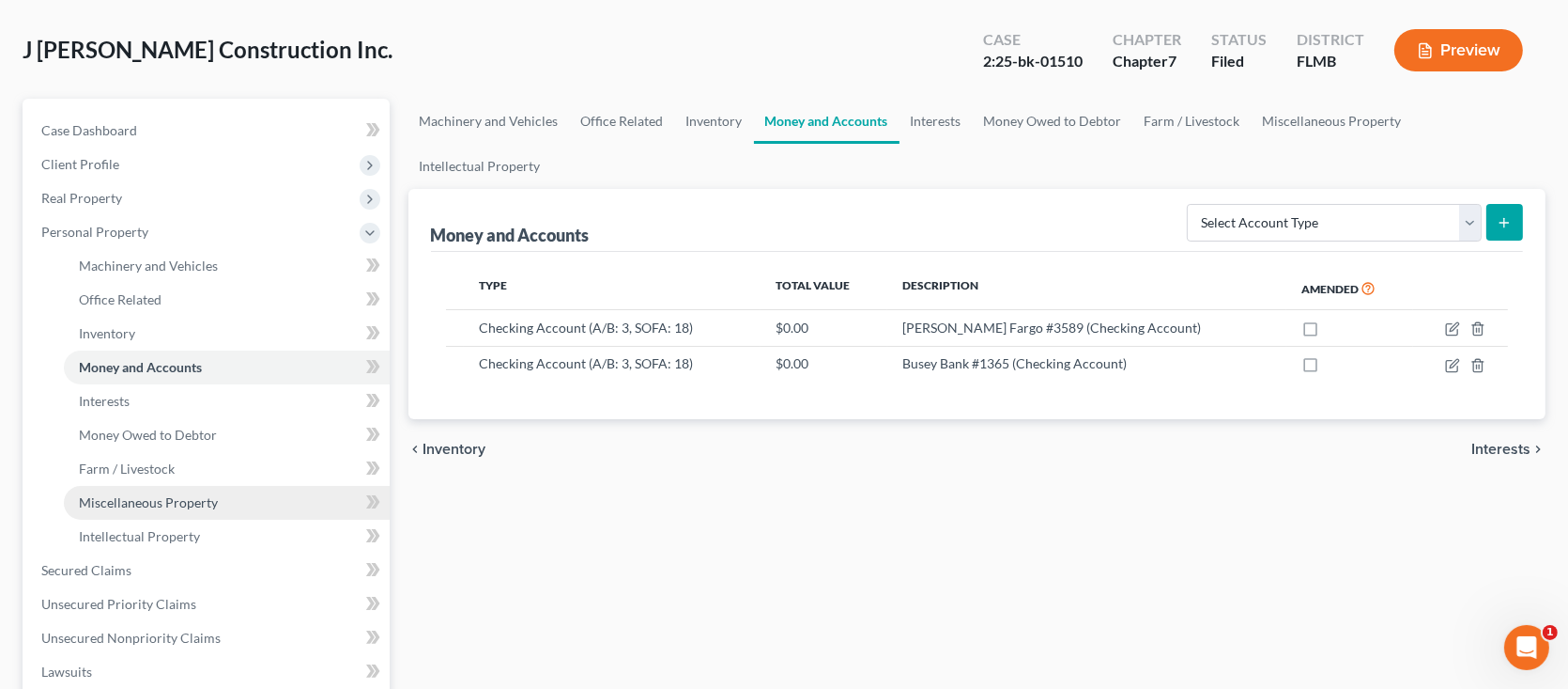
scroll to position [282, 0]
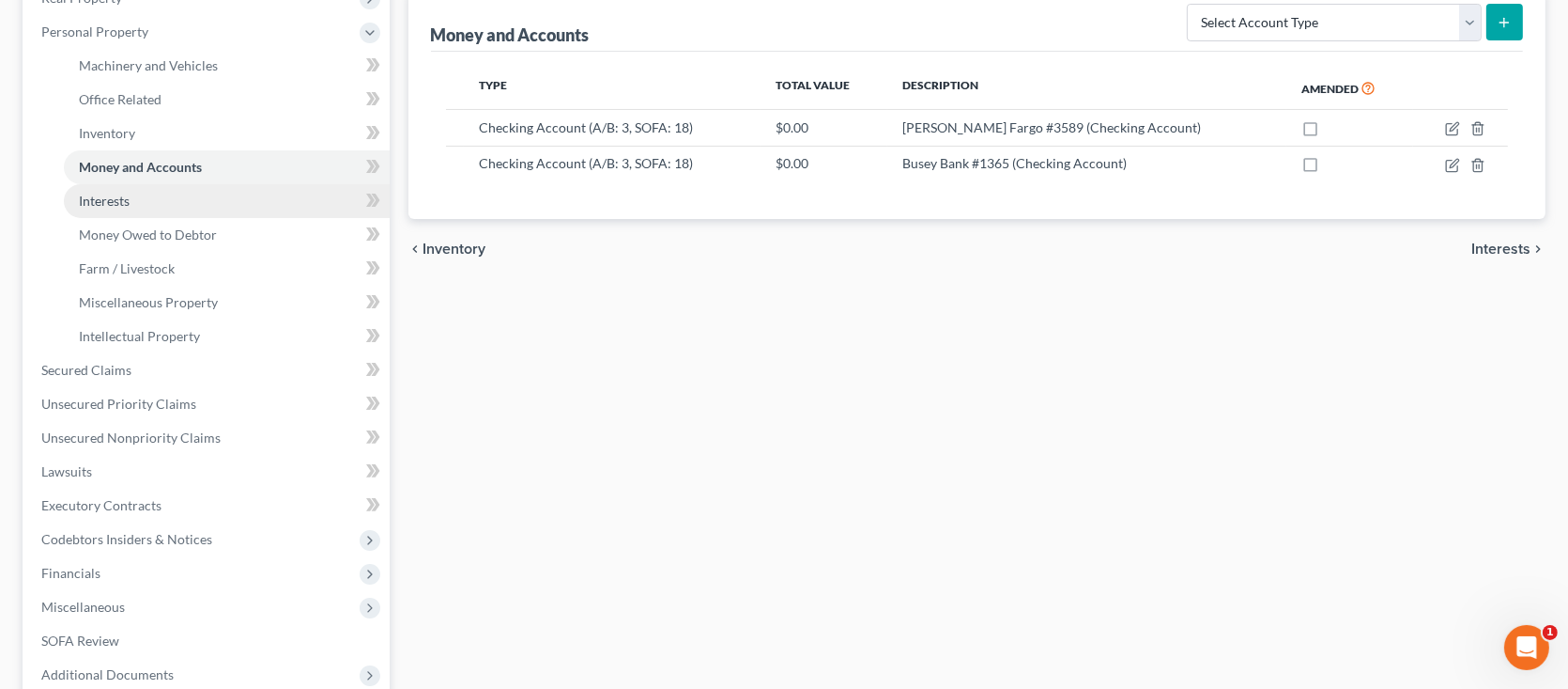
click at [149, 211] on link "Interests" at bounding box center [227, 200] width 326 height 33
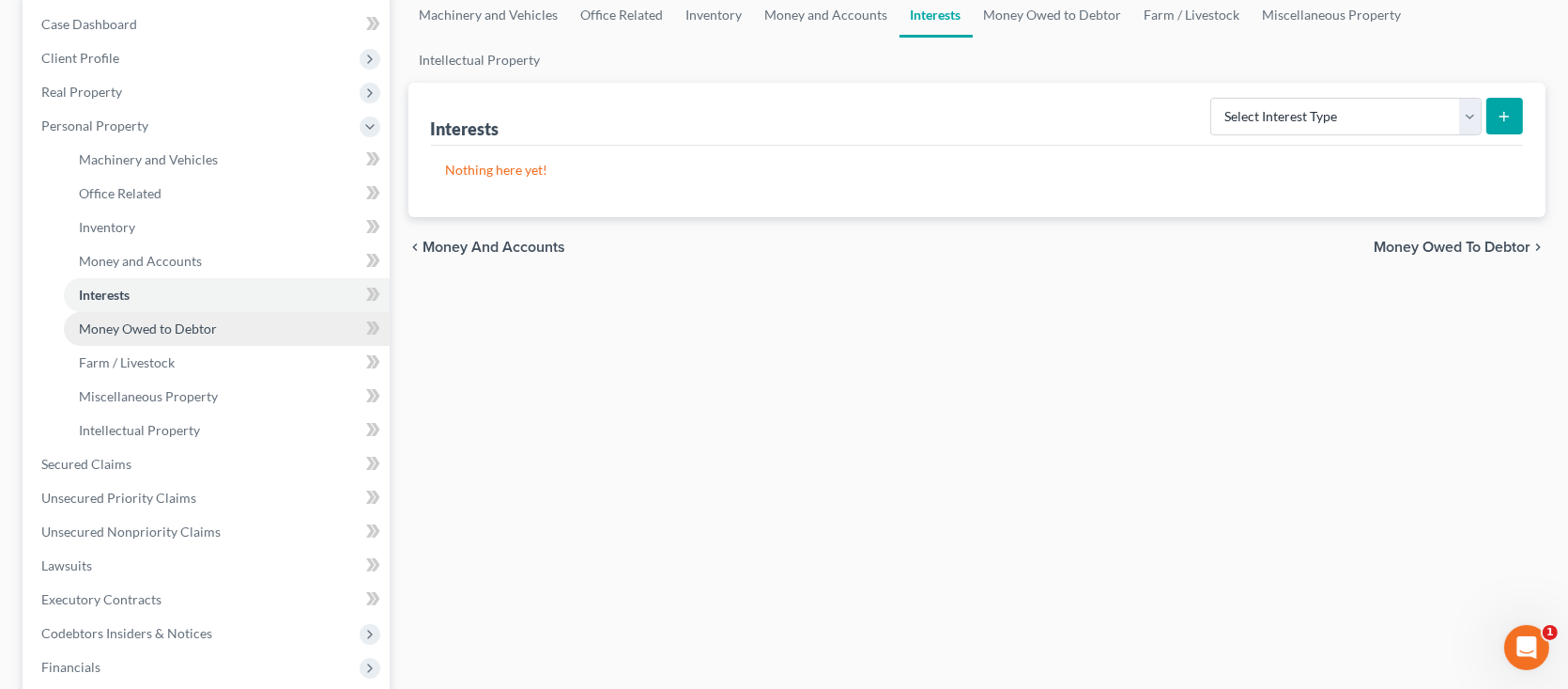
click at [168, 321] on span "Money Owed to Debtor" at bounding box center [148, 328] width 138 height 16
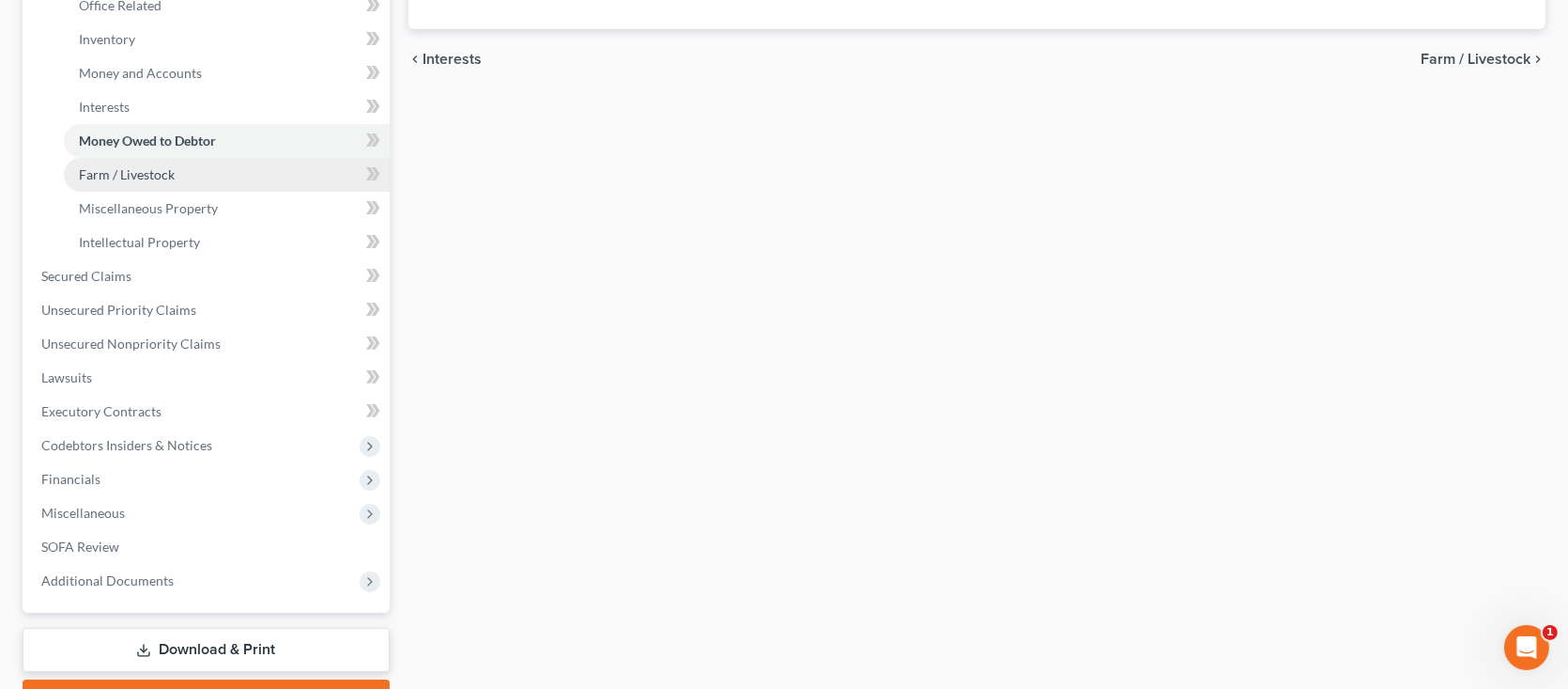
click at [183, 176] on link "Farm / Livestock" at bounding box center [227, 174] width 326 height 33
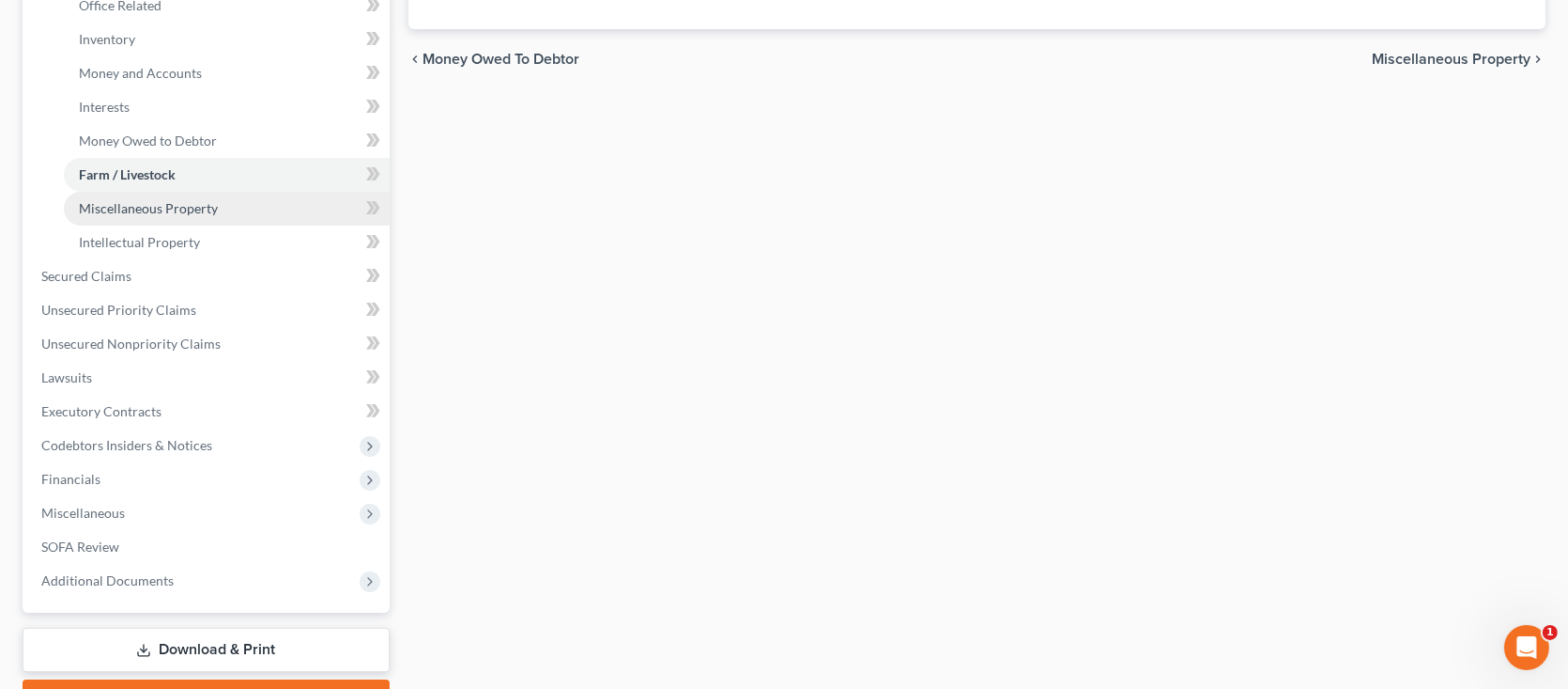
click at [169, 210] on span "Miscellaneous Property" at bounding box center [149, 208] width 139 height 16
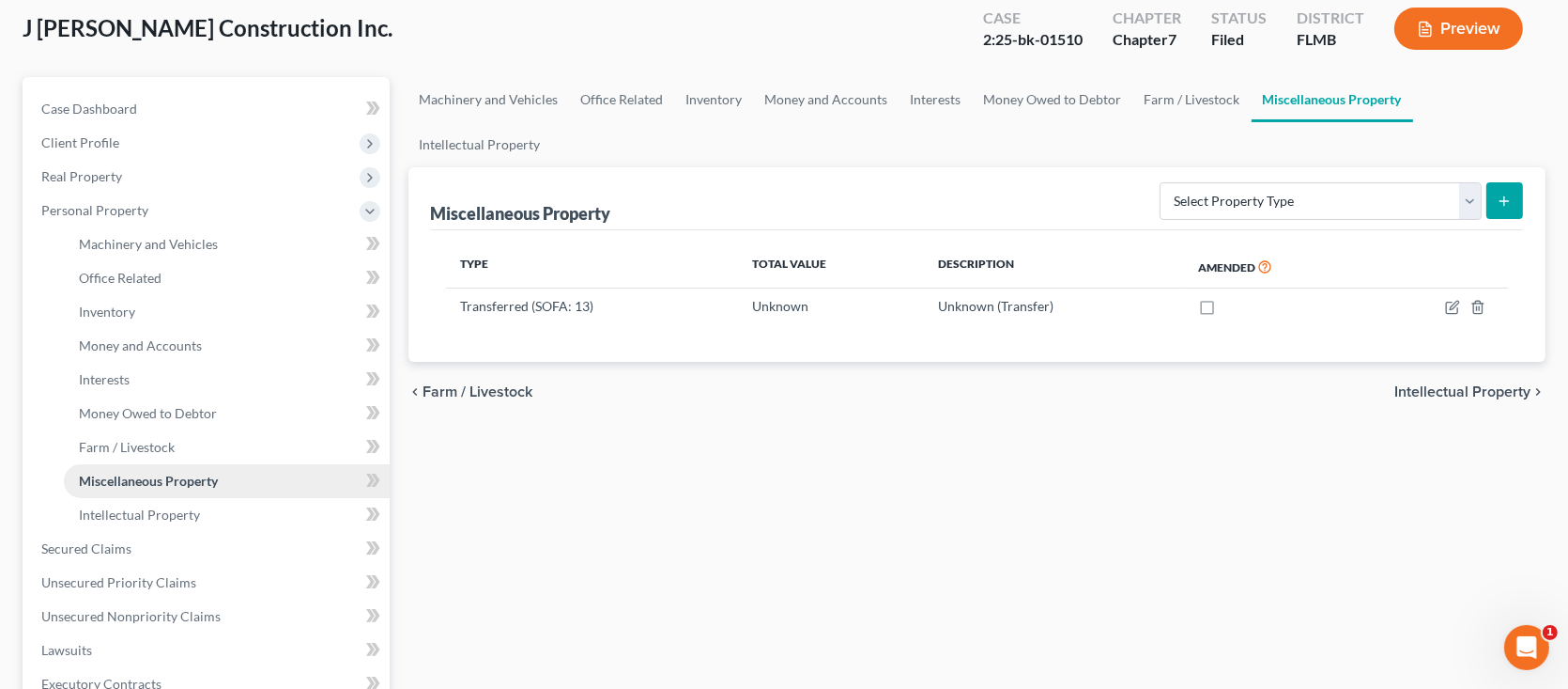
scroll to position [188, 0]
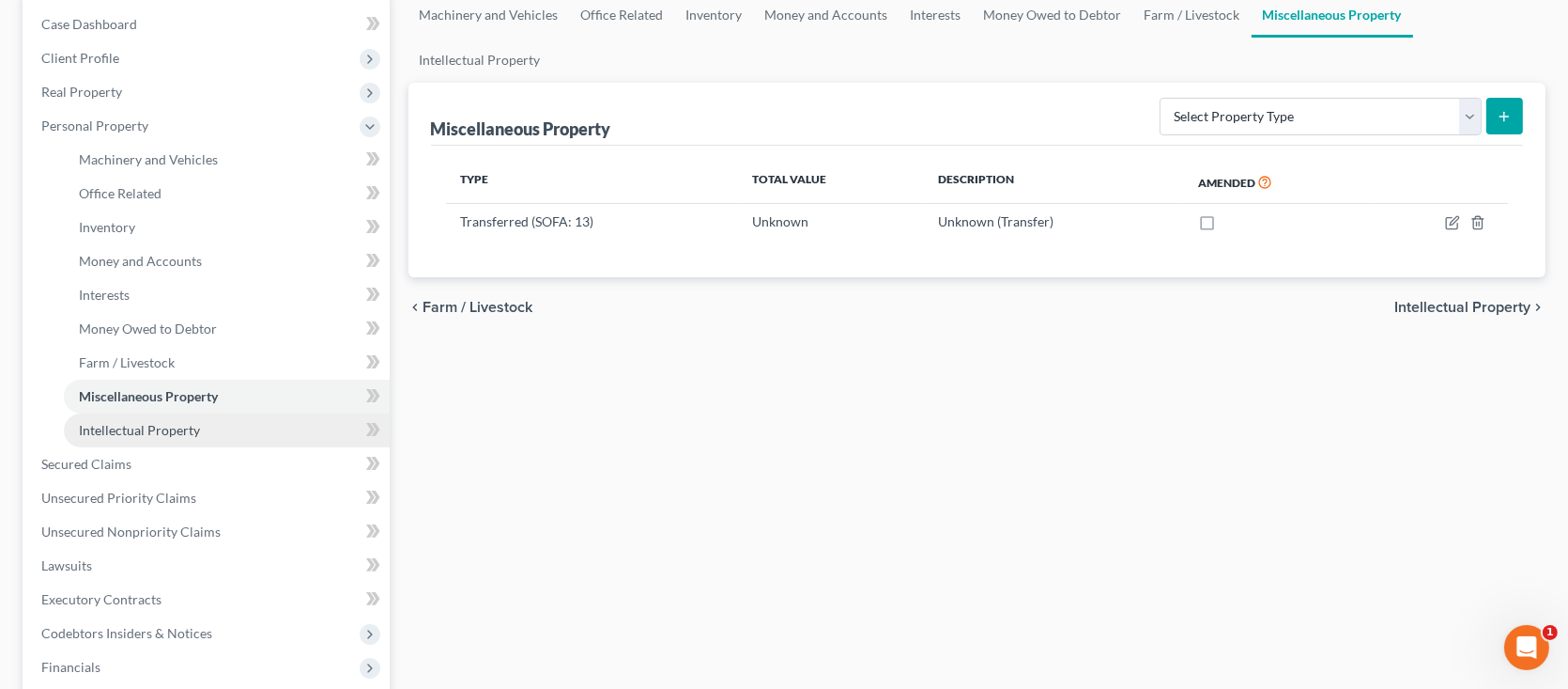
click at [169, 424] on span "Intellectual Property" at bounding box center [139, 429] width 121 height 16
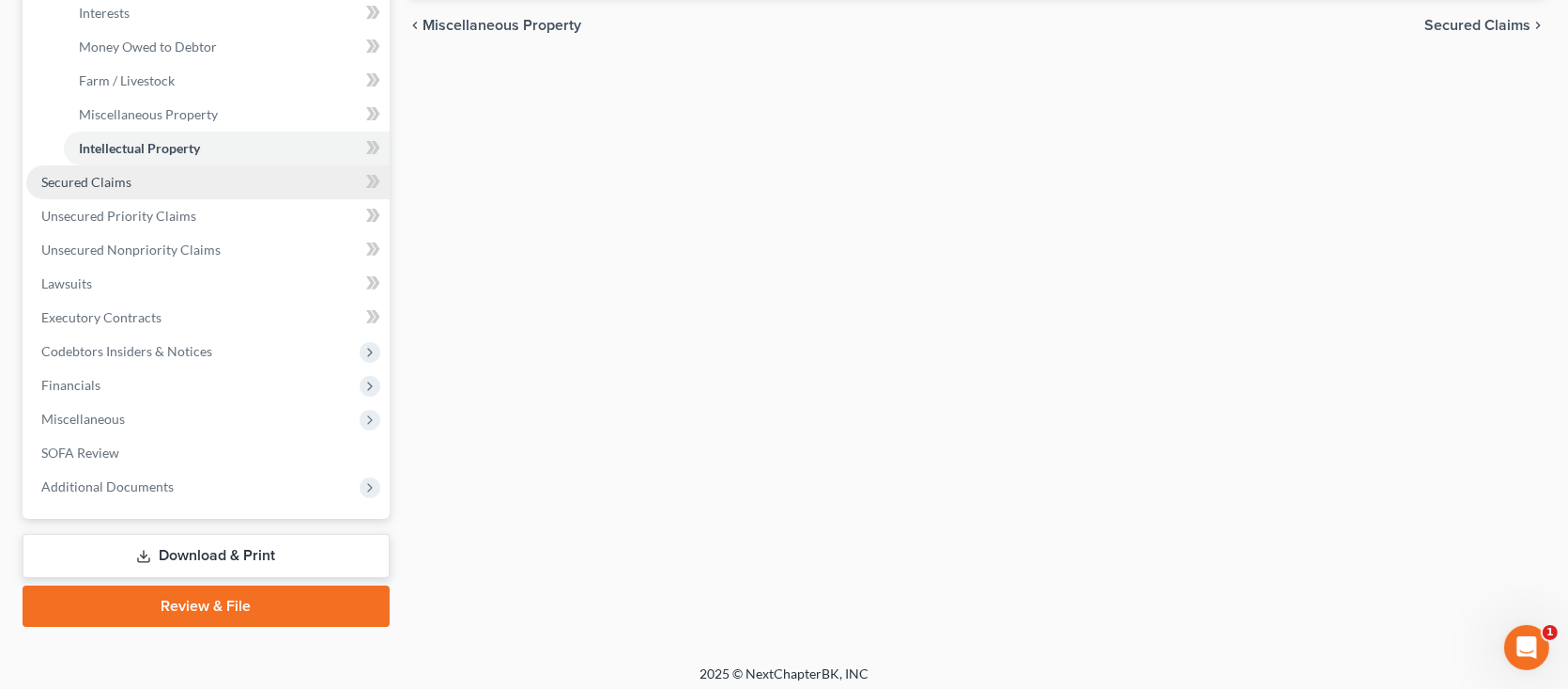
click at [115, 187] on span "Secured Claims" at bounding box center [86, 181] width 91 height 16
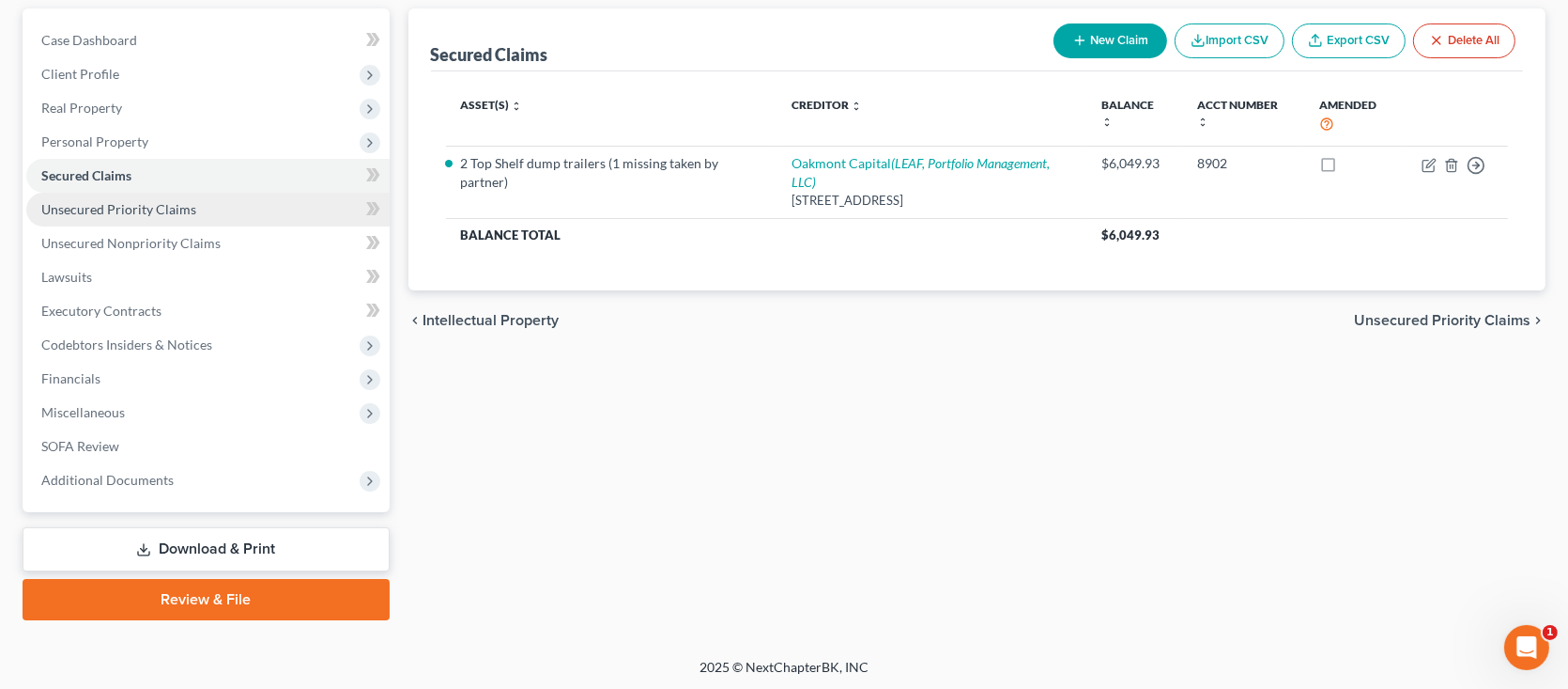
click at [160, 213] on span "Unsecured Priority Claims" at bounding box center [118, 209] width 155 height 16
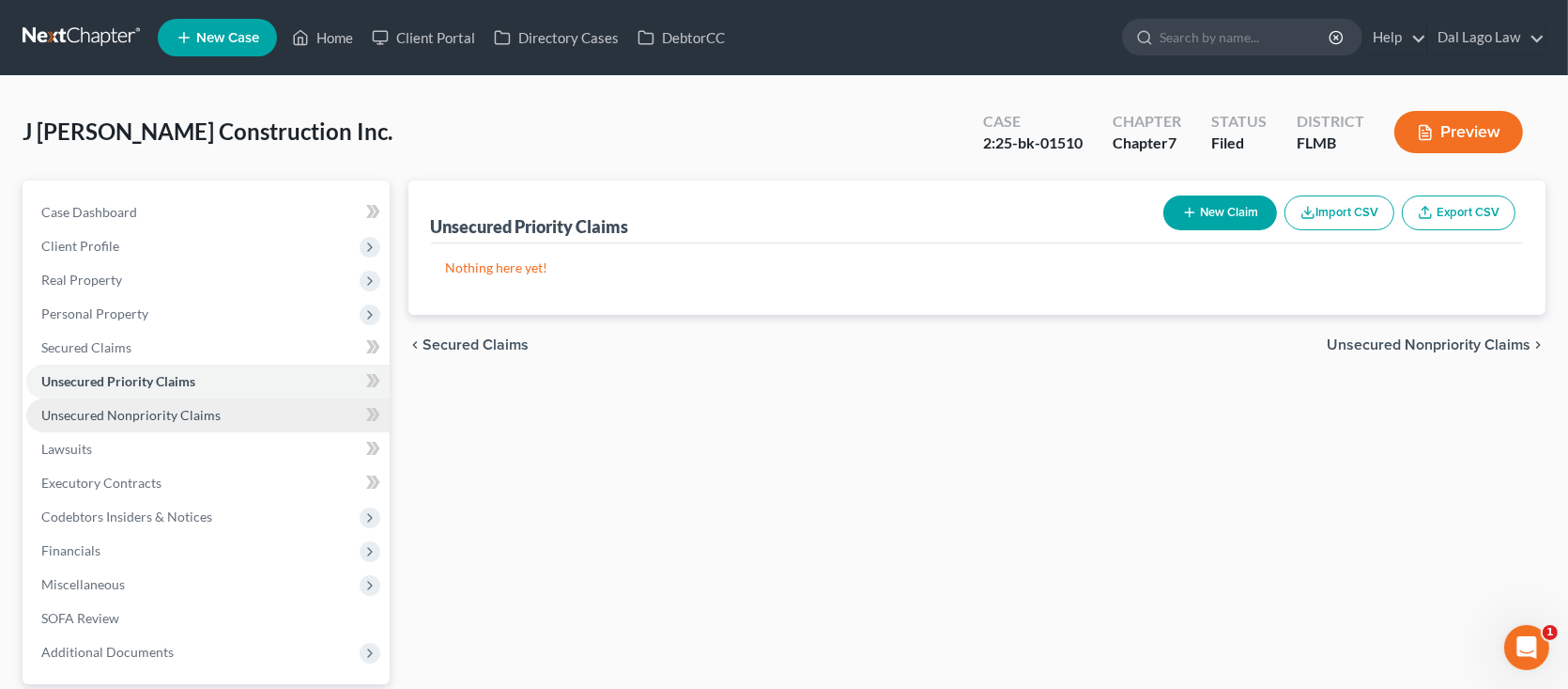
click at [254, 407] on link "Unsecured Nonpriority Claims" at bounding box center [208, 414] width 363 height 33
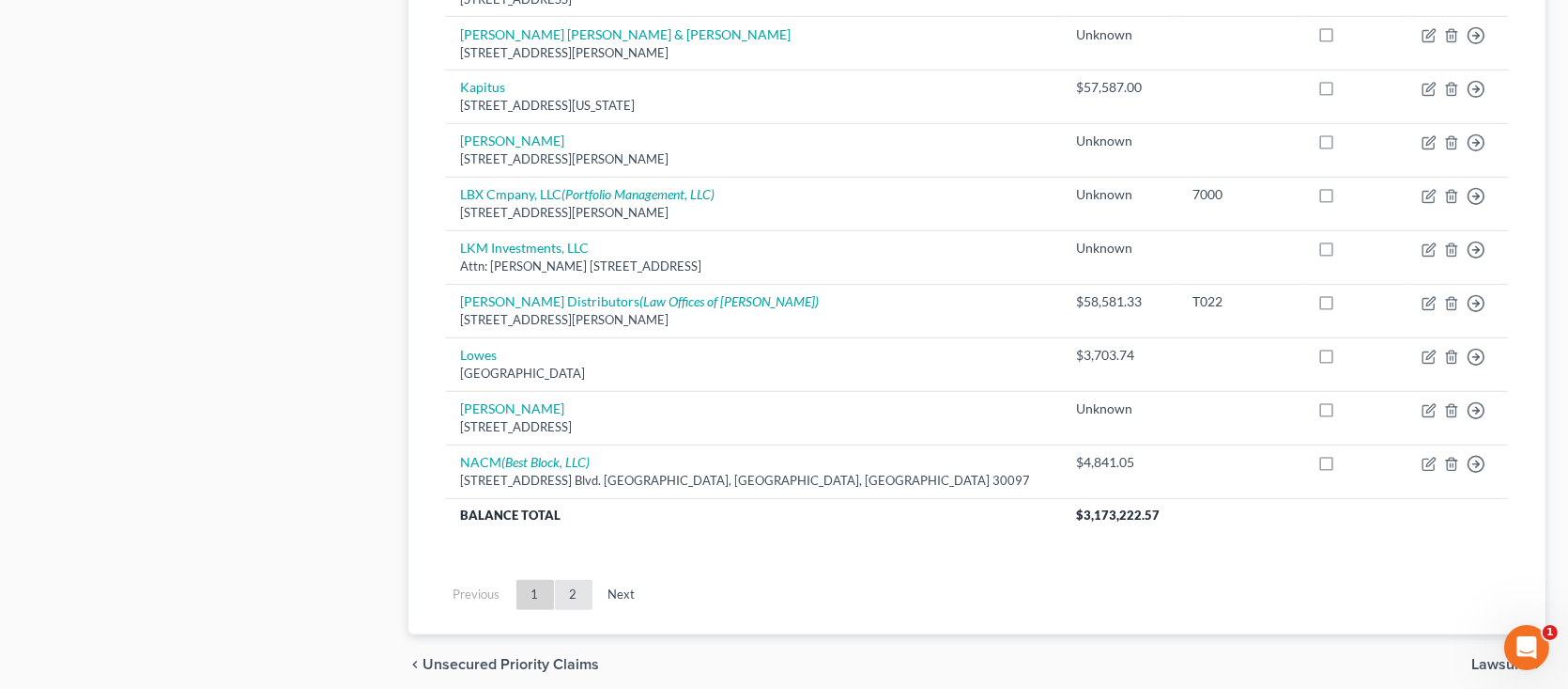
click at [567, 585] on link "2" at bounding box center [573, 595] width 37 height 31
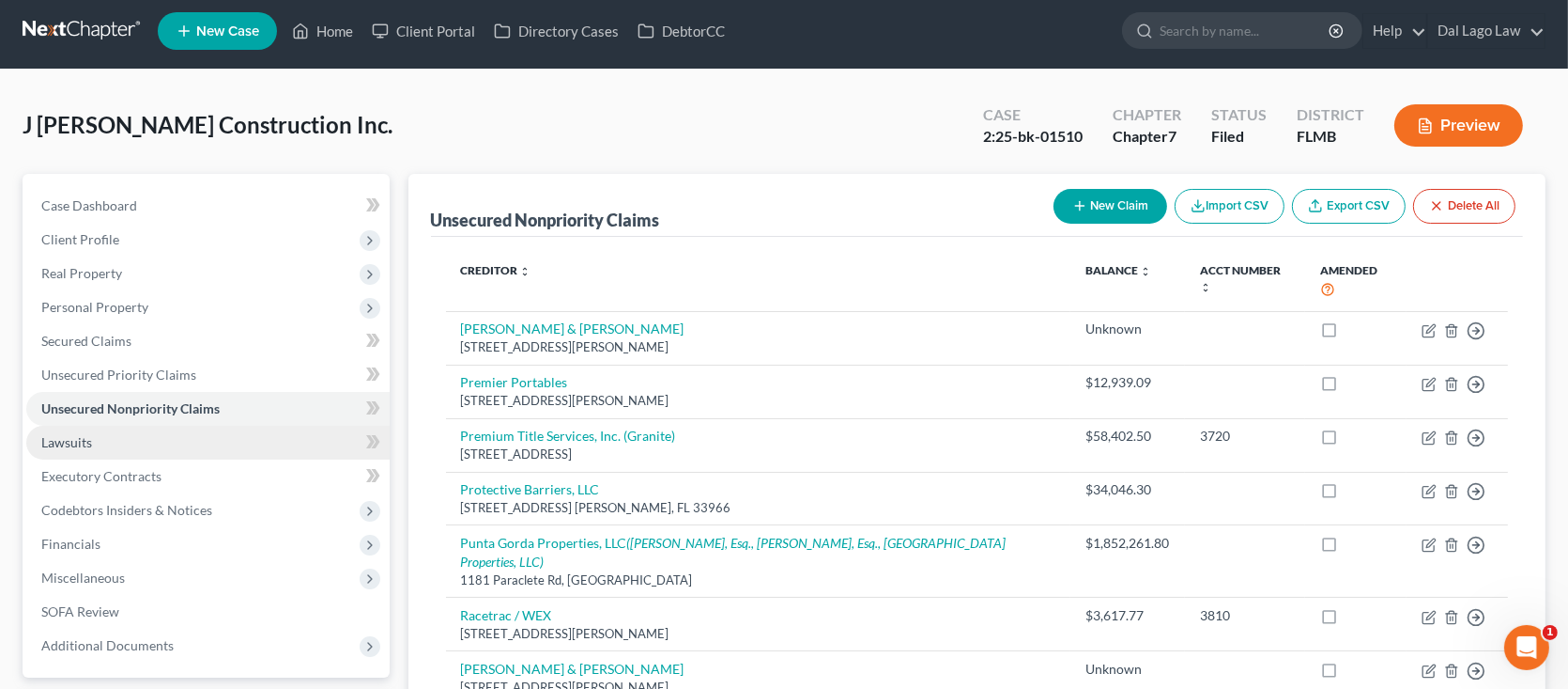
click at [189, 449] on link "Lawsuits" at bounding box center [208, 442] width 363 height 33
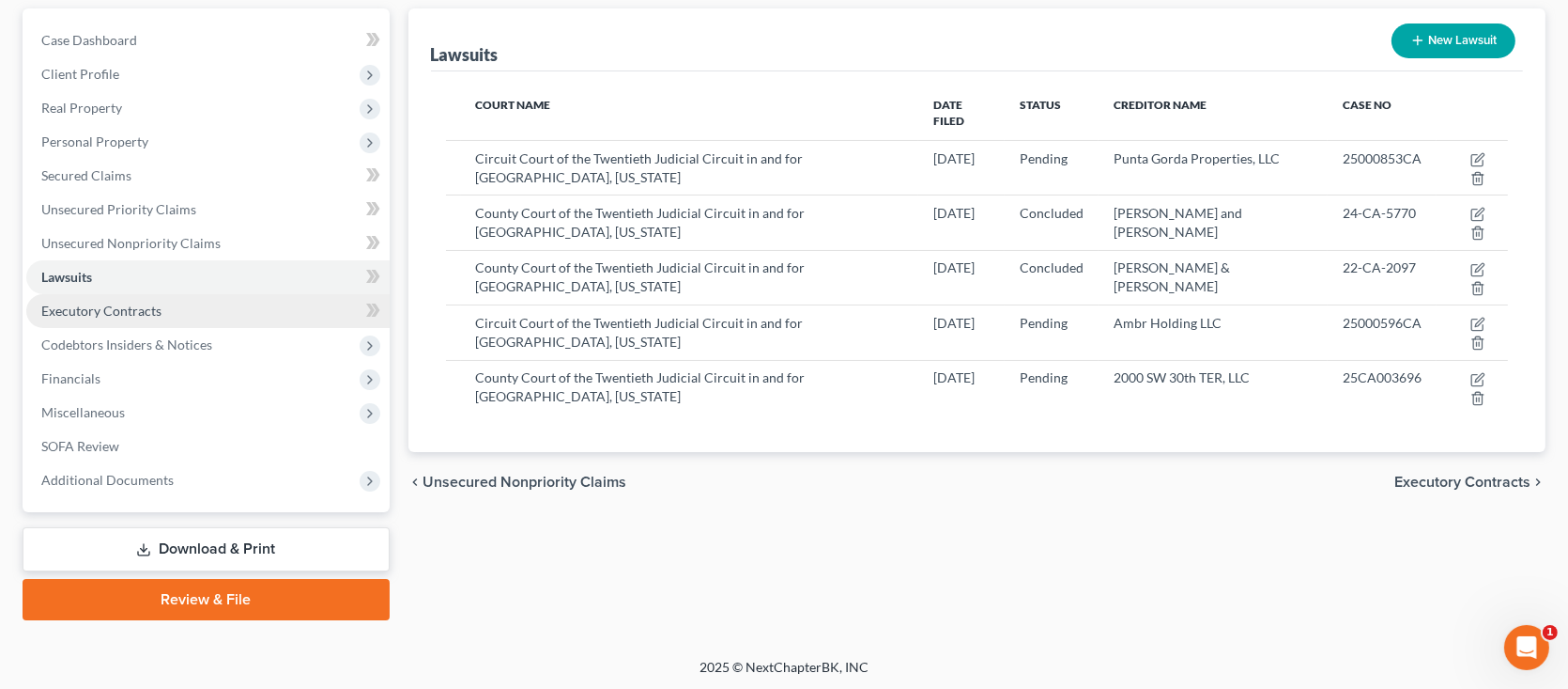
click at [255, 322] on link "Executory Contracts" at bounding box center [208, 310] width 363 height 33
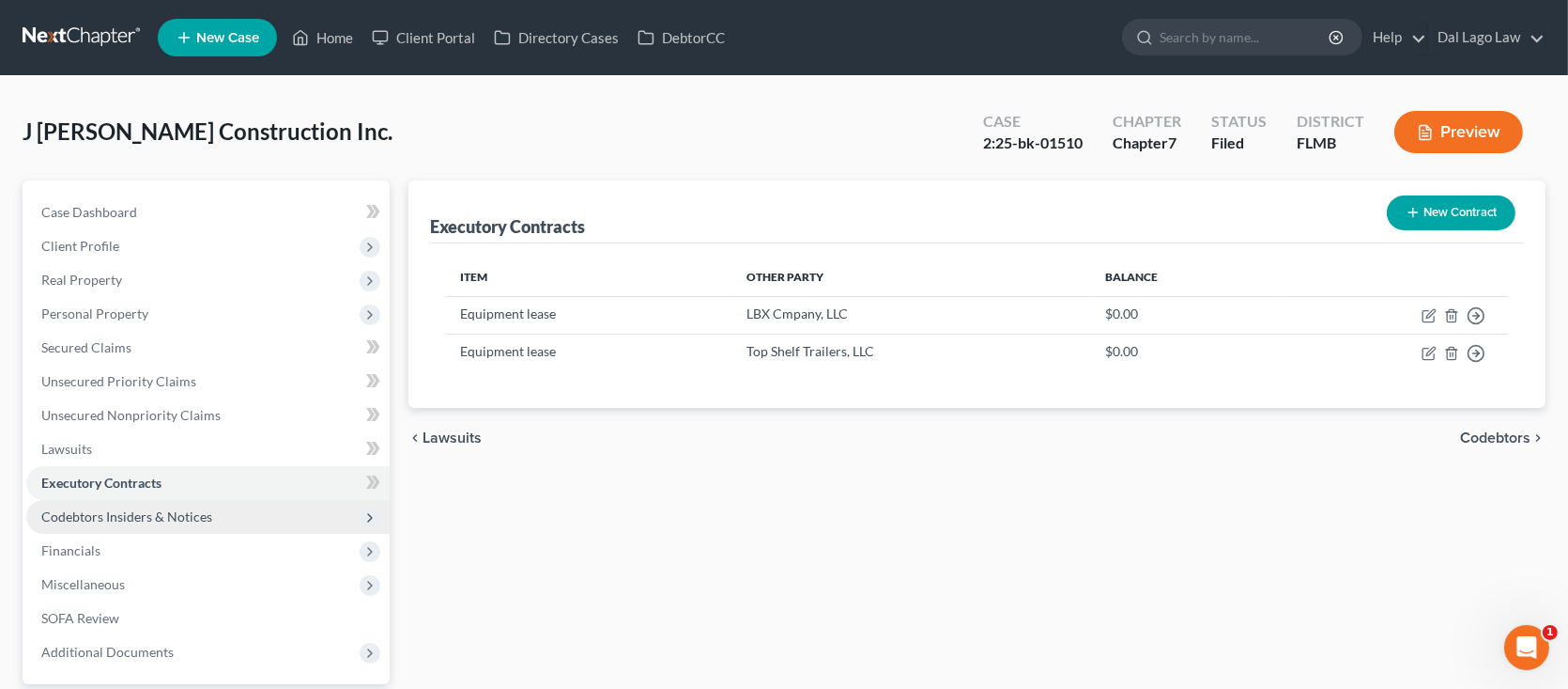
click at [152, 514] on span "Codebtors Insiders & Notices" at bounding box center [126, 516] width 171 height 16
click at [200, 514] on span "Codebtors Insiders & Notices" at bounding box center [126, 516] width 171 height 16
click at [186, 522] on span "Codebtors Insiders & Notices" at bounding box center [208, 516] width 363 height 33
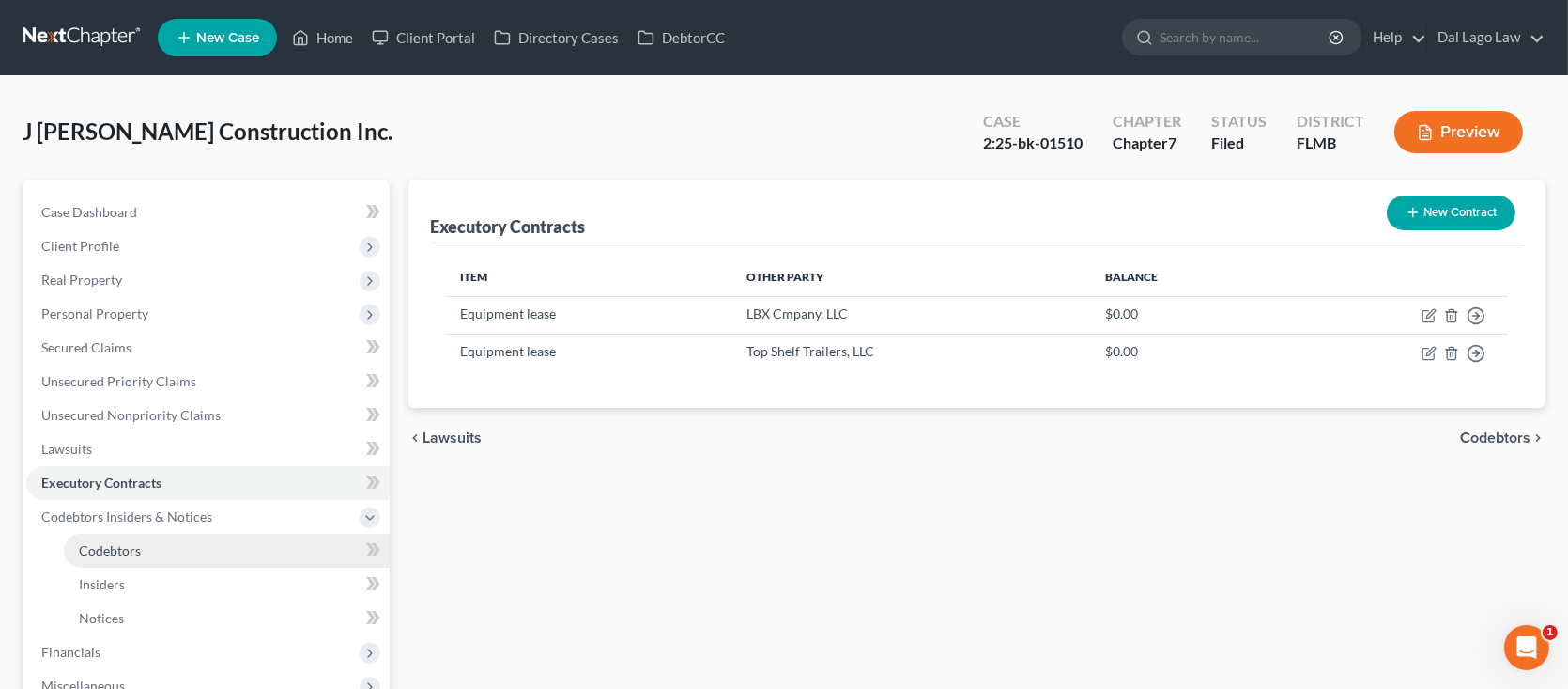
click at [180, 553] on link "Codebtors" at bounding box center [227, 550] width 326 height 33
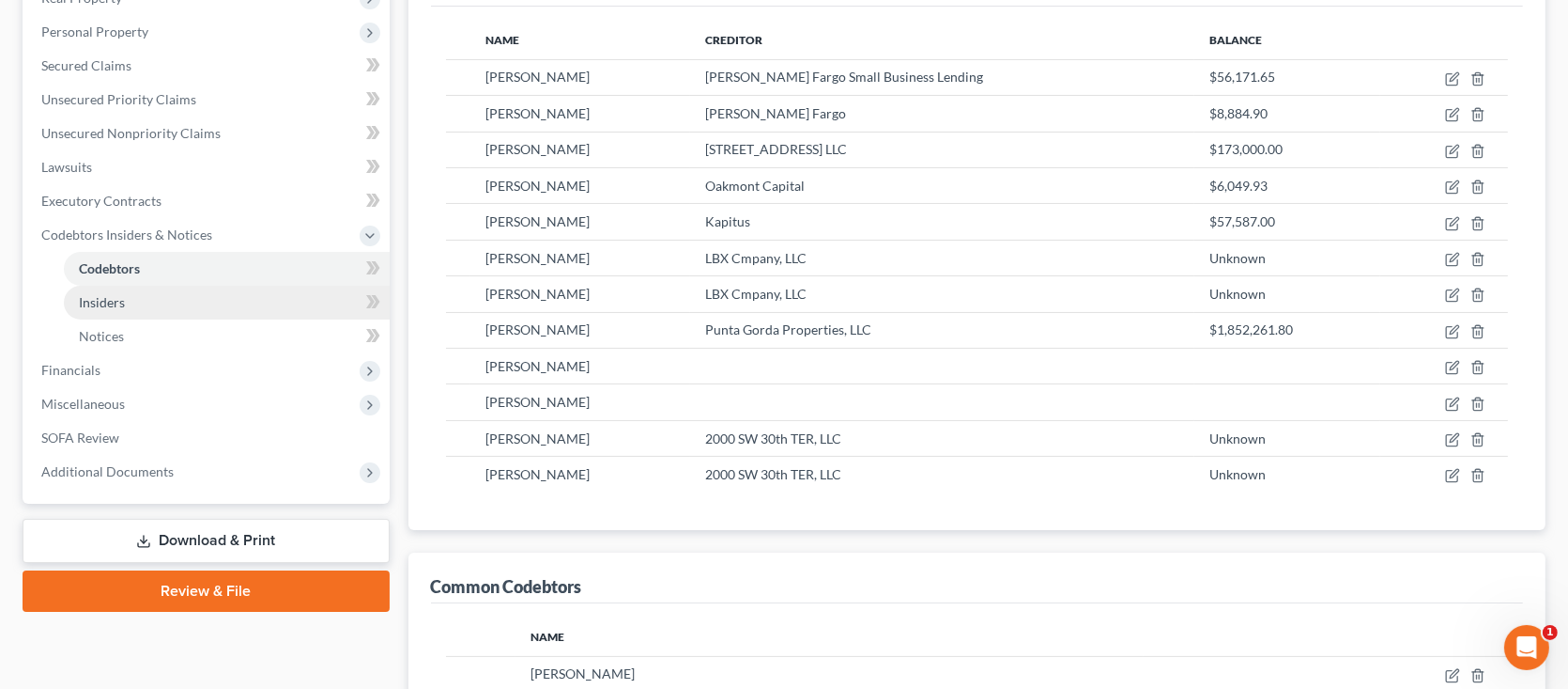
click at [127, 306] on link "Insiders" at bounding box center [227, 302] width 326 height 33
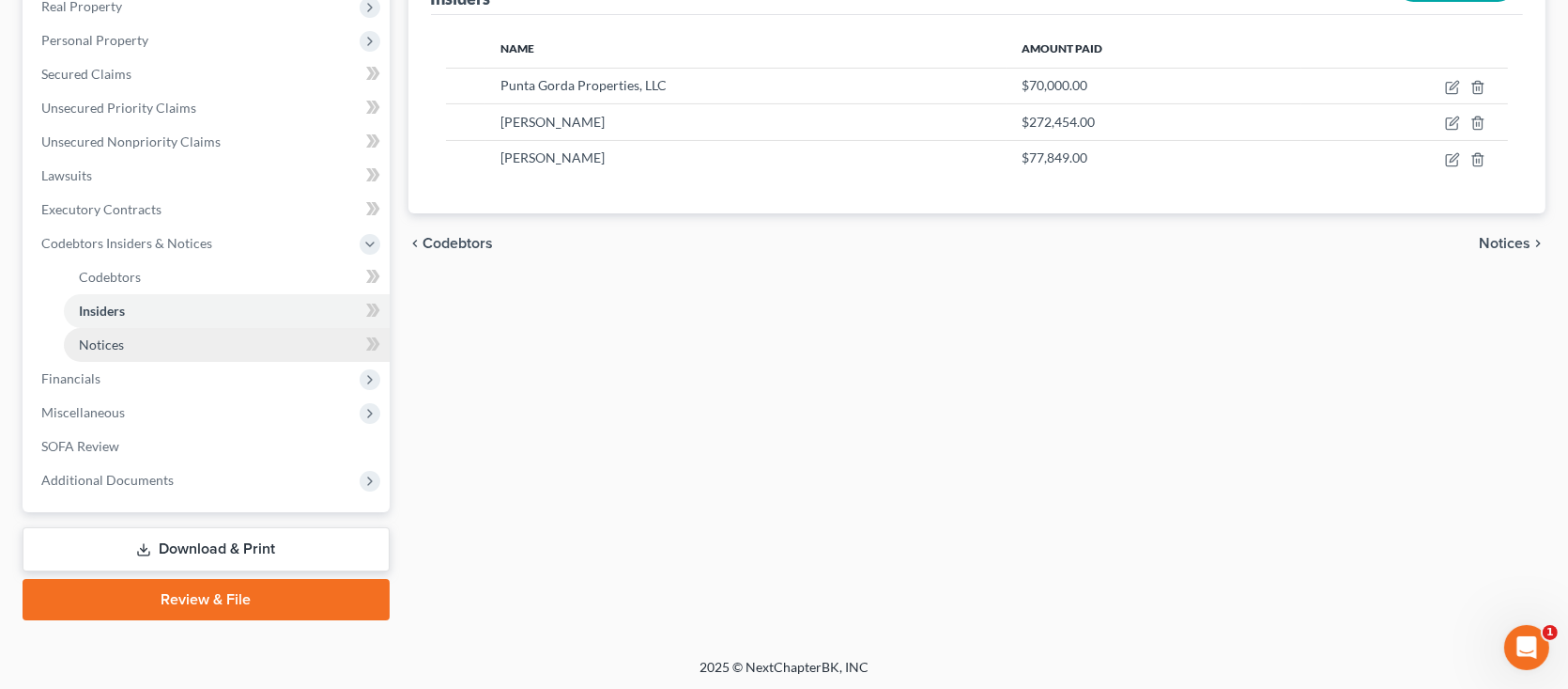
click at [285, 337] on link "Notices" at bounding box center [227, 344] width 326 height 33
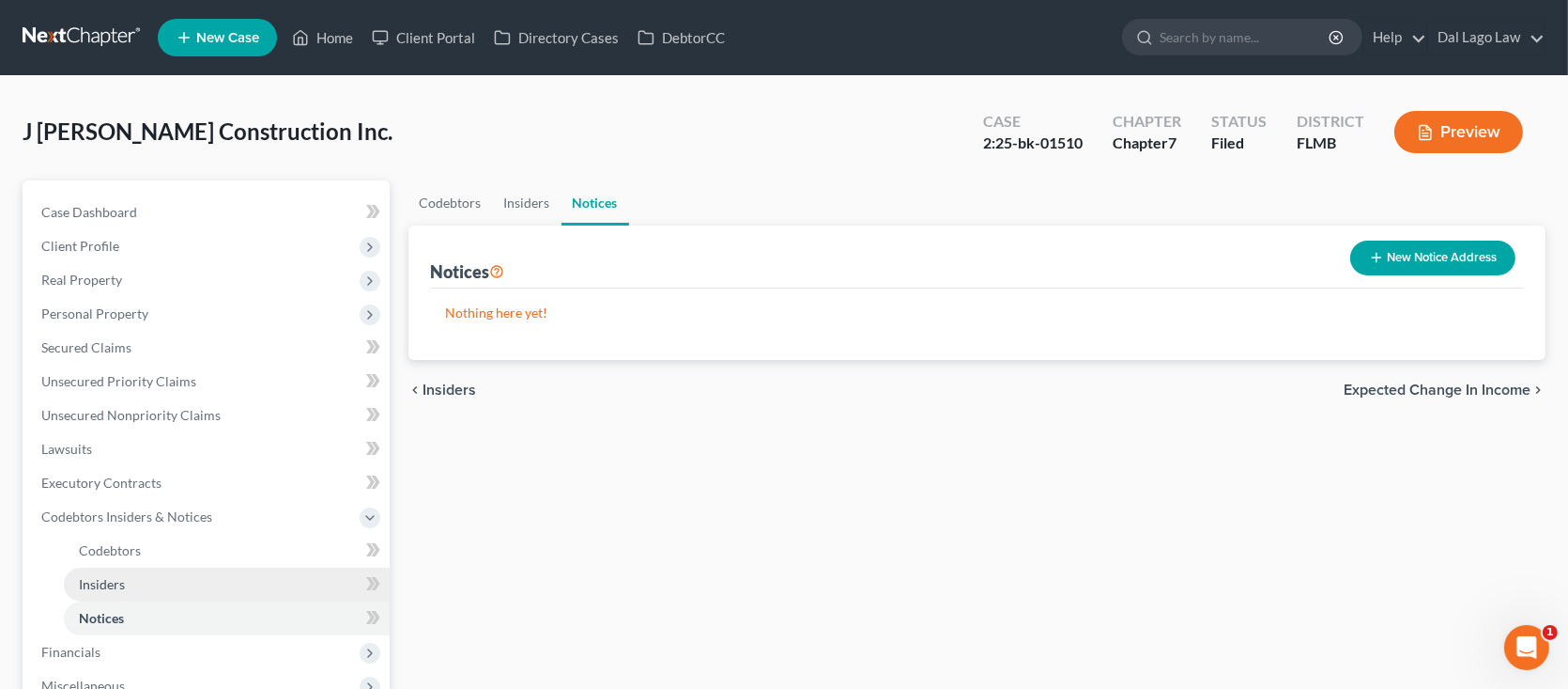
click at [164, 574] on link "Insiders" at bounding box center [227, 584] width 326 height 33
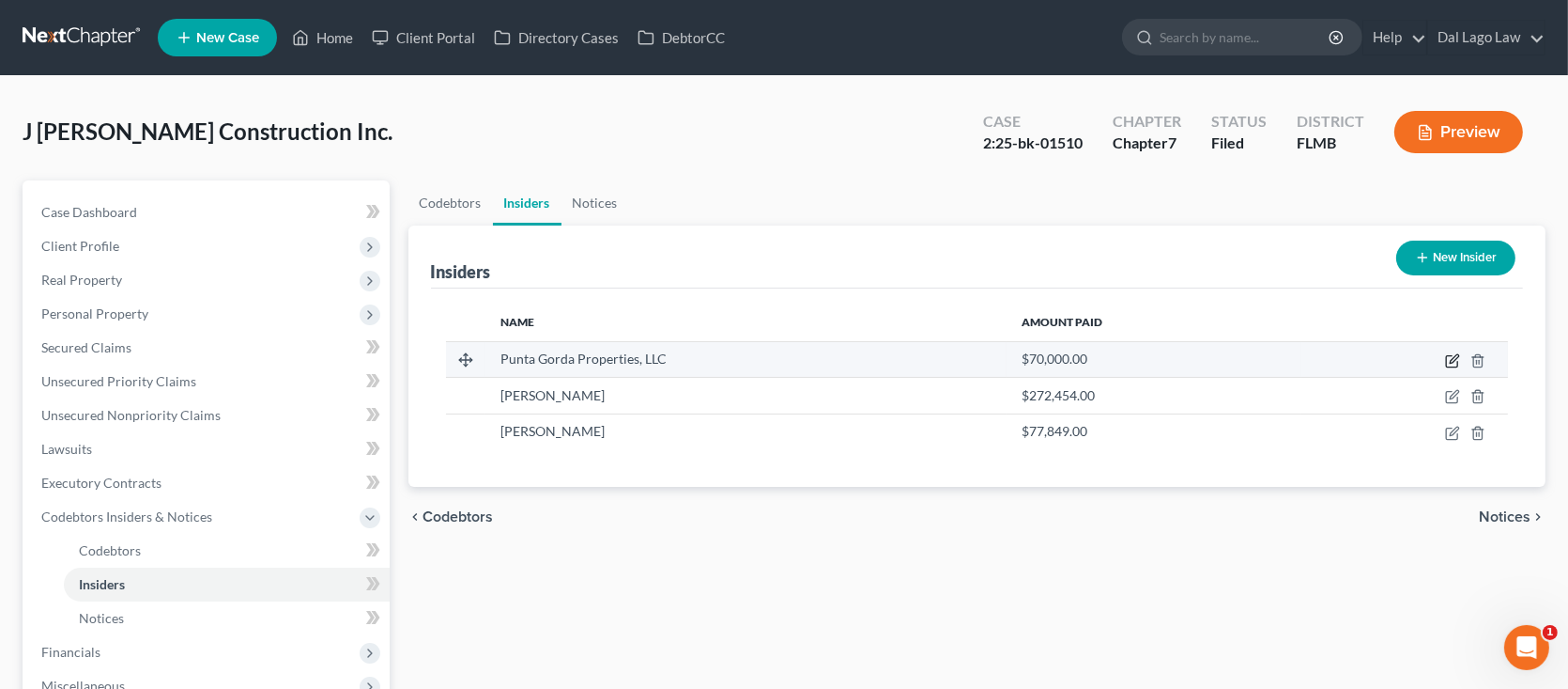
click at [1453, 358] on icon "button" at bounding box center [1454, 358] width 9 height 9
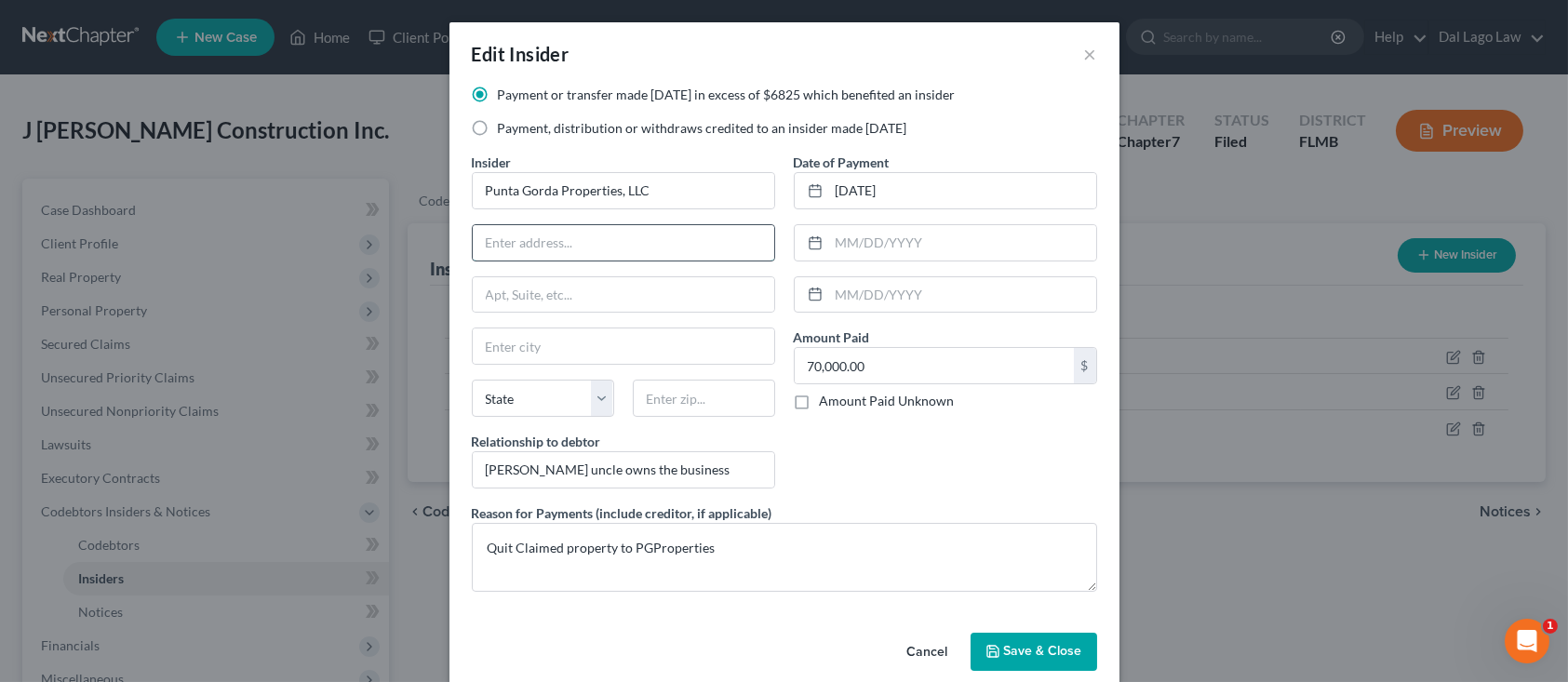
click at [544, 251] on input "text" at bounding box center [623, 242] width 302 height 35
type input "[STREET_ADDRESS]"
click at [565, 301] on input "text" at bounding box center [623, 294] width 302 height 35
click at [510, 338] on input "text" at bounding box center [623, 346] width 302 height 35
type input "[GEOGRAPHIC_DATA]"
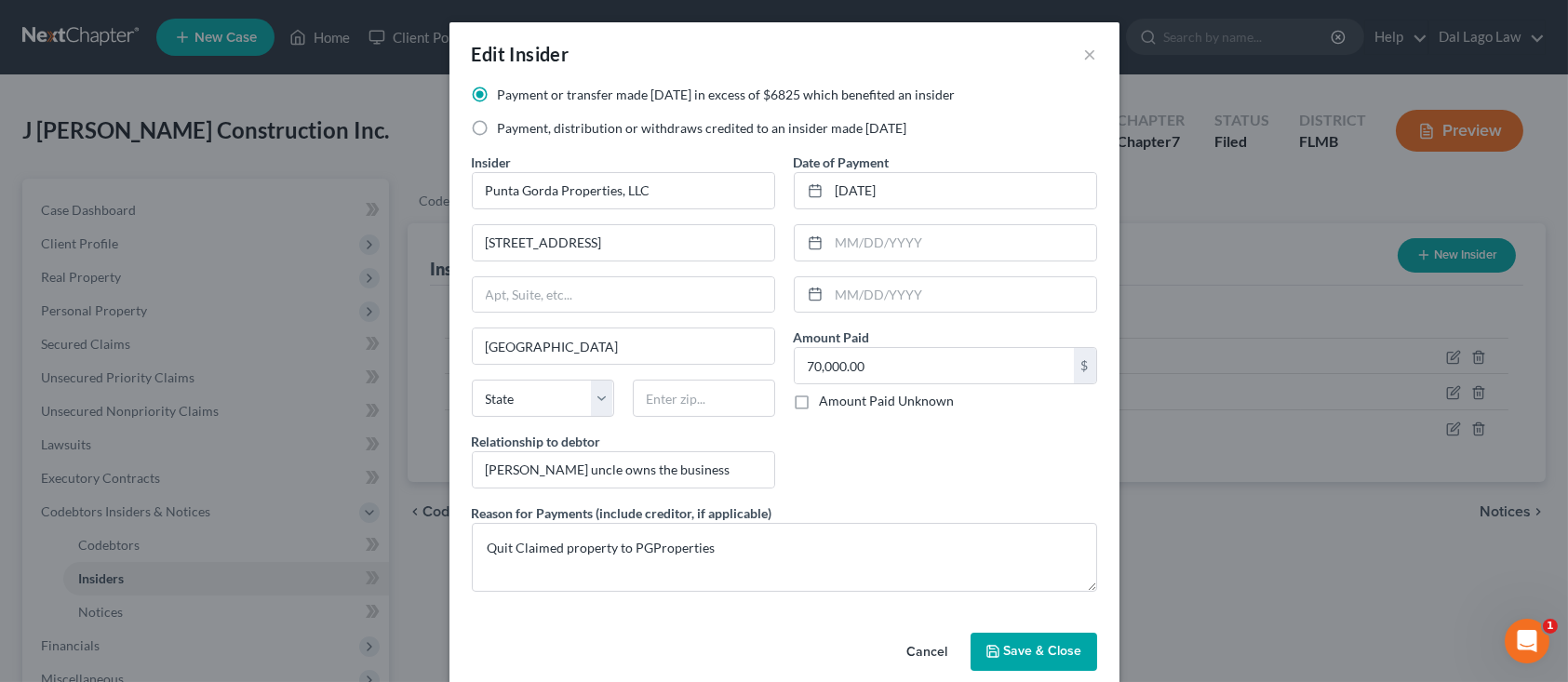
click at [835, 445] on div "Date of Payment [DATE] Amount Paid 70,000.00 $ Amount Paid Unknown Balance Unde…" at bounding box center [945, 327] width 322 height 350
click at [551, 409] on select "State [US_STATE] AK AR AZ CA CO CT DE DC [GEOGRAPHIC_DATA] [GEOGRAPHIC_DATA] GU…" at bounding box center [543, 398] width 143 height 37
select select "9"
click at [472, 380] on select "State [US_STATE] AK AR AZ CA CO CT DE DC [GEOGRAPHIC_DATA] [GEOGRAPHIC_DATA] GU…" at bounding box center [543, 398] width 143 height 37
click at [692, 407] on input "text" at bounding box center [703, 398] width 143 height 37
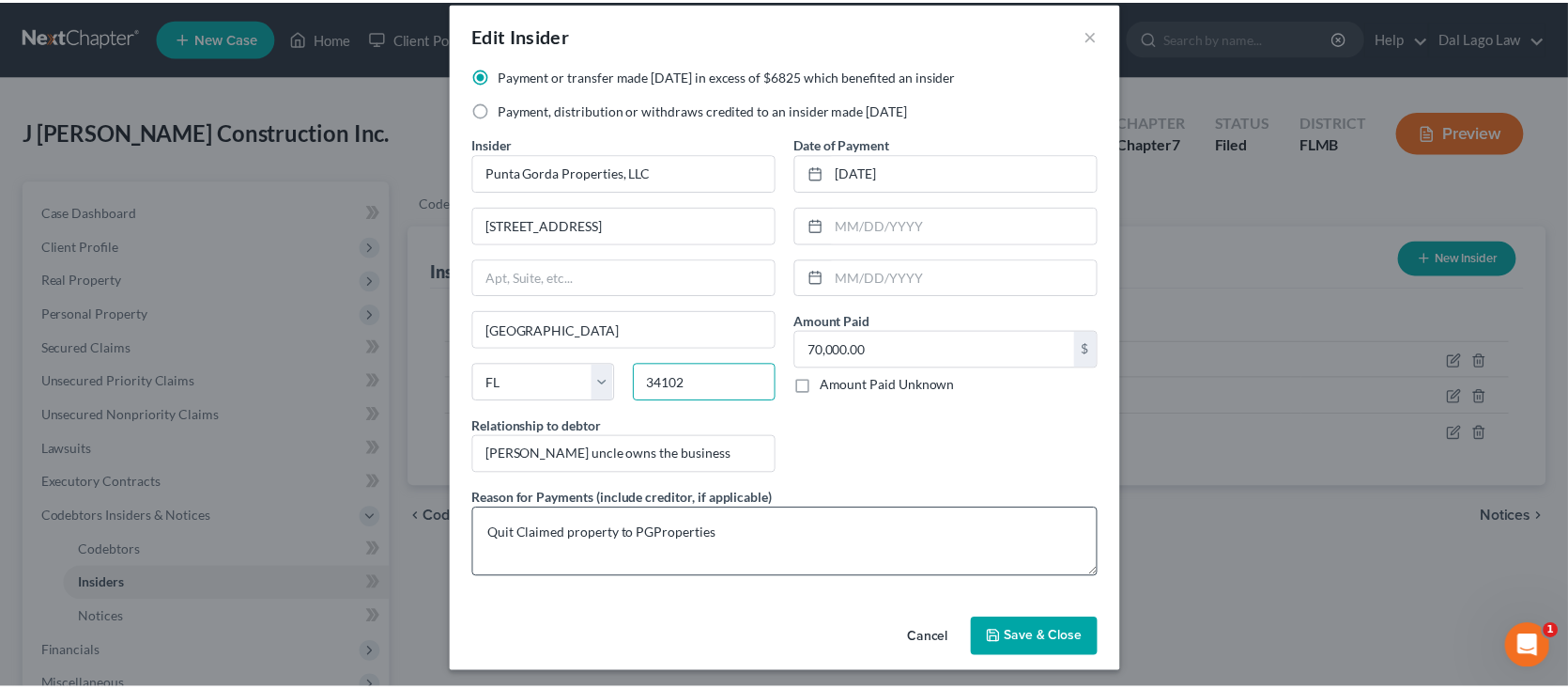
scroll to position [25, 0]
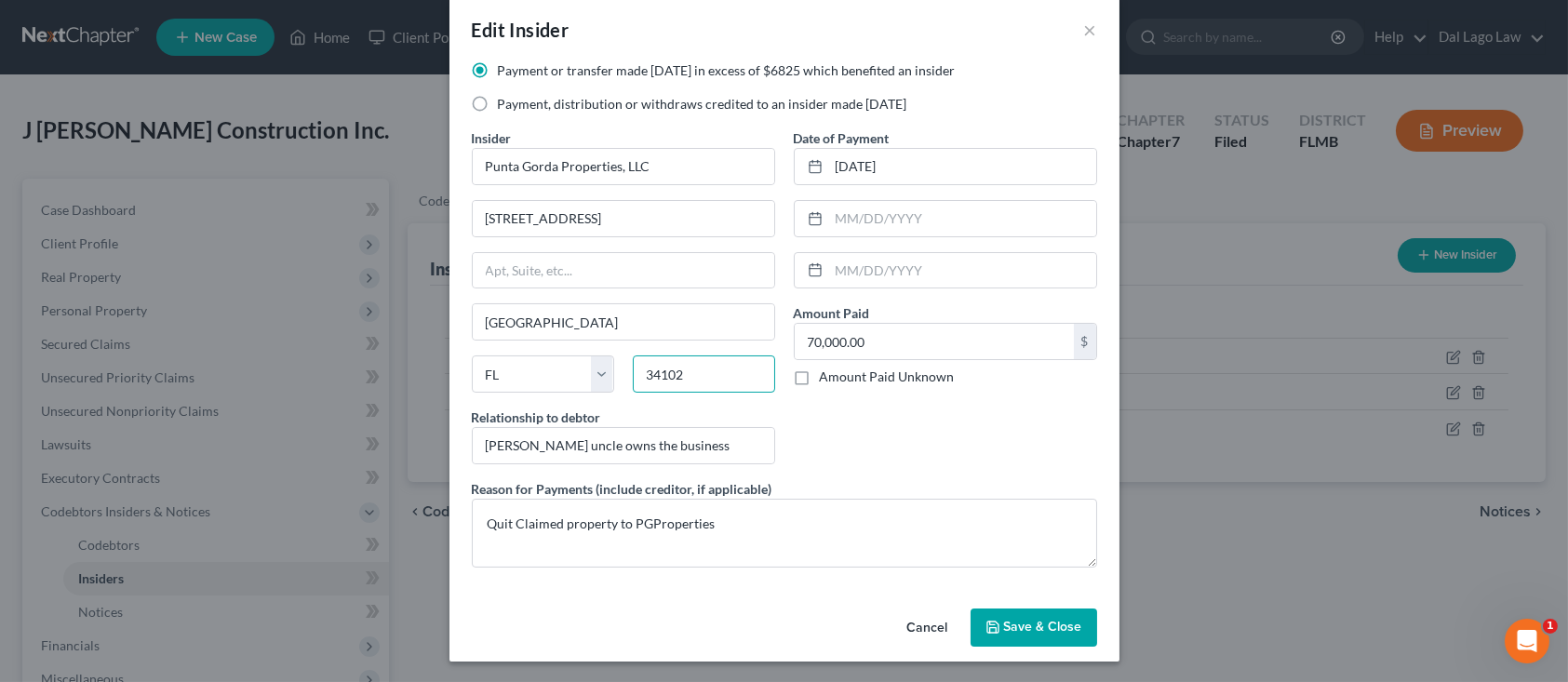
type input "34102"
click at [1027, 628] on span "Save & Close" at bounding box center [1042, 627] width 78 height 16
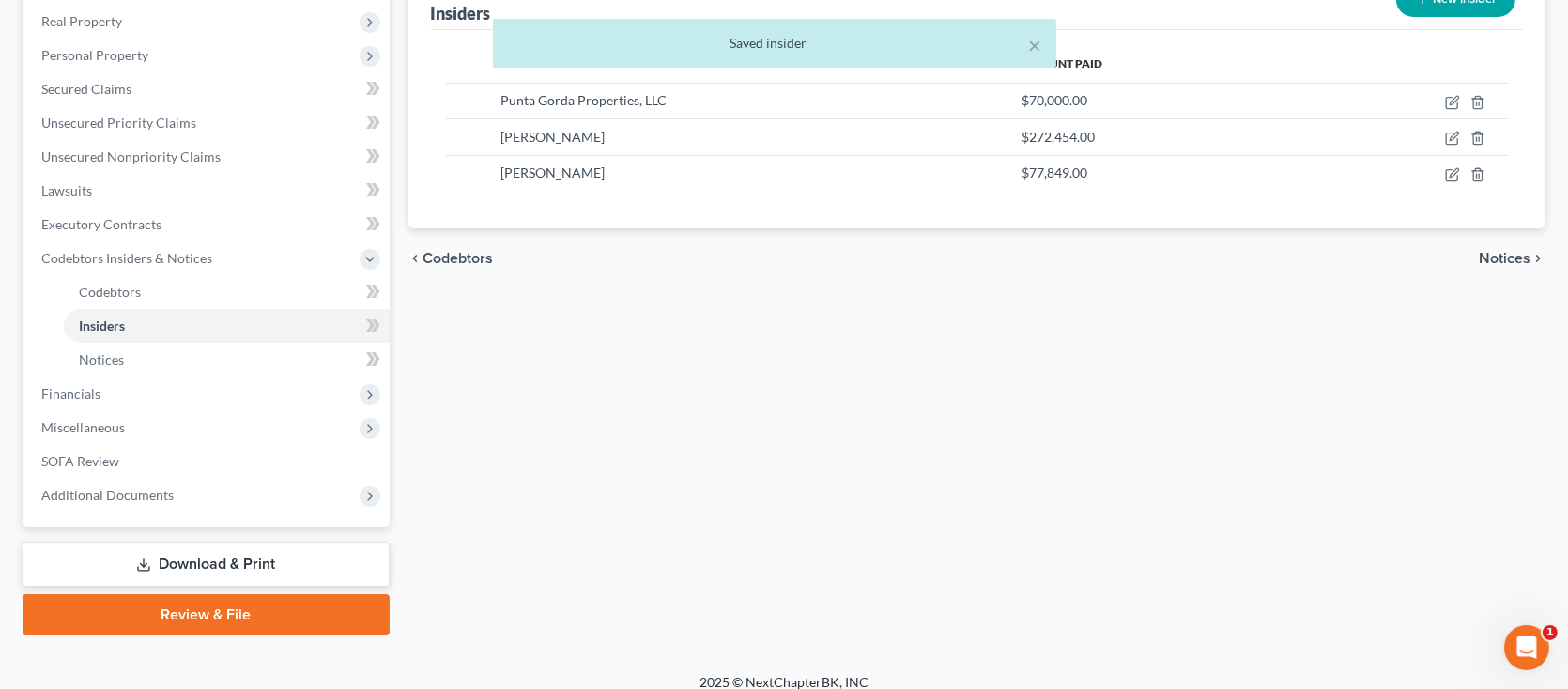
scroll to position [273, 0]
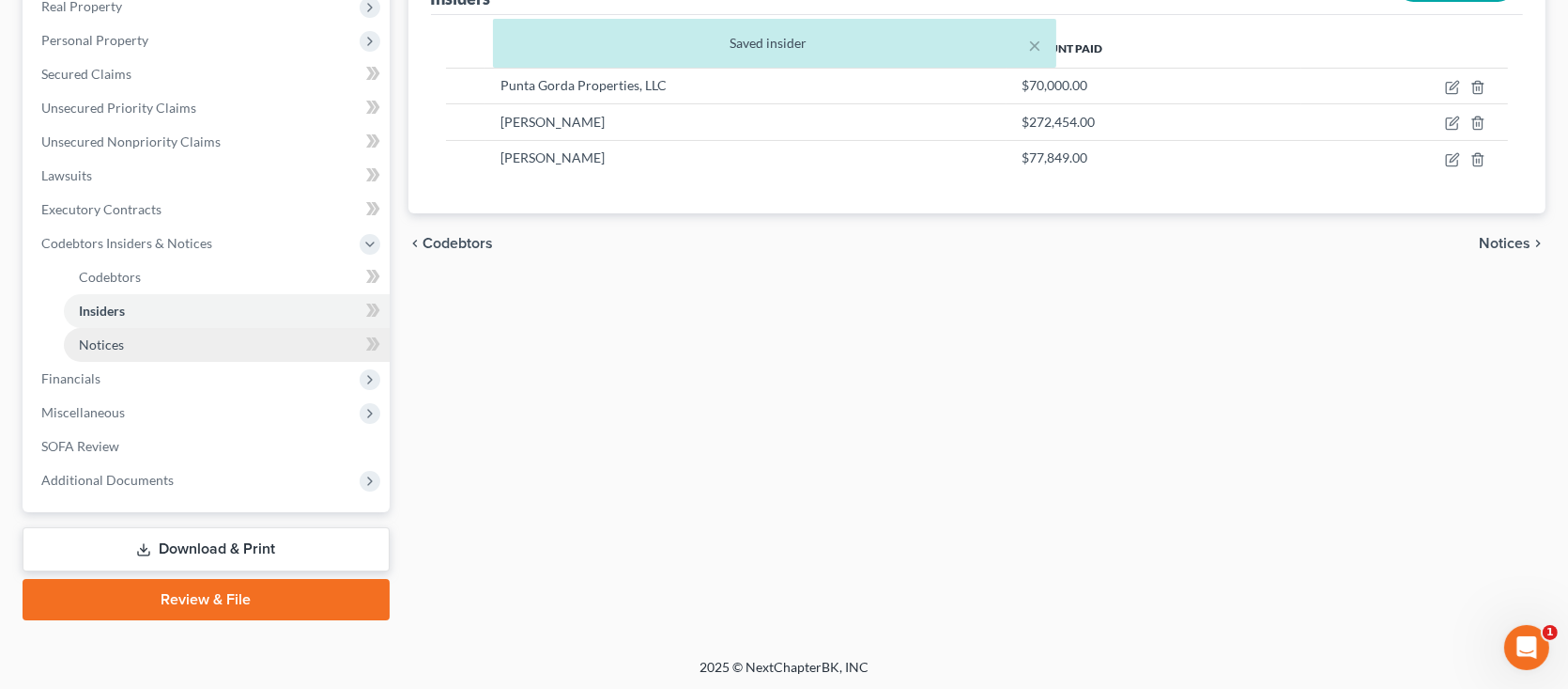
click at [132, 342] on link "Notices" at bounding box center [227, 344] width 326 height 33
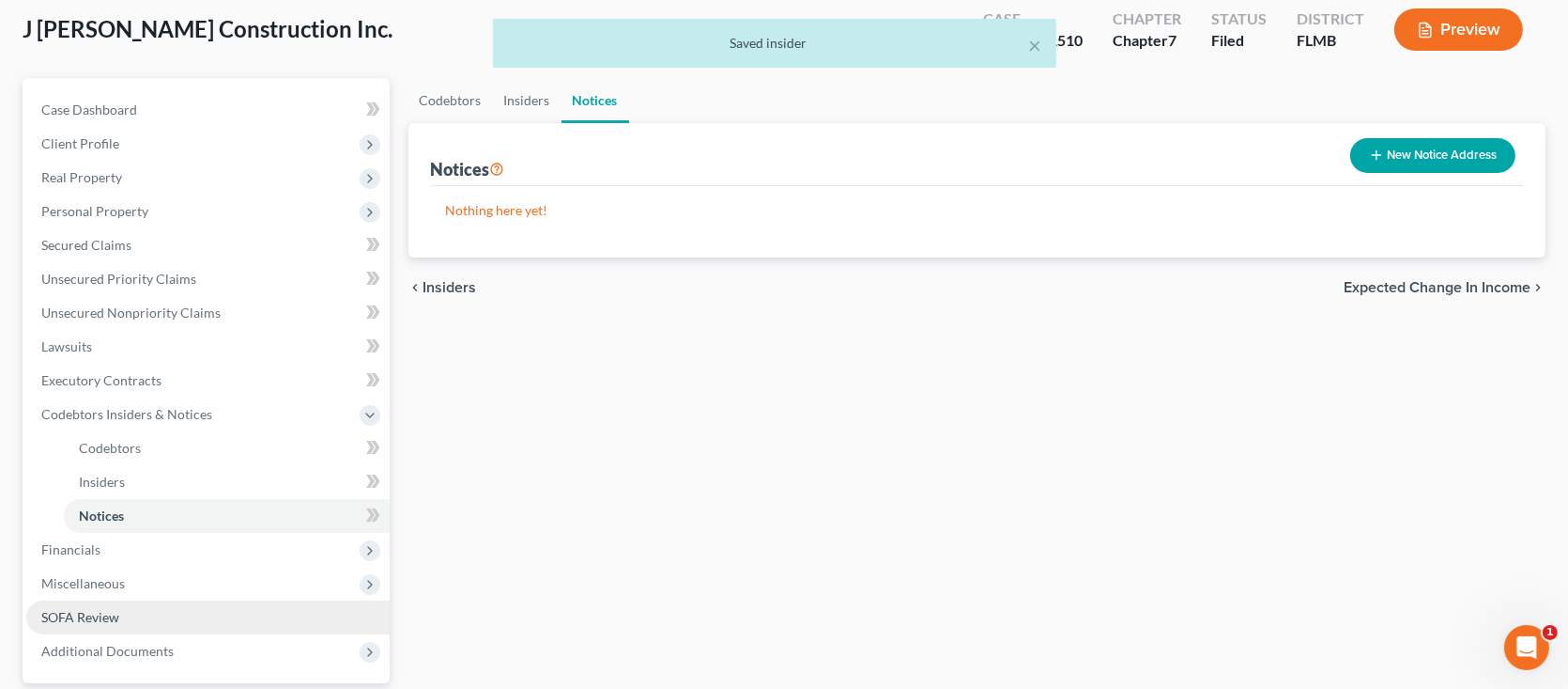
scroll to position [188, 0]
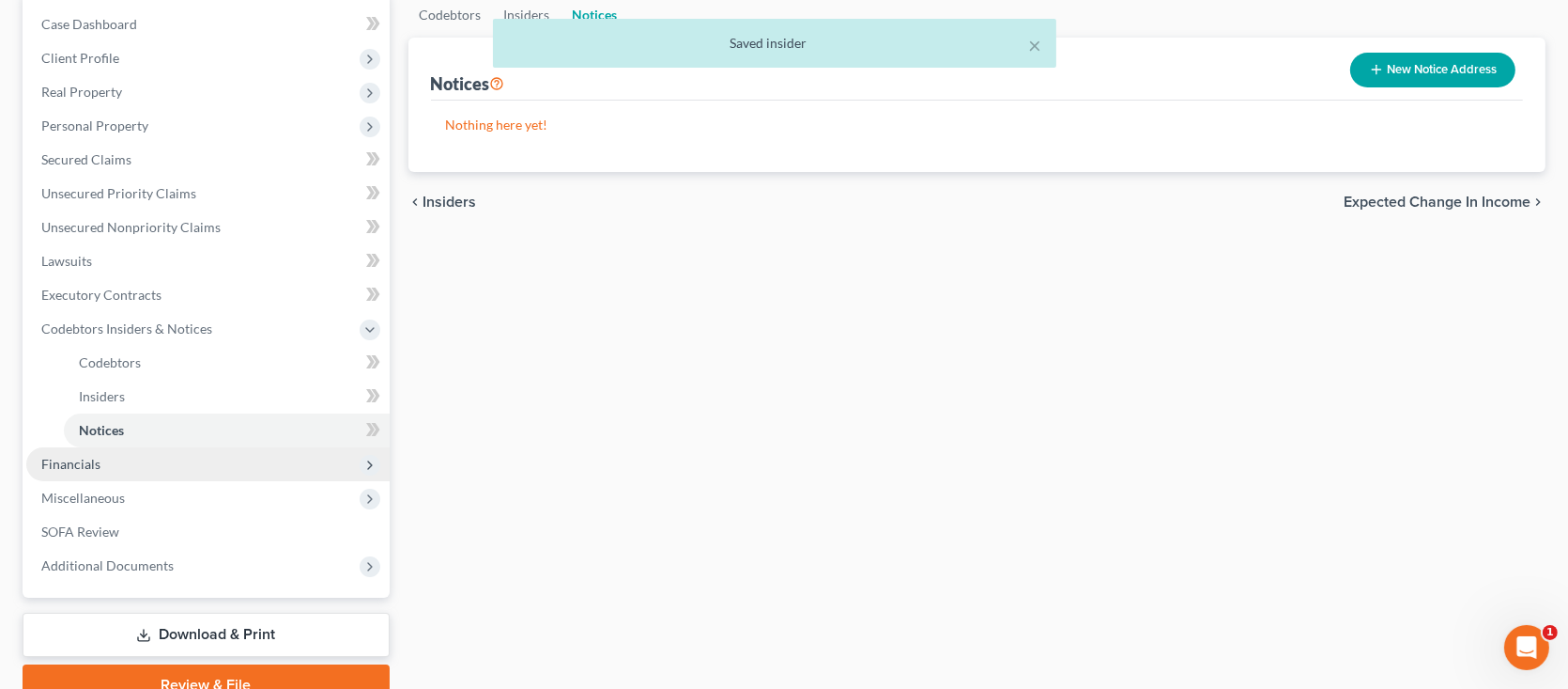
click at [106, 467] on span "Financials" at bounding box center [208, 464] width 363 height 33
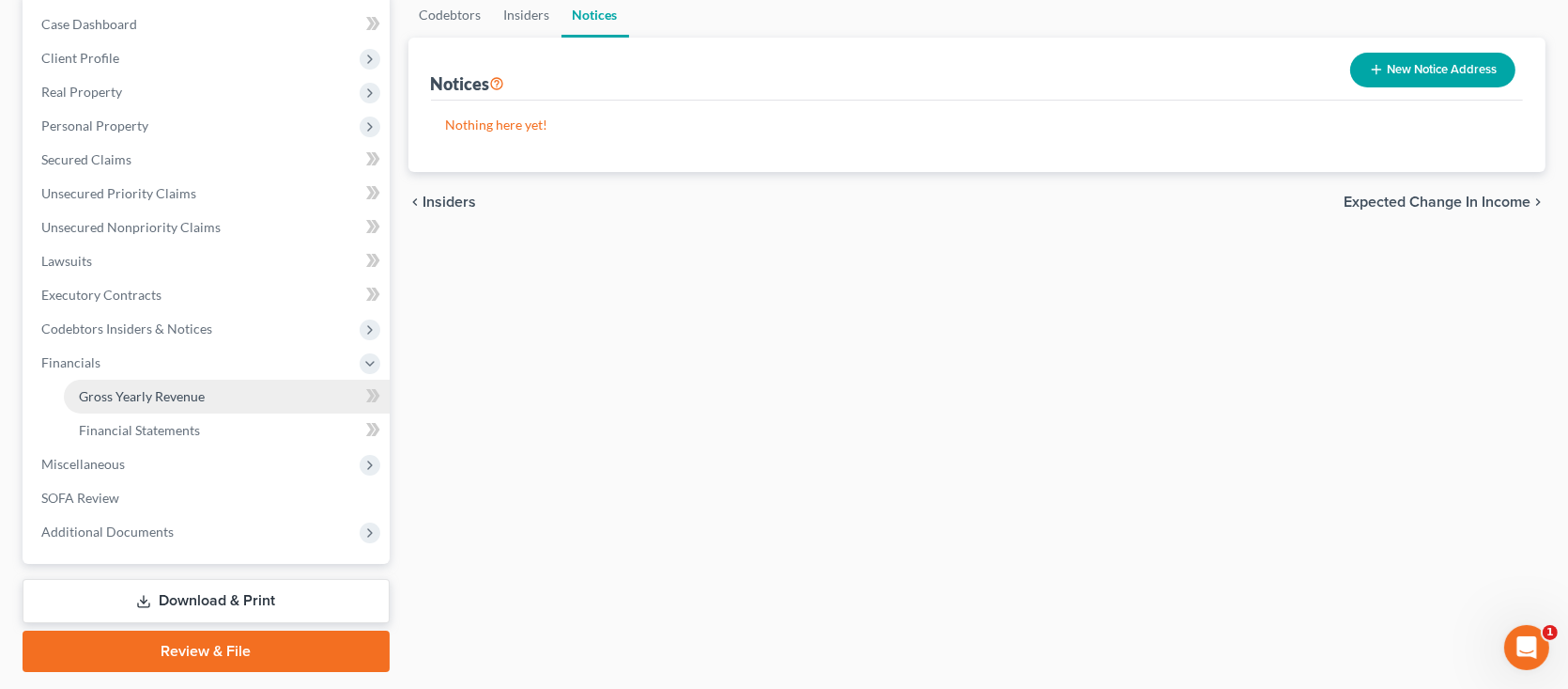
click at [119, 393] on span "Gross Yearly Revenue" at bounding box center [142, 396] width 126 height 16
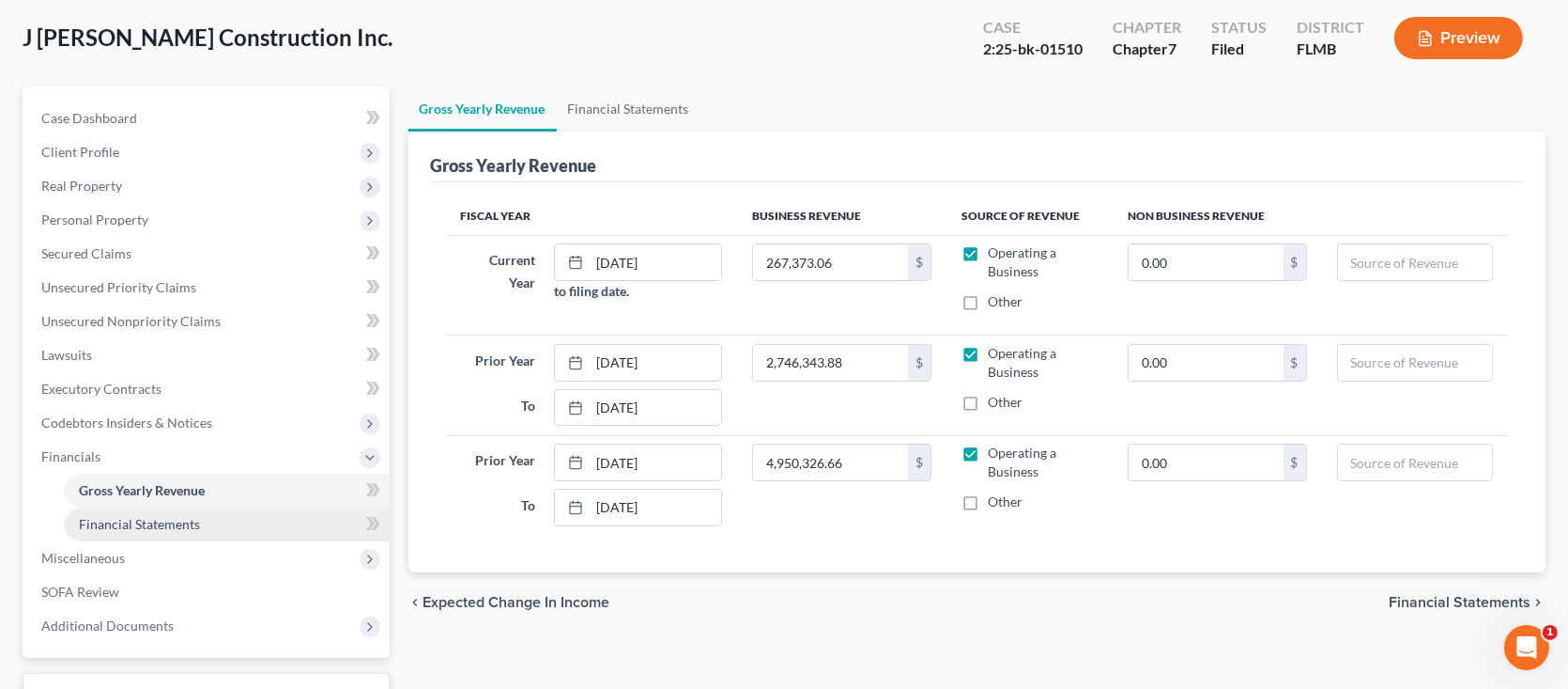
click at [274, 532] on link "Financial Statements" at bounding box center [227, 524] width 326 height 33
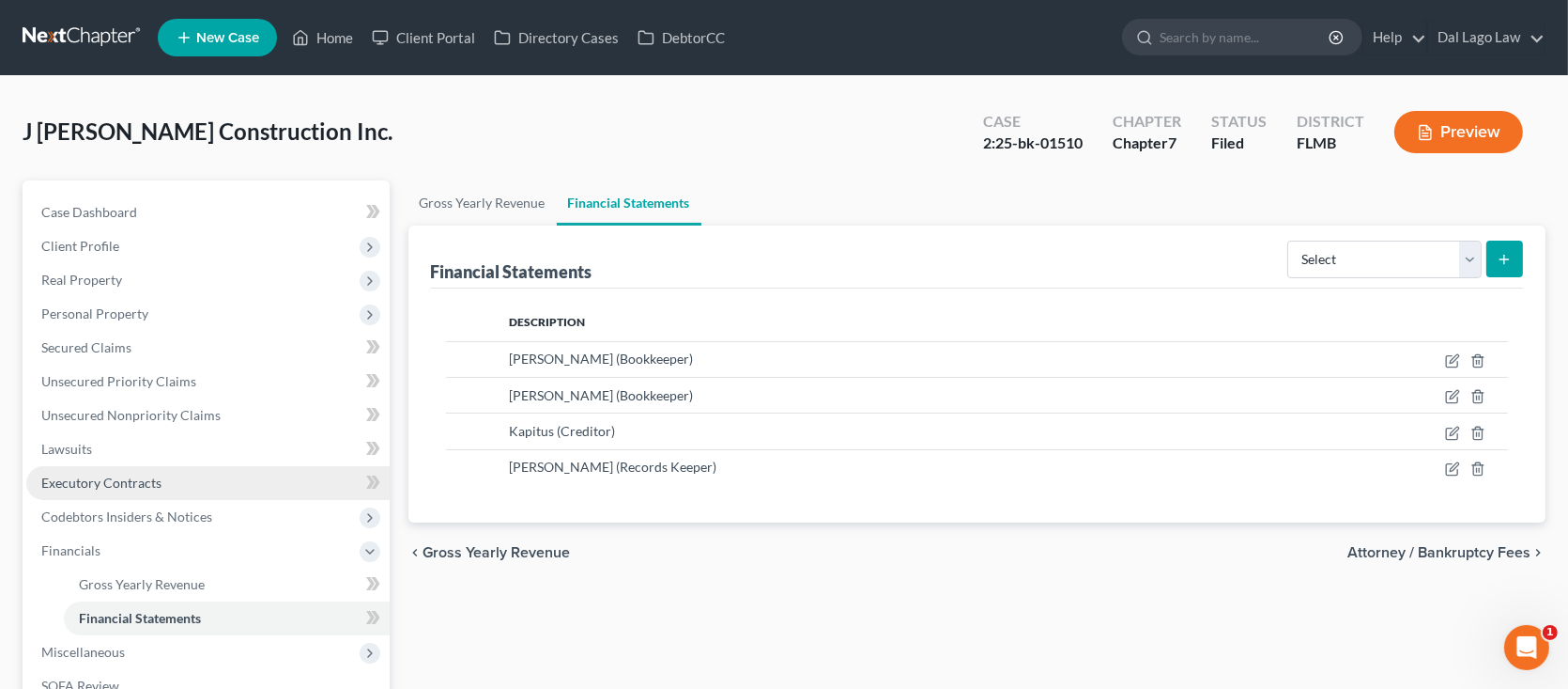
scroll to position [94, 0]
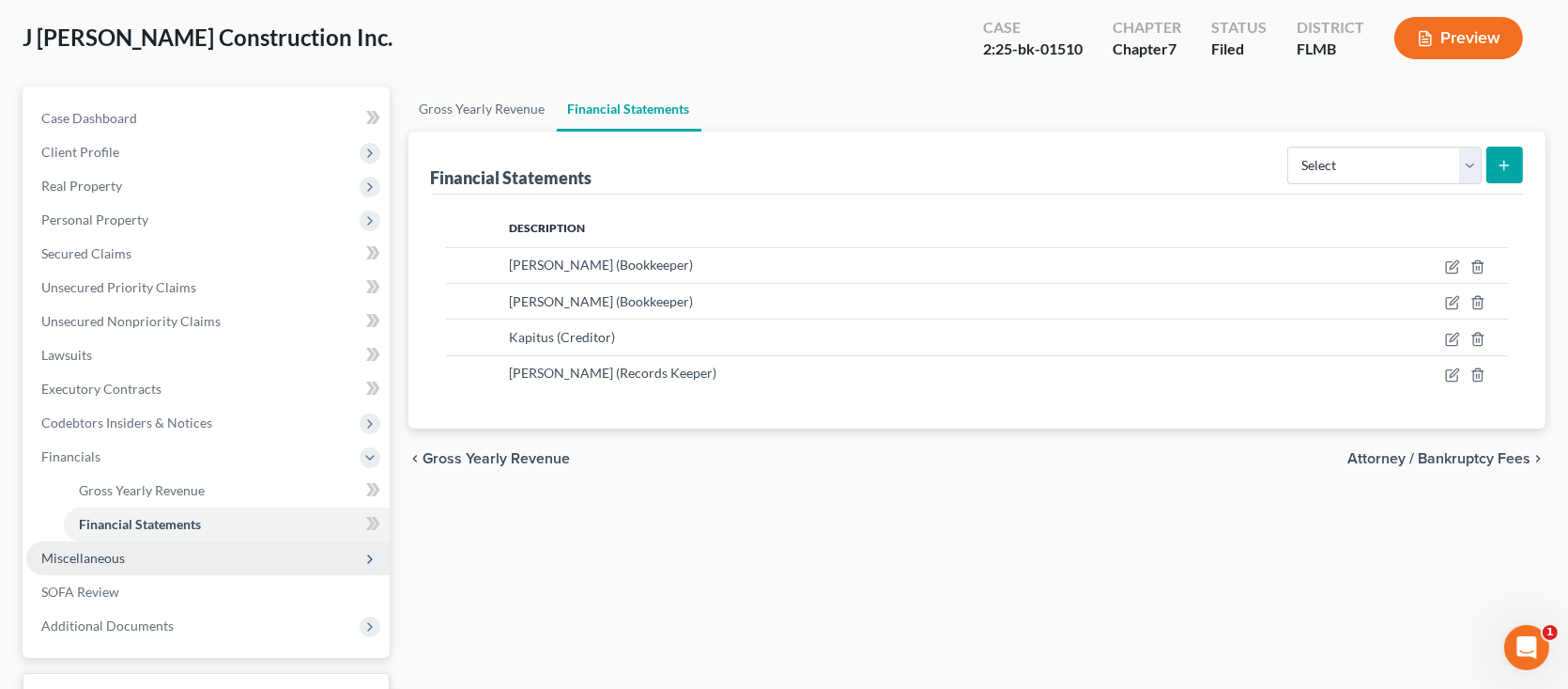
click at [129, 555] on span "Miscellaneous" at bounding box center [208, 557] width 363 height 33
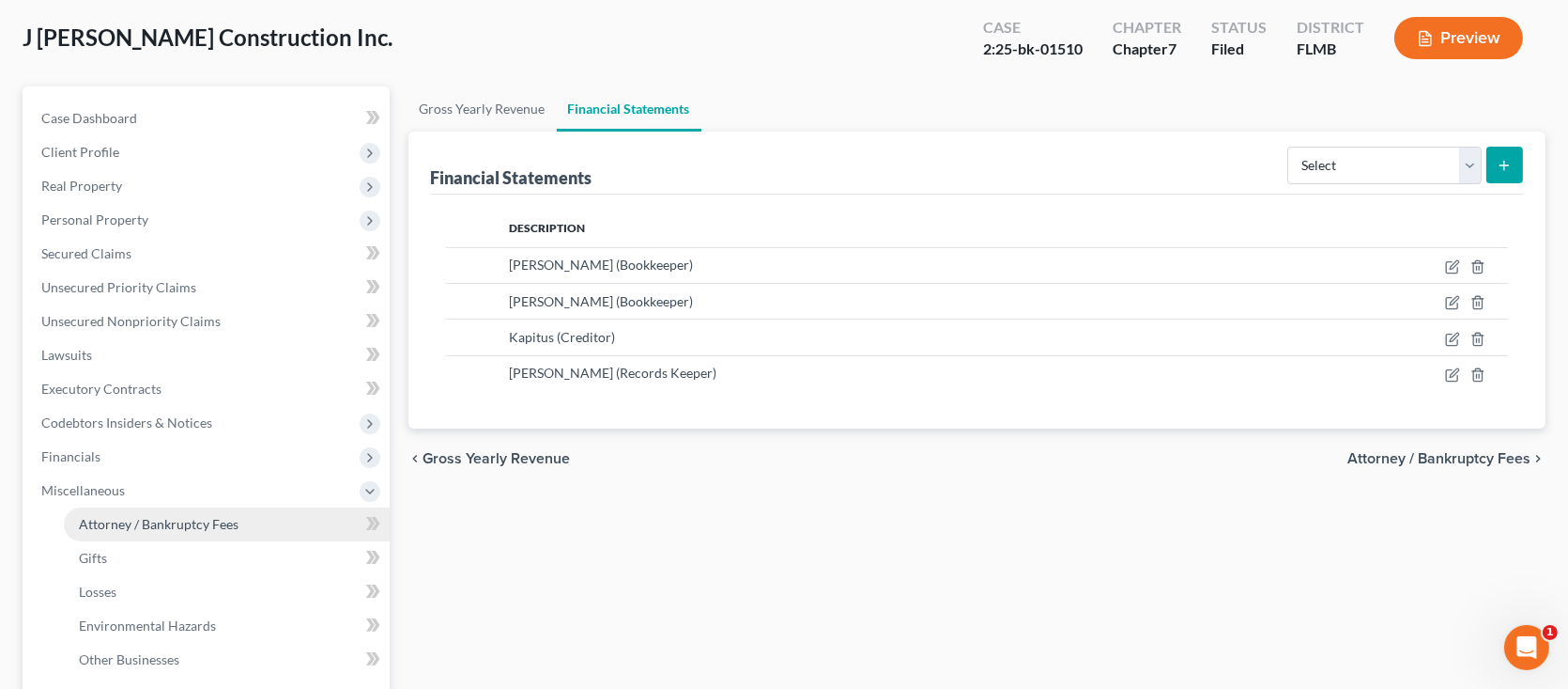
click at [178, 526] on span "Attorney / Bankruptcy Fees" at bounding box center [158, 523] width 159 height 16
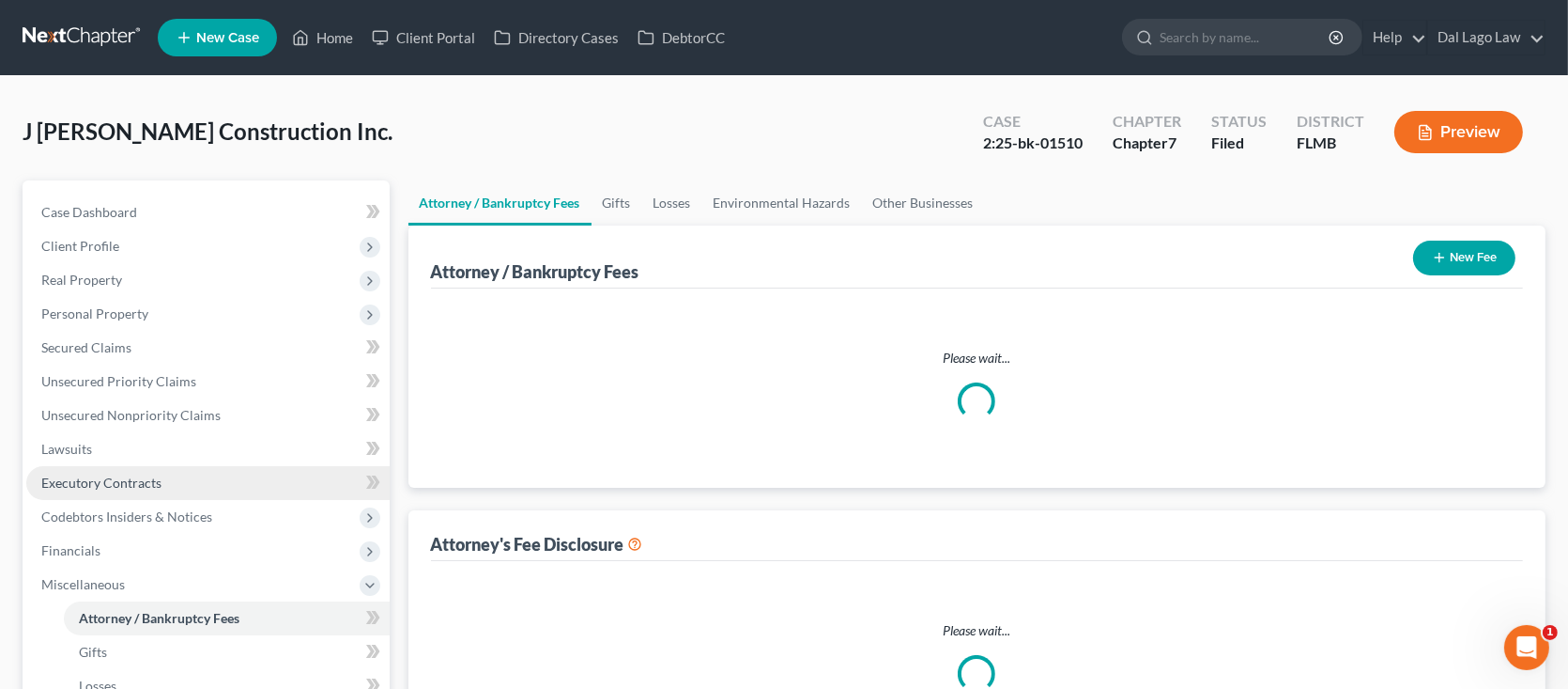
select select "0"
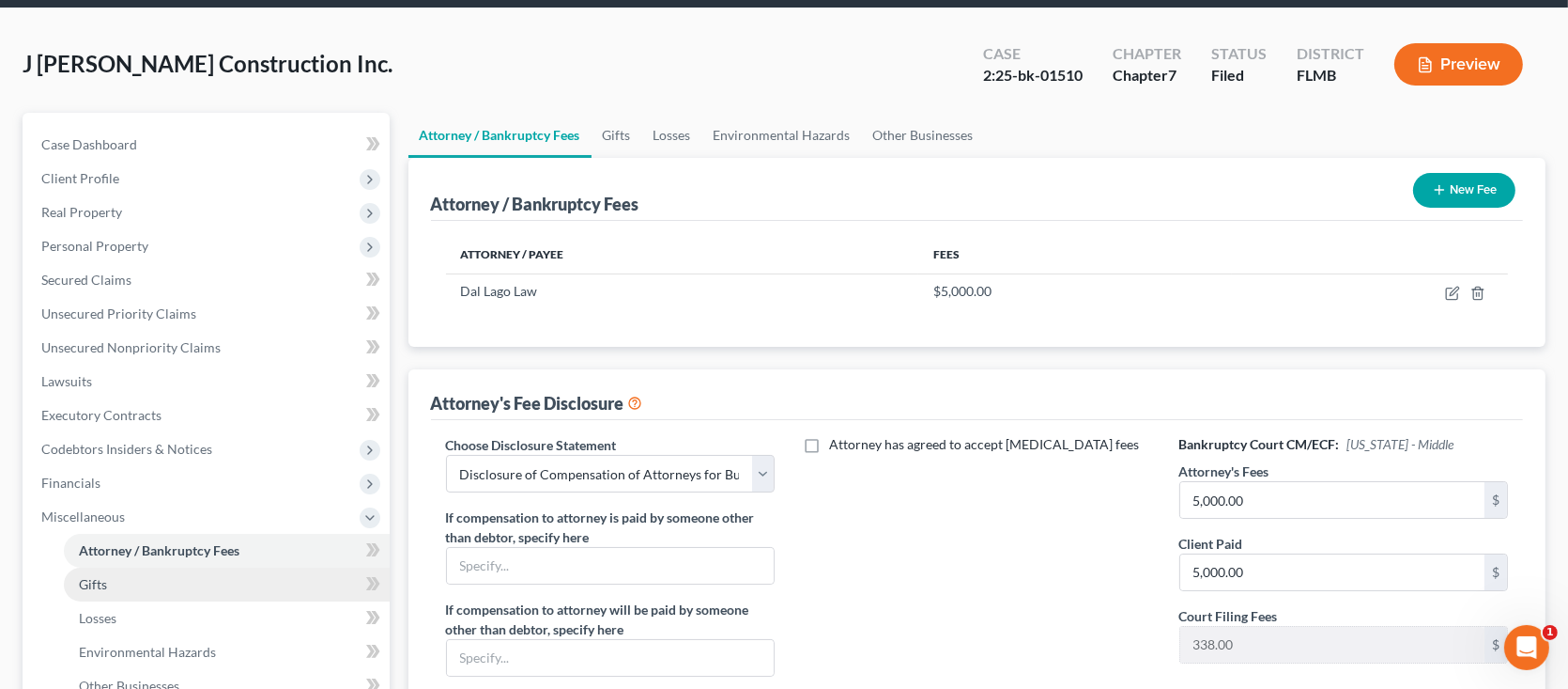
scroll to position [188, 0]
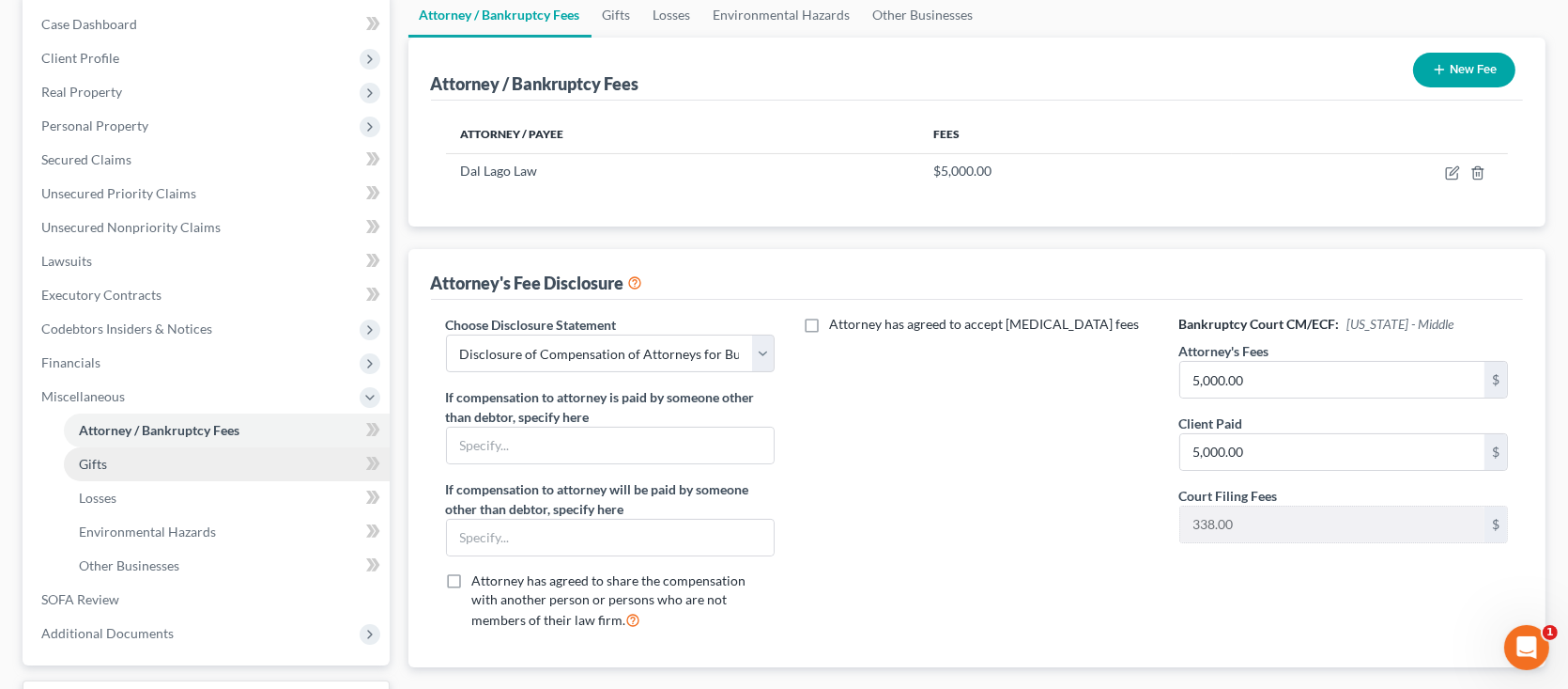
click at [131, 474] on link "Gifts" at bounding box center [227, 464] width 326 height 33
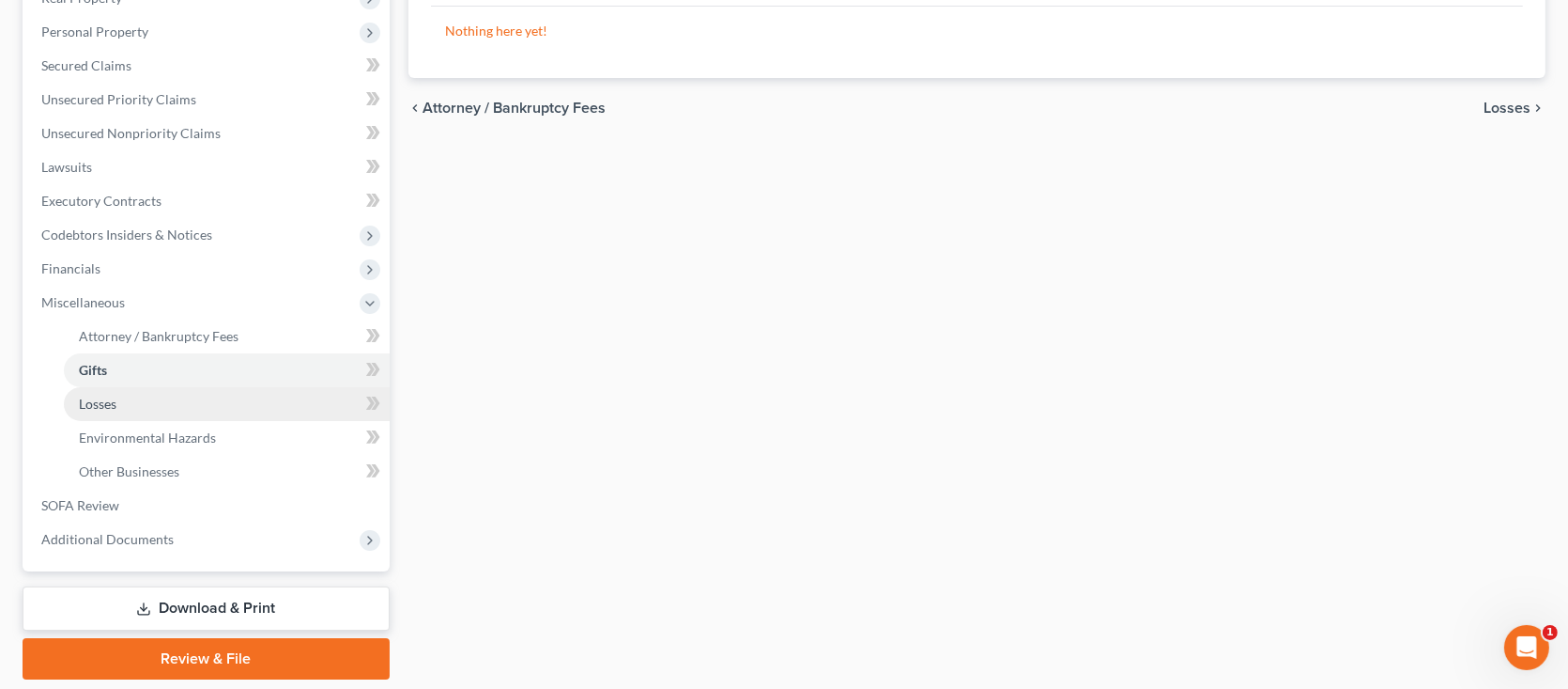
click at [134, 407] on link "Losses" at bounding box center [227, 404] width 326 height 33
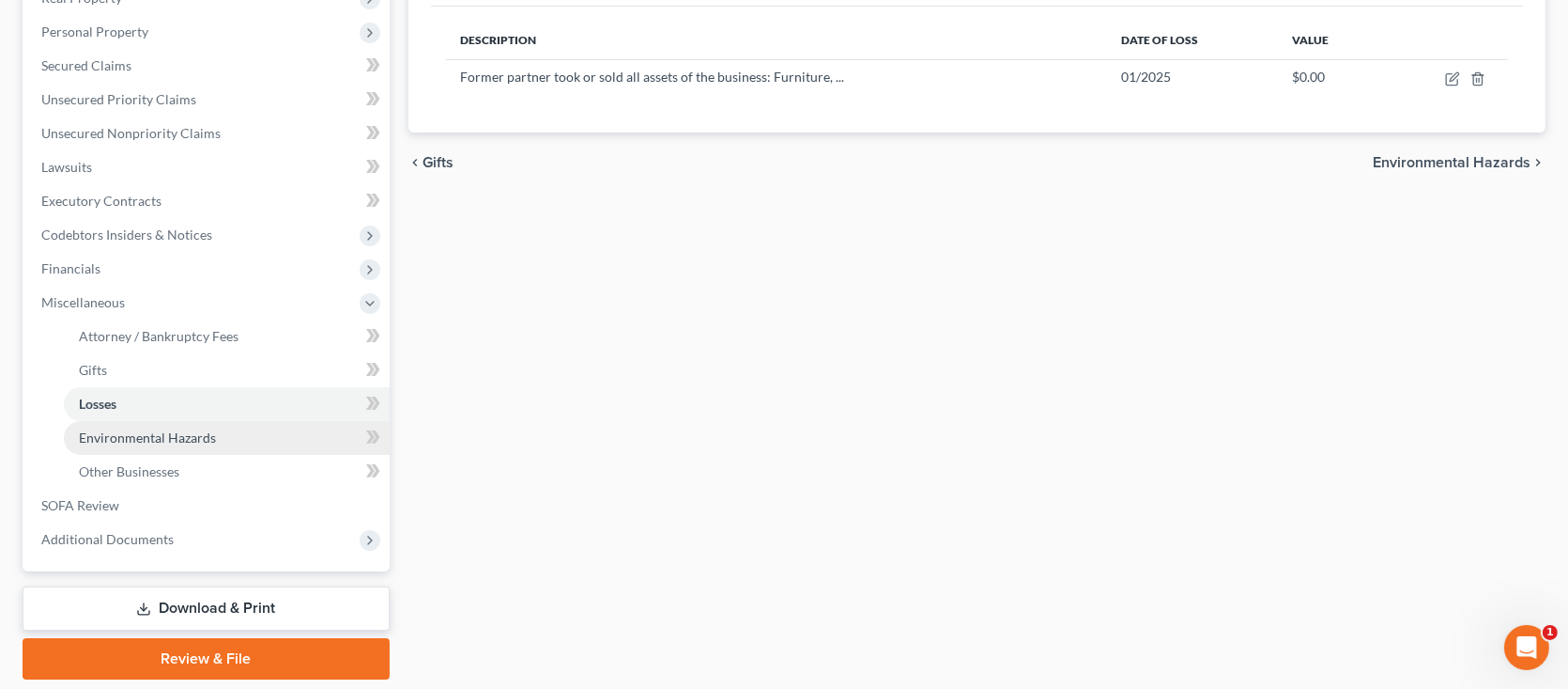
click at [146, 433] on span "Environmental Hazards" at bounding box center [148, 437] width 137 height 16
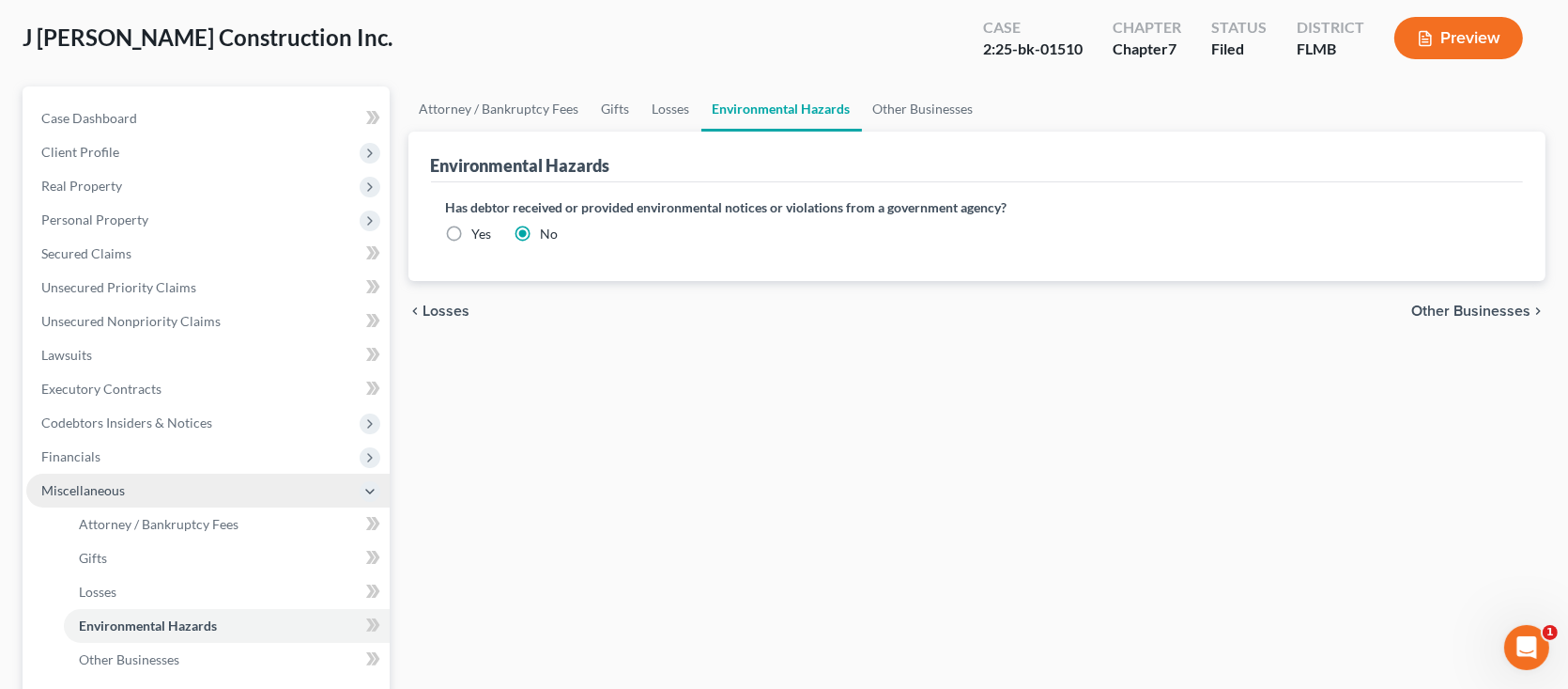
scroll to position [188, 0]
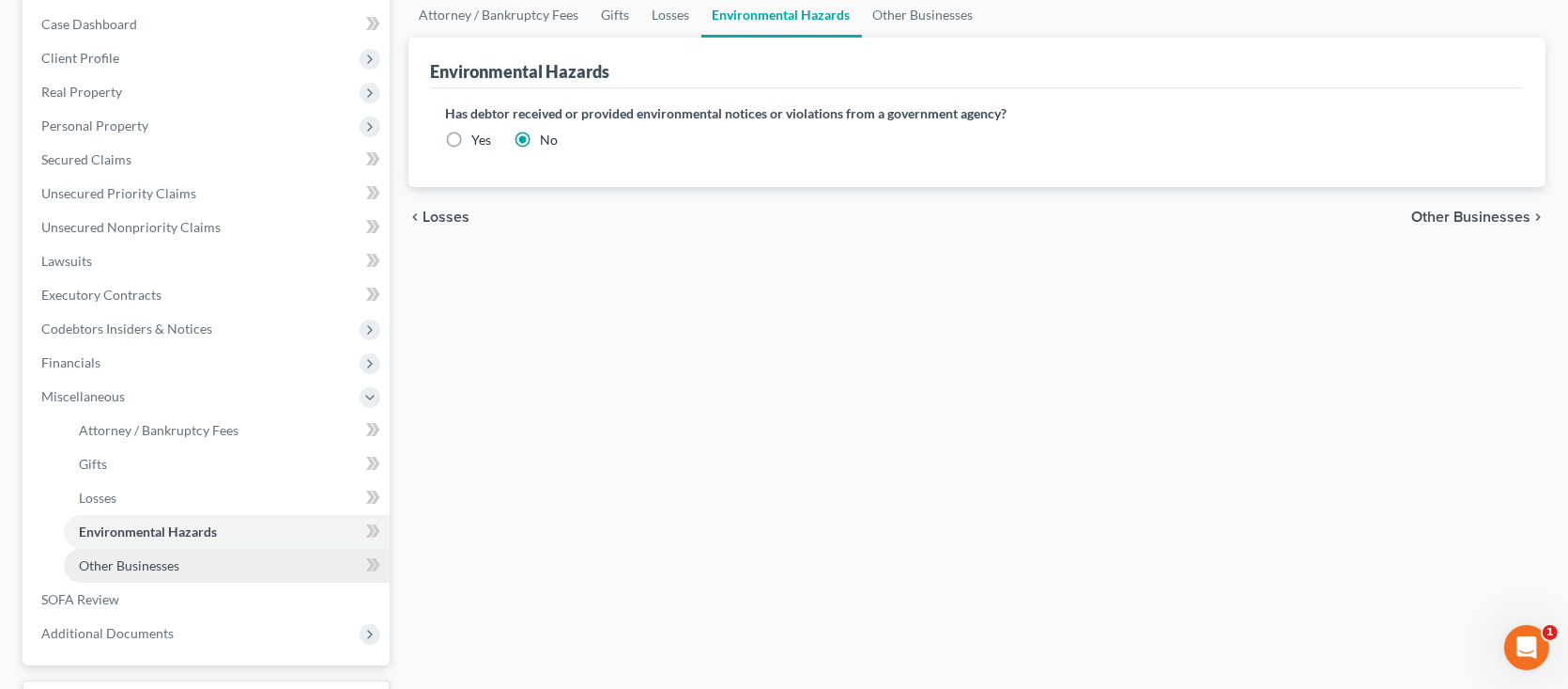
click at [120, 557] on span "Other Businesses" at bounding box center [129, 565] width 100 height 16
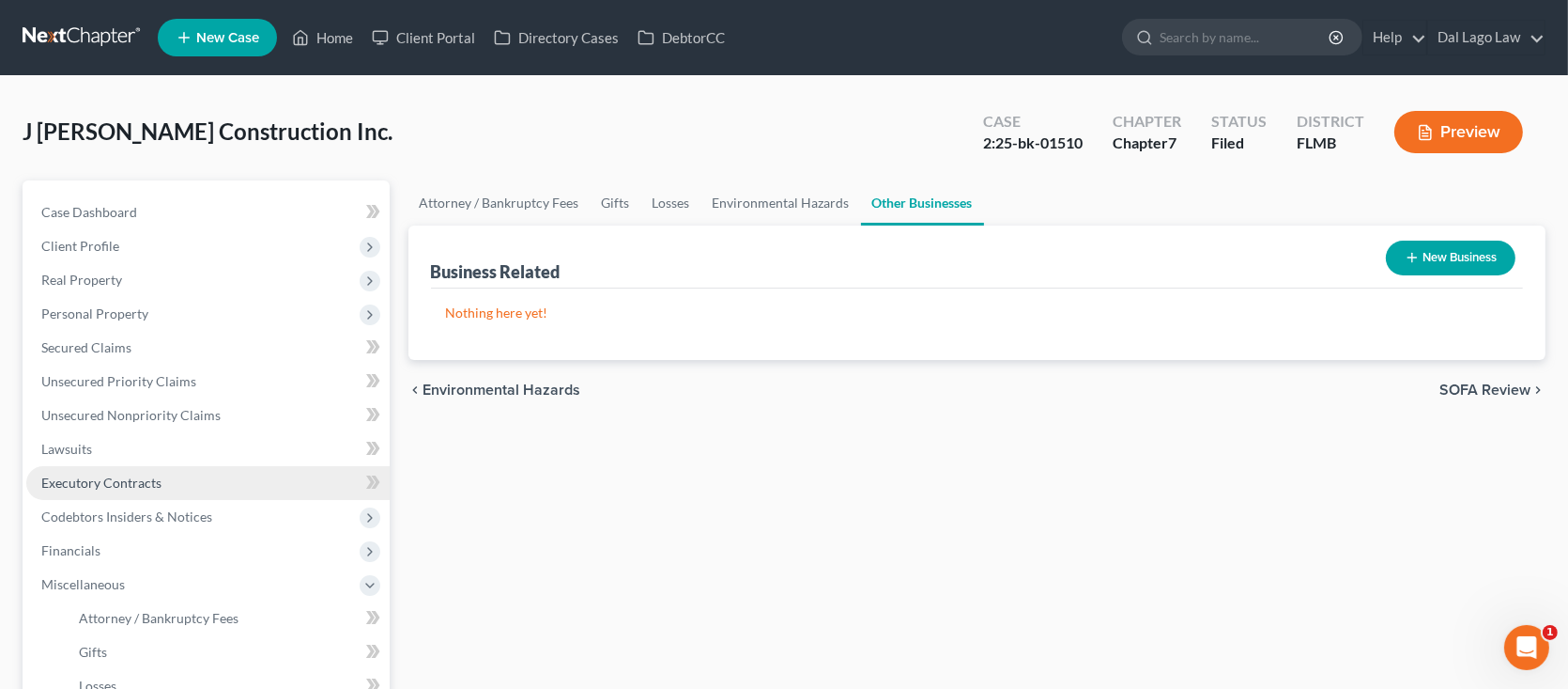
scroll to position [341, 0]
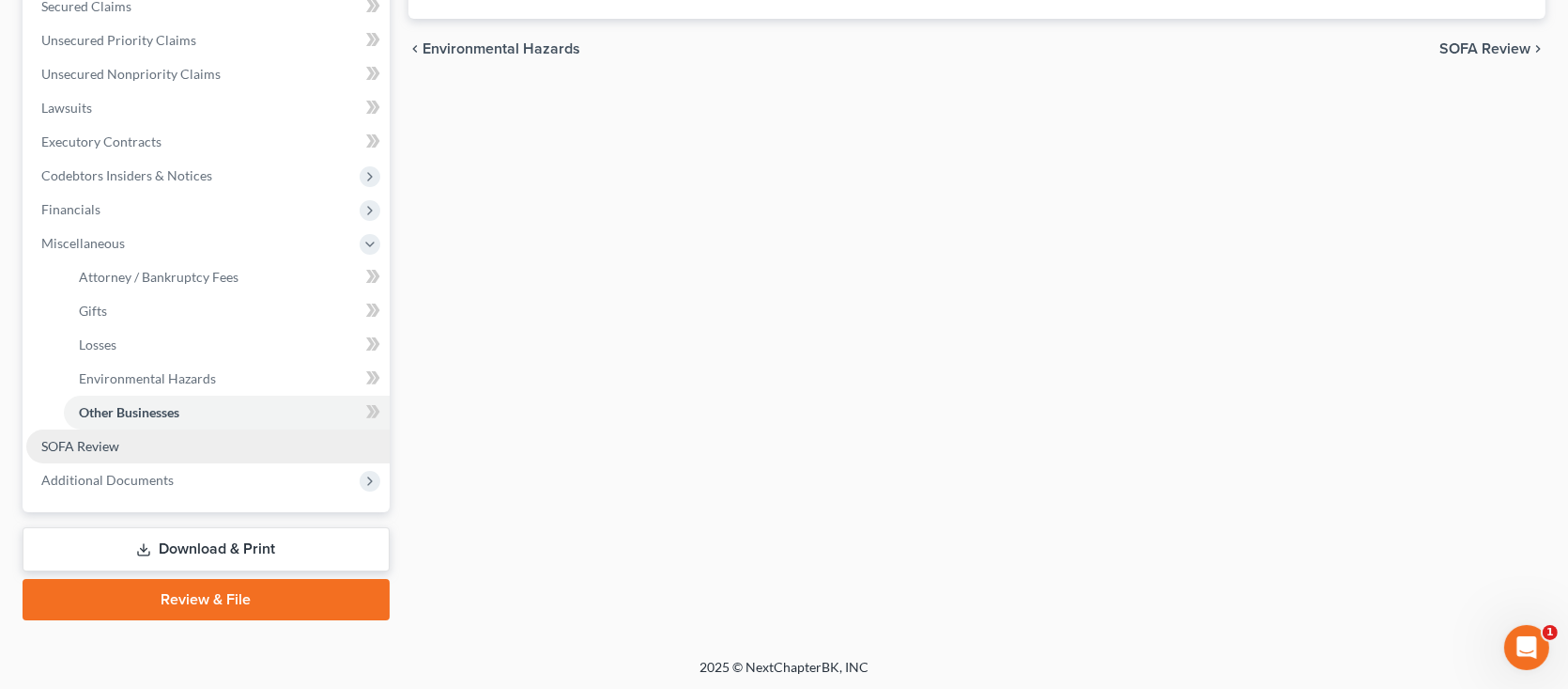
click at [125, 454] on link "SOFA Review" at bounding box center [208, 446] width 363 height 33
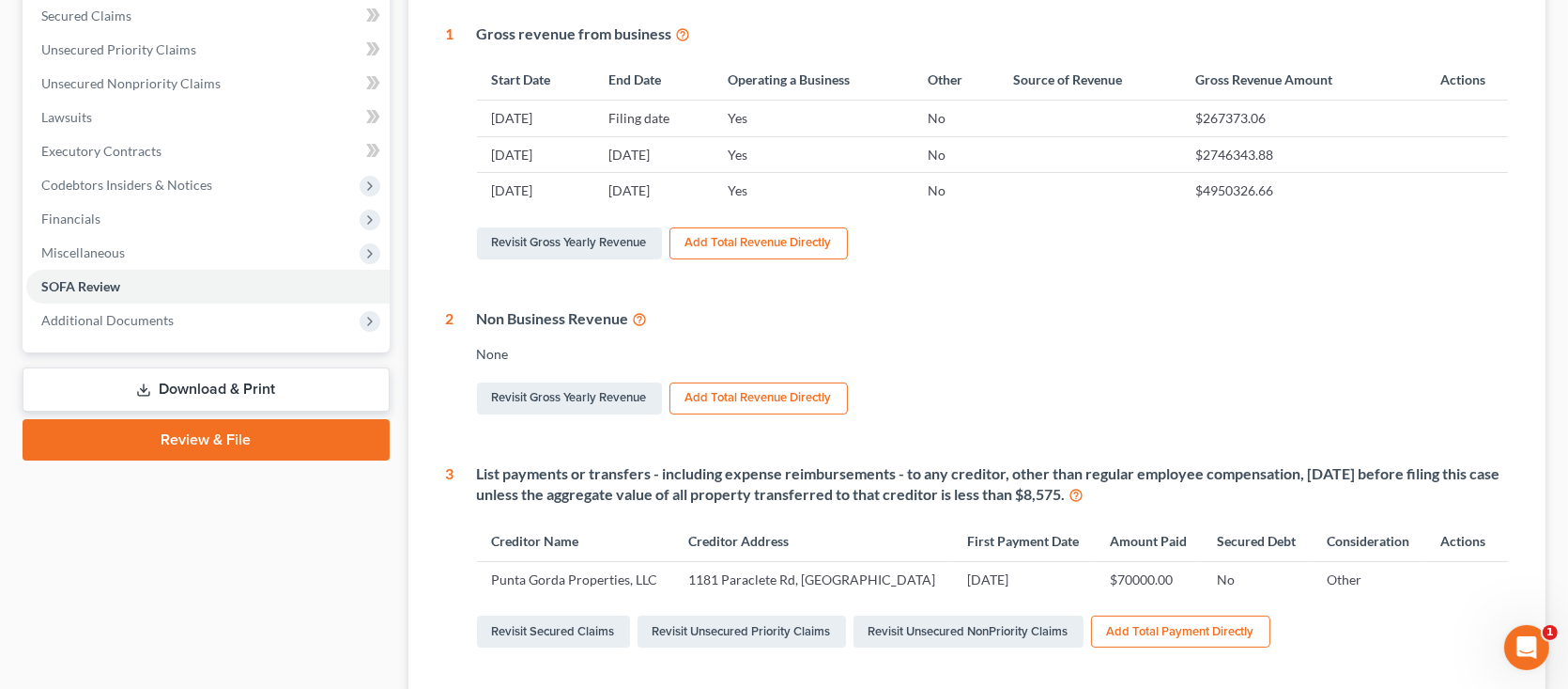
scroll to position [470, 0]
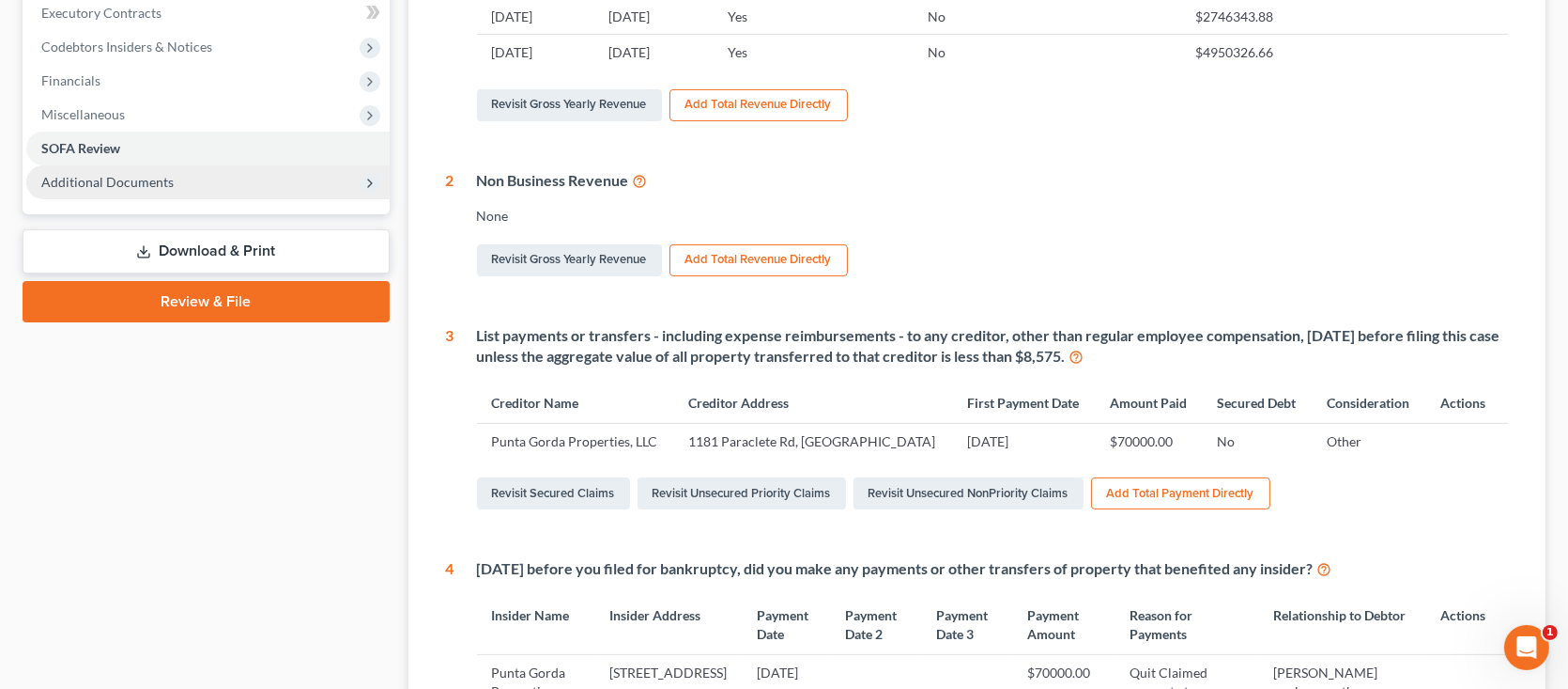
click at [106, 184] on span "Additional Documents" at bounding box center [107, 181] width 133 height 16
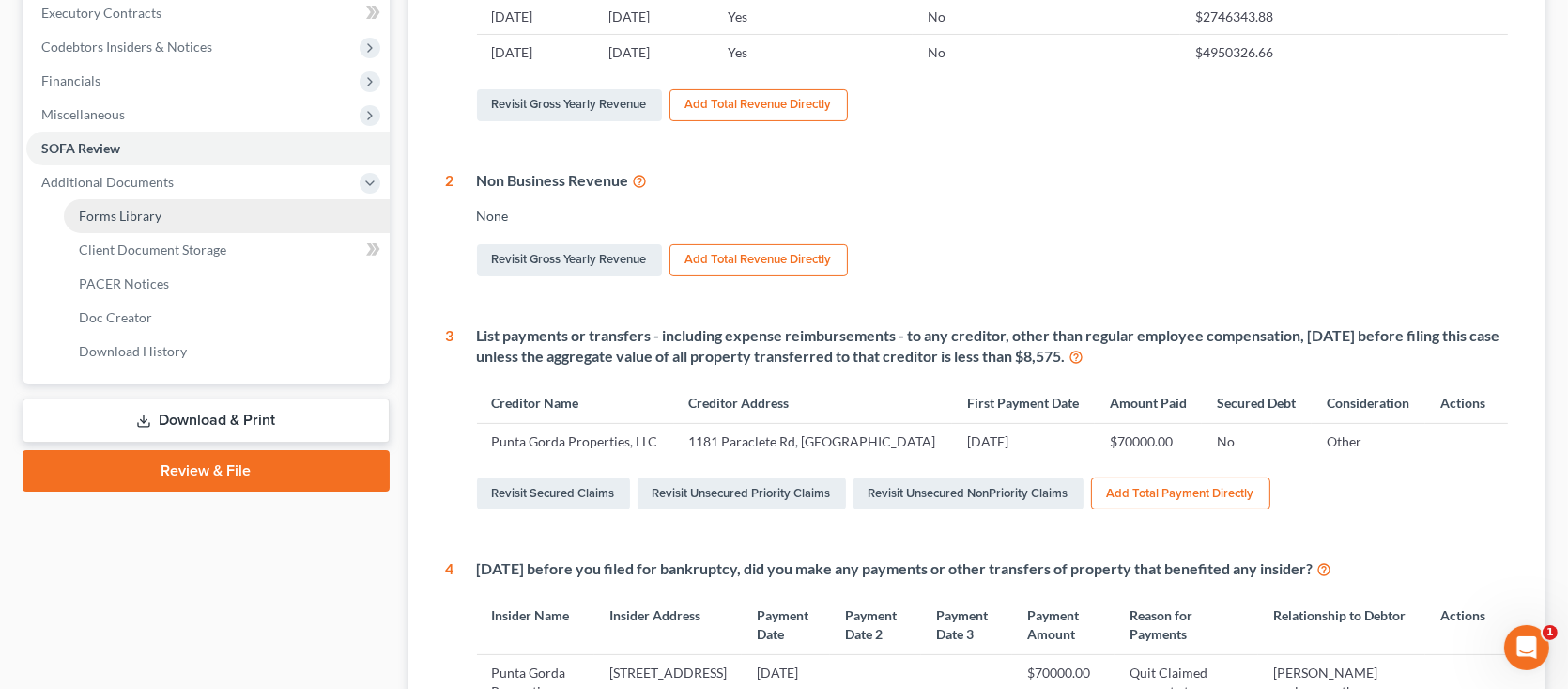
click at [154, 218] on span "Forms Library" at bounding box center [120, 216] width 83 height 16
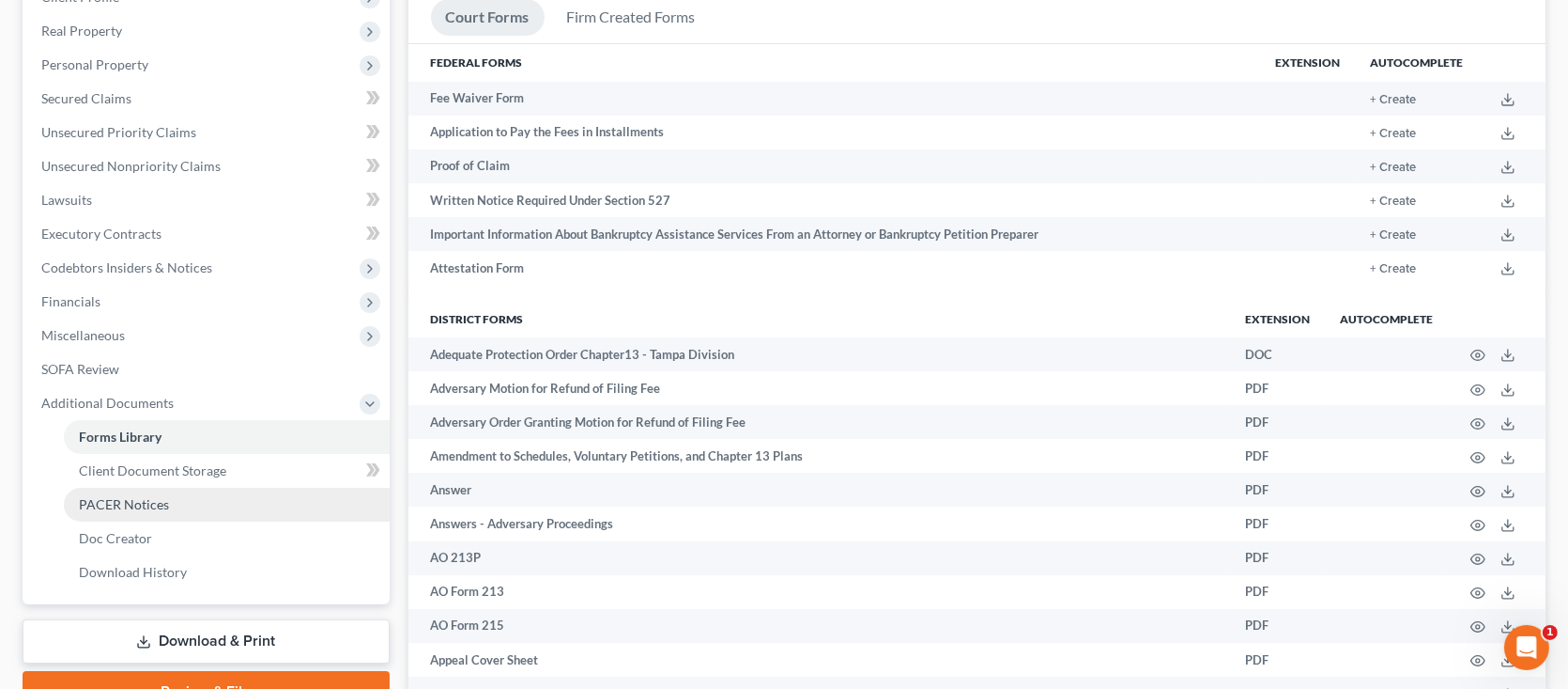
scroll to position [247, 0]
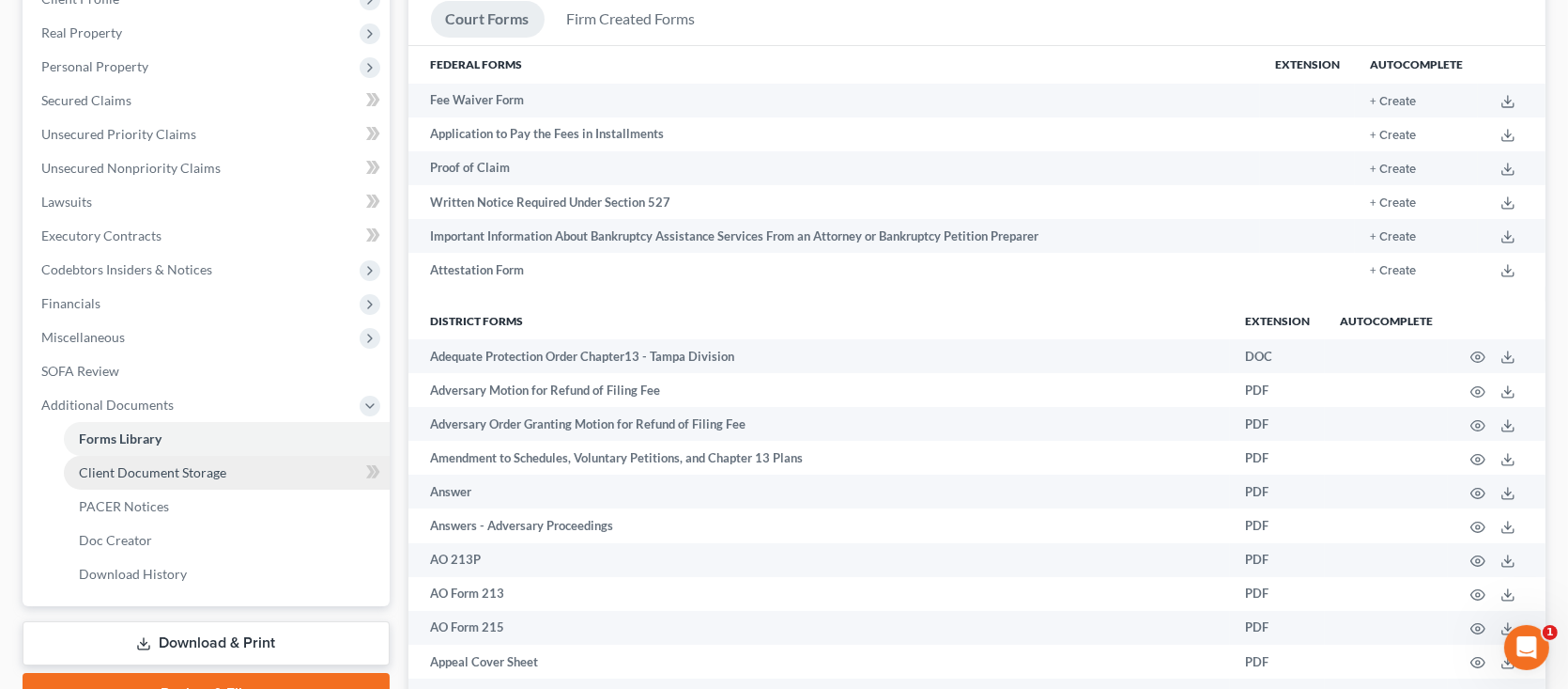
click at [179, 475] on span "Client Document Storage" at bounding box center [153, 471] width 148 height 16
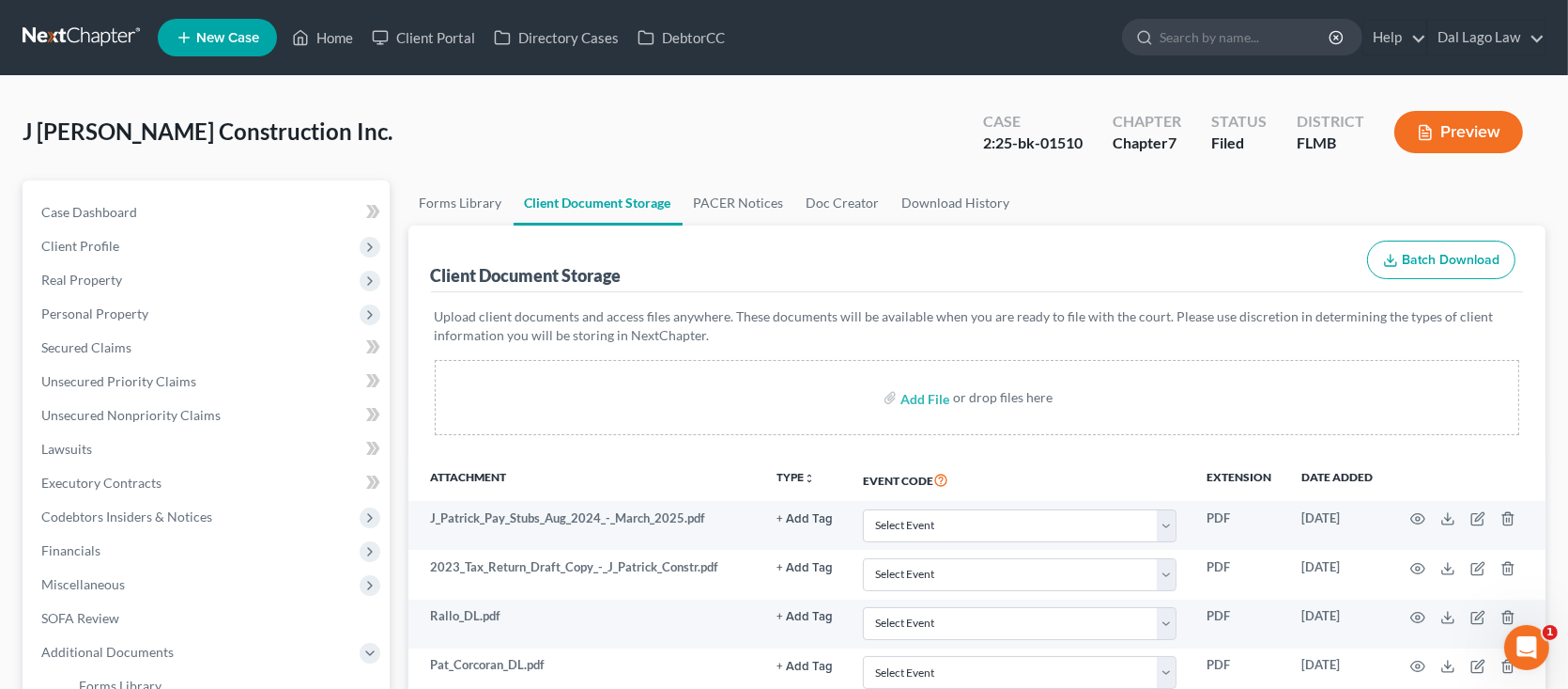
click at [831, 125] on div "J [PERSON_NAME] Construction Inc. Upgraded Case 2:25-bk-01510 Chapter Chapter 7…" at bounding box center [784, 139] width 1523 height 82
